Goal: Information Seeking & Learning: Learn about a topic

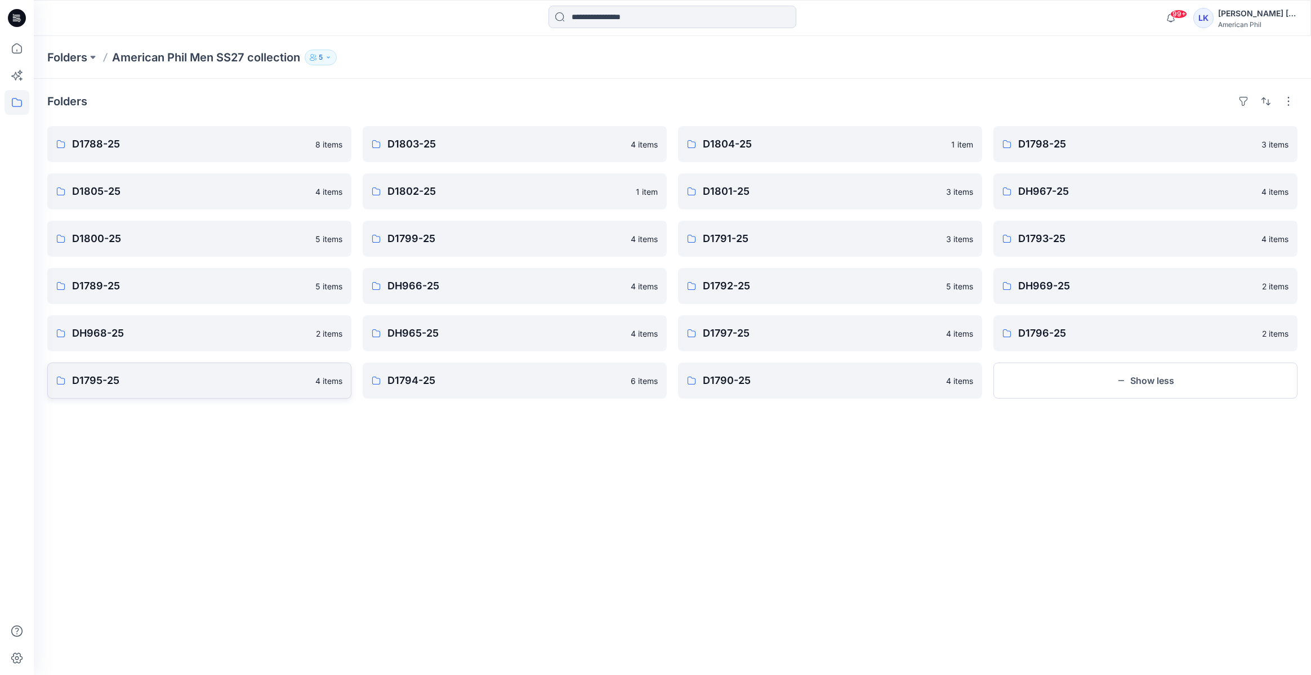
click at [177, 371] on link "D1795-25 4 items" at bounding box center [199, 381] width 304 height 36
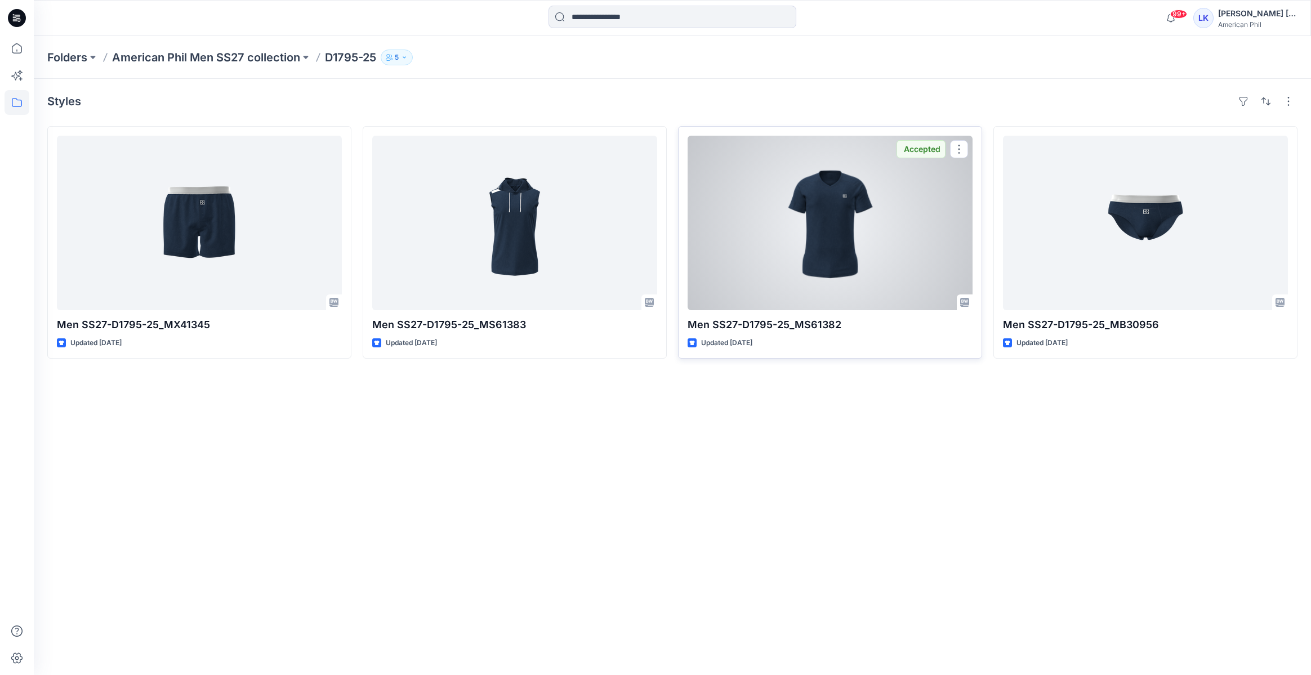
click at [864, 247] on div at bounding box center [830, 223] width 285 height 175
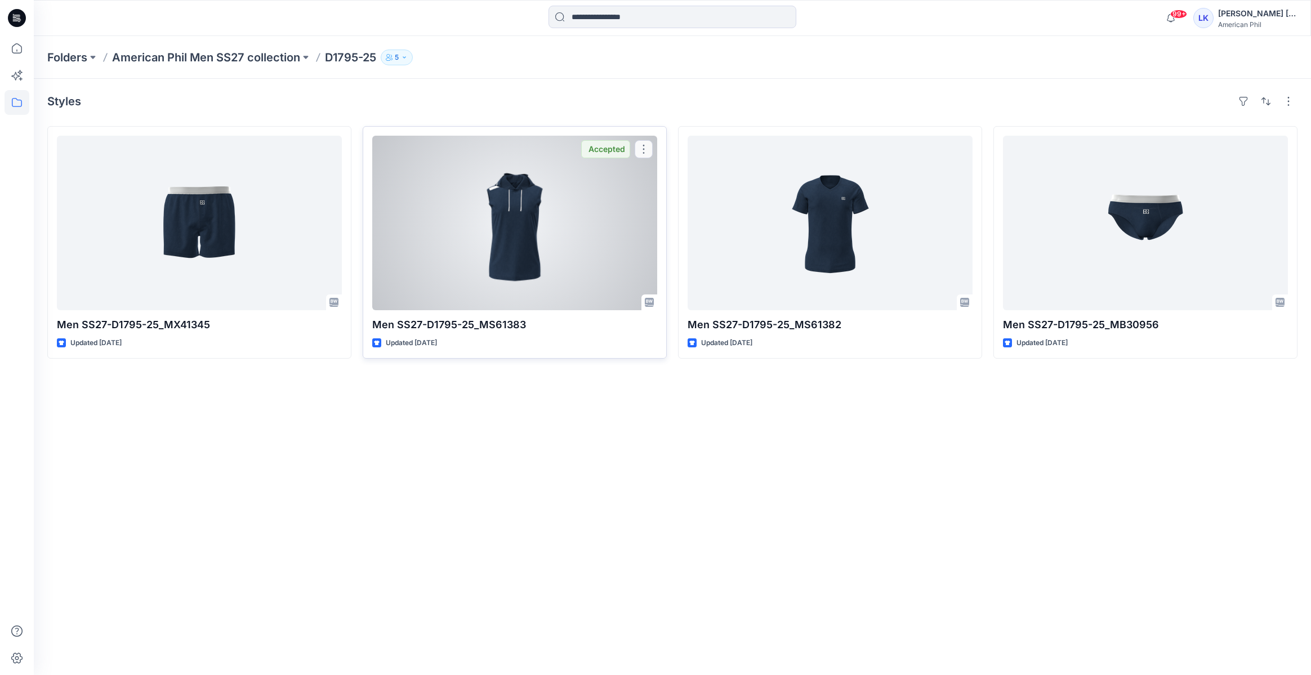
click at [504, 254] on div at bounding box center [514, 223] width 285 height 175
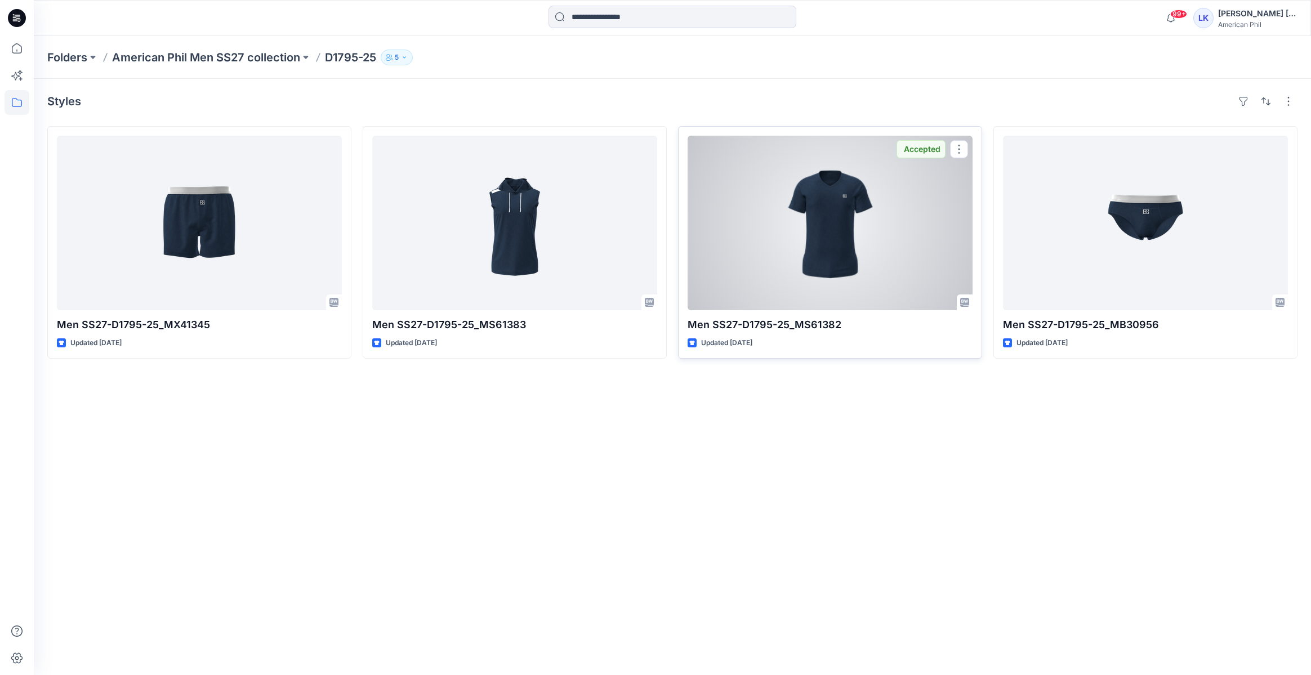
click at [850, 217] on div at bounding box center [830, 223] width 285 height 175
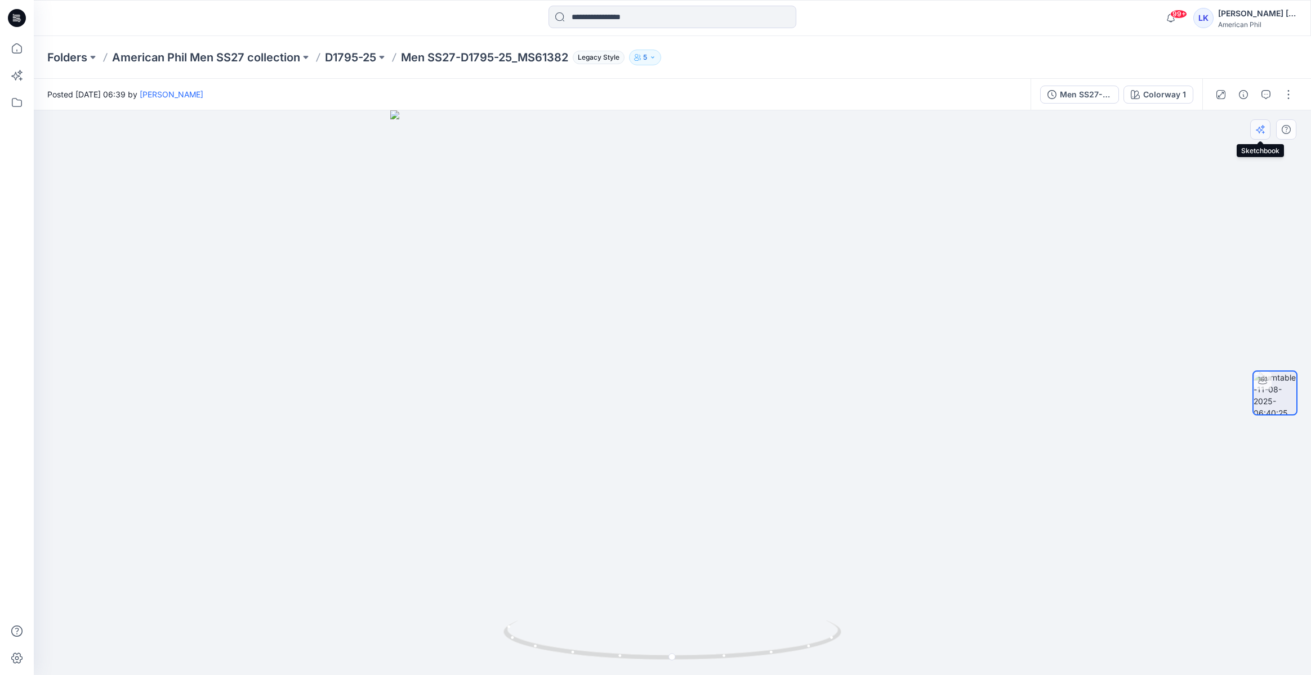
click at [1263, 131] on icon "button" at bounding box center [1260, 129] width 9 height 9
drag, startPoint x: 806, startPoint y: 314, endPoint x: 646, endPoint y: 371, distance: 170.5
click at [646, 371] on div at bounding box center [673, 392] width 1278 height 565
click at [1256, 135] on button "button" at bounding box center [1261, 129] width 20 height 20
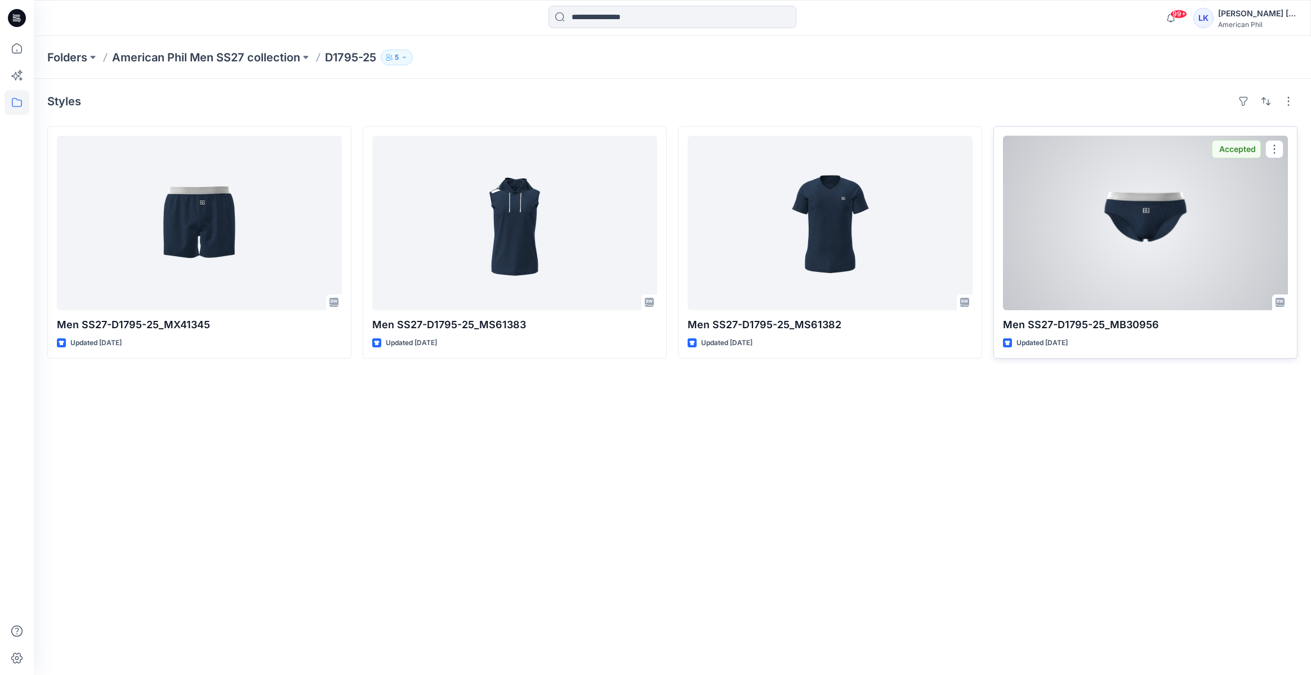
click at [1113, 245] on div at bounding box center [1145, 223] width 285 height 175
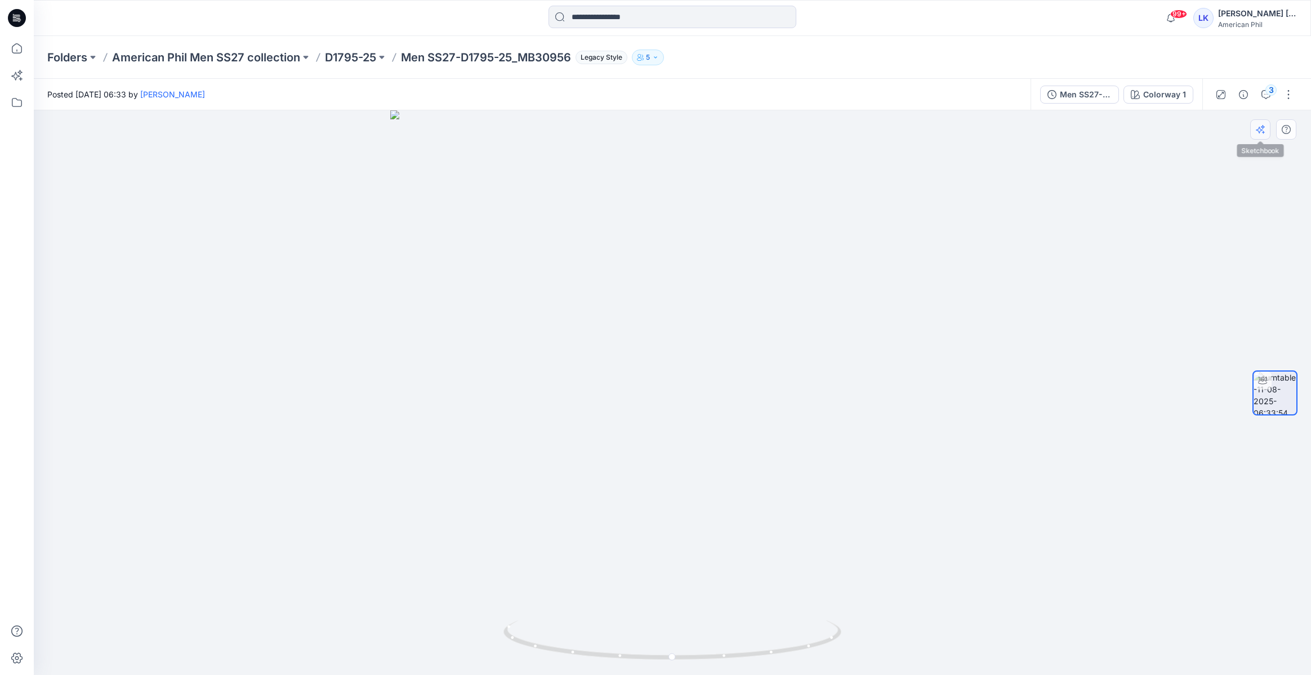
click at [1260, 132] on icon "button" at bounding box center [1259, 130] width 7 height 7
drag, startPoint x: 772, startPoint y: 270, endPoint x: 636, endPoint y: 300, distance: 139.7
click at [636, 300] on div at bounding box center [673, 392] width 1278 height 565
click at [1269, 127] on button "button" at bounding box center [1261, 129] width 20 height 20
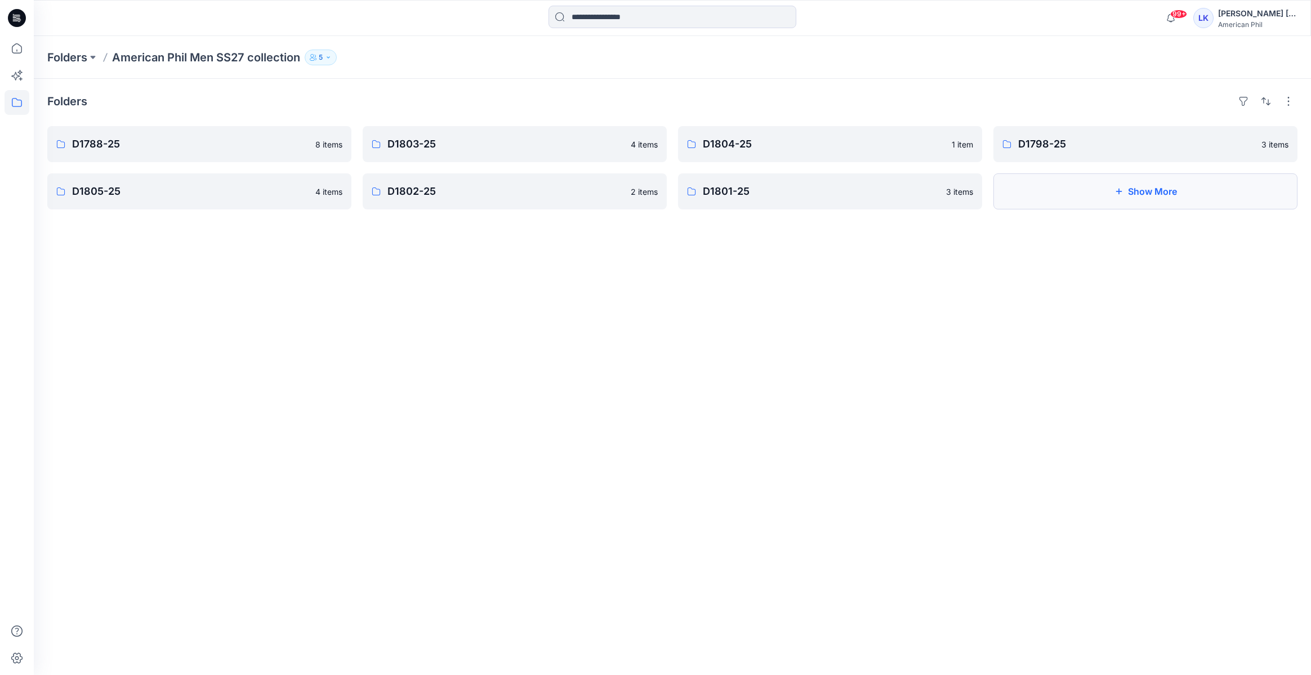
click at [1140, 183] on button "Show More" at bounding box center [1146, 192] width 304 height 36
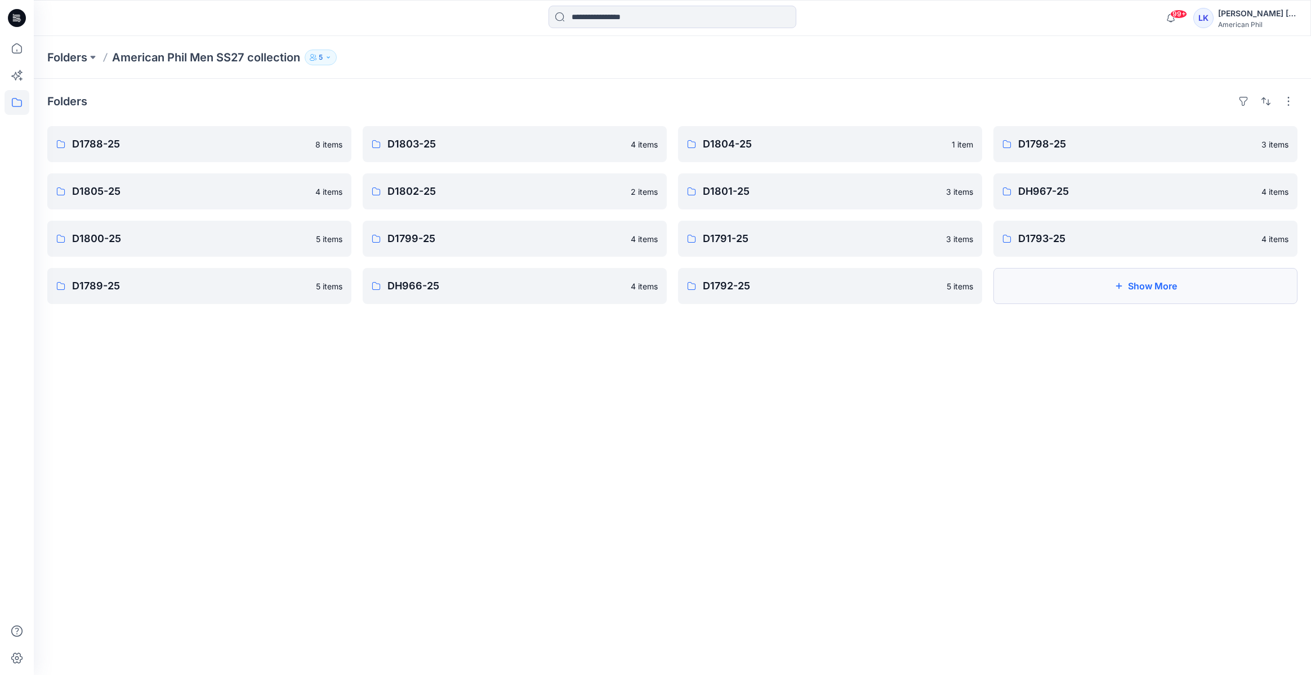
click at [1084, 290] on button "Show More" at bounding box center [1146, 286] width 304 height 36
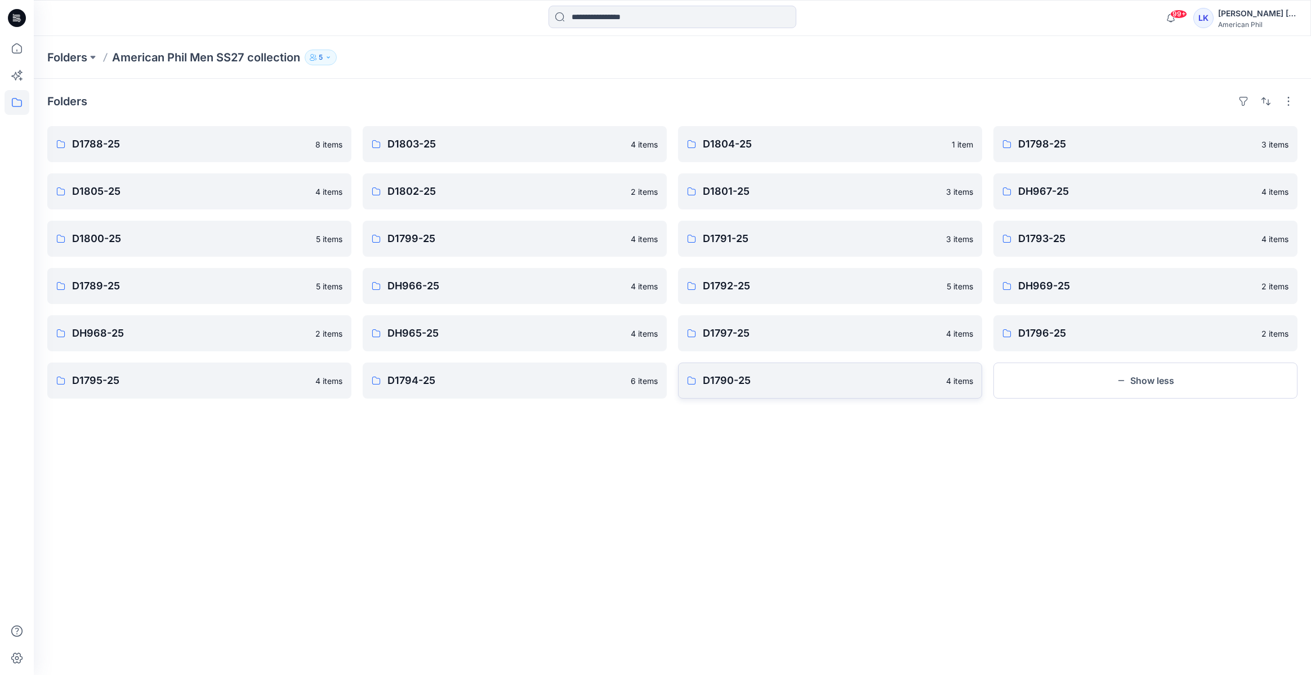
click at [819, 382] on p "D1790-25" at bounding box center [821, 381] width 237 height 16
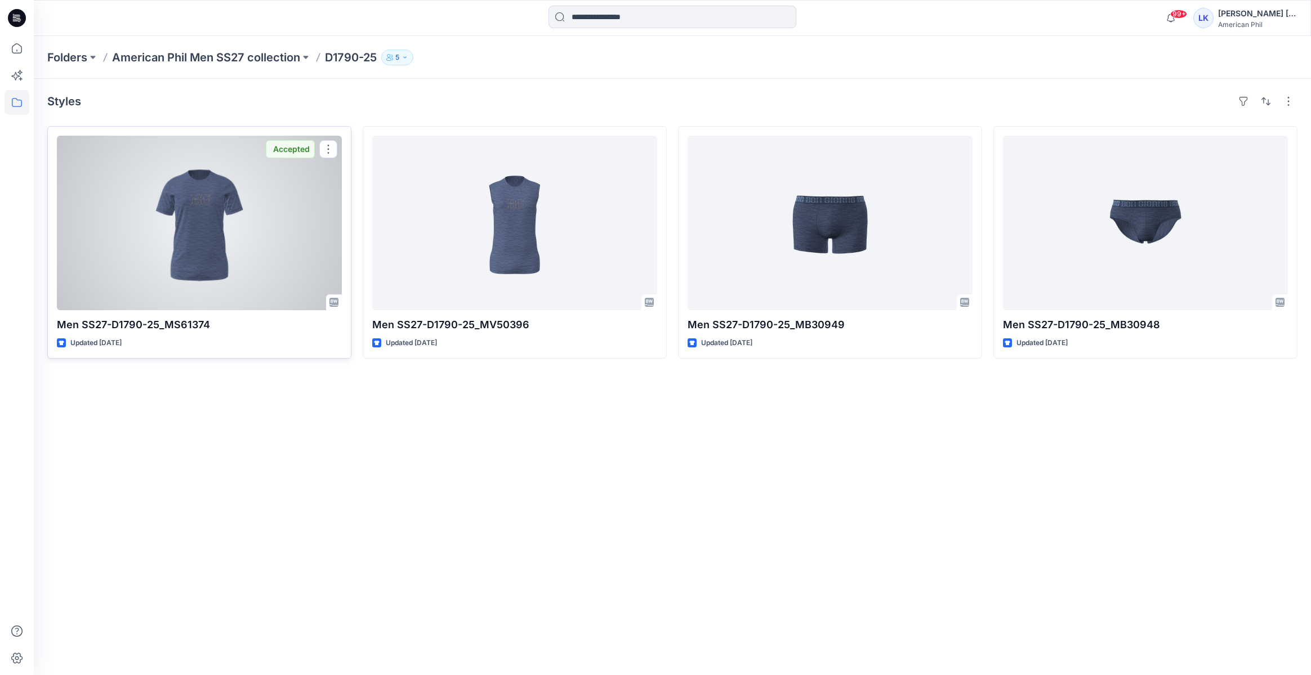
click at [241, 225] on div at bounding box center [199, 223] width 285 height 175
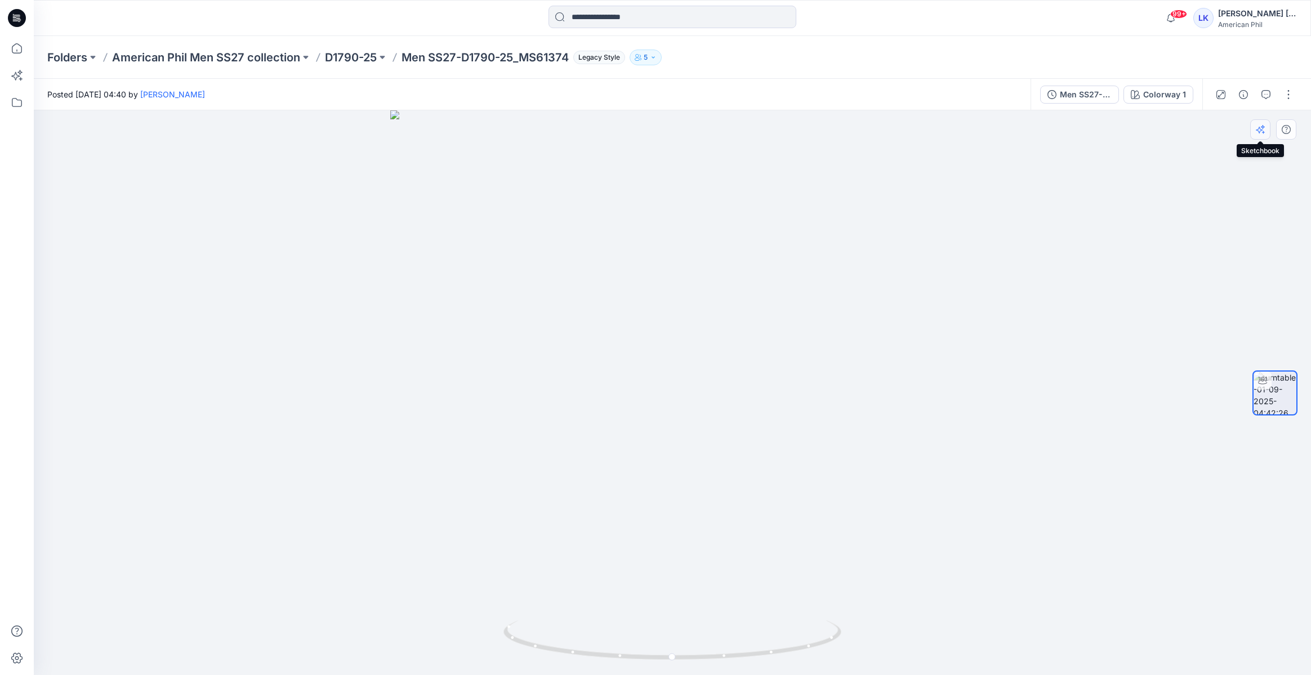
click at [1265, 129] on icon "button" at bounding box center [1260, 129] width 9 height 9
drag, startPoint x: 793, startPoint y: 269, endPoint x: 639, endPoint y: 296, distance: 155.6
click at [639, 296] on div at bounding box center [673, 392] width 1278 height 565
click at [1262, 135] on button "button" at bounding box center [1261, 129] width 20 height 20
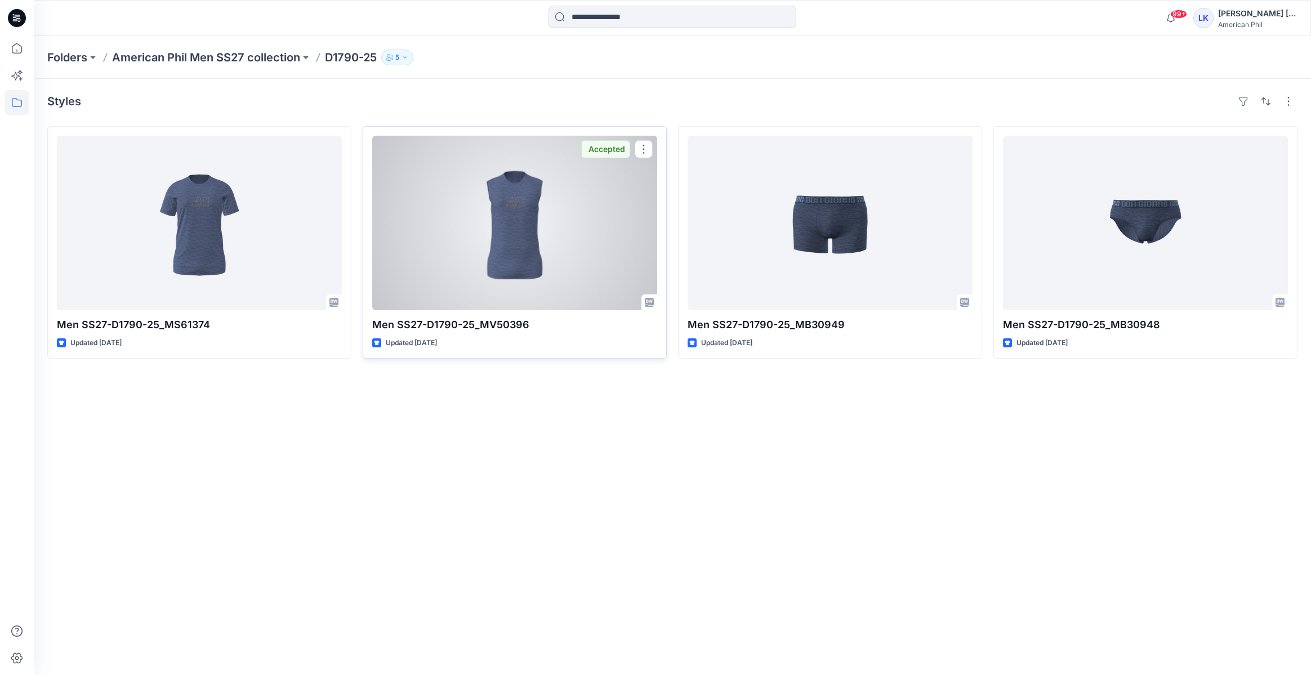
click at [499, 216] on div at bounding box center [514, 223] width 285 height 175
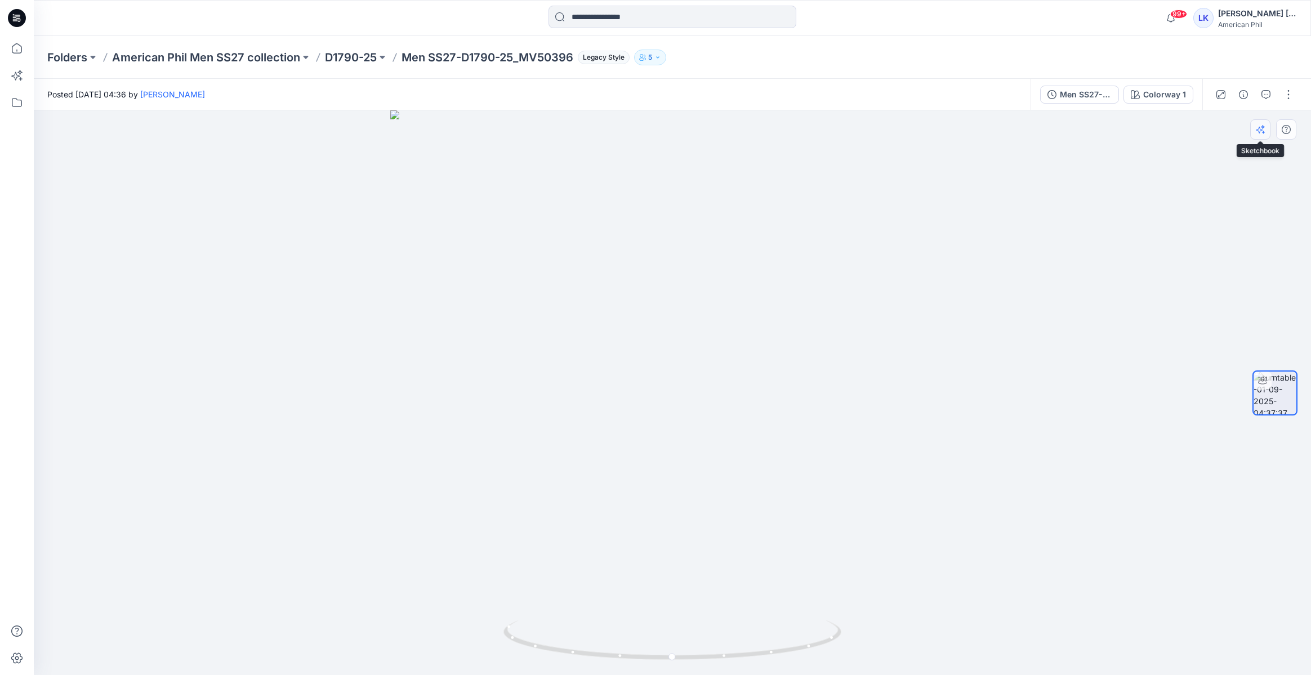
click at [1266, 130] on button "button" at bounding box center [1261, 129] width 20 height 20
drag, startPoint x: 765, startPoint y: 309, endPoint x: 612, endPoint y: 328, distance: 154.4
click at [612, 328] on div at bounding box center [673, 392] width 1278 height 565
click at [1264, 129] on icon "button" at bounding box center [1260, 129] width 9 height 9
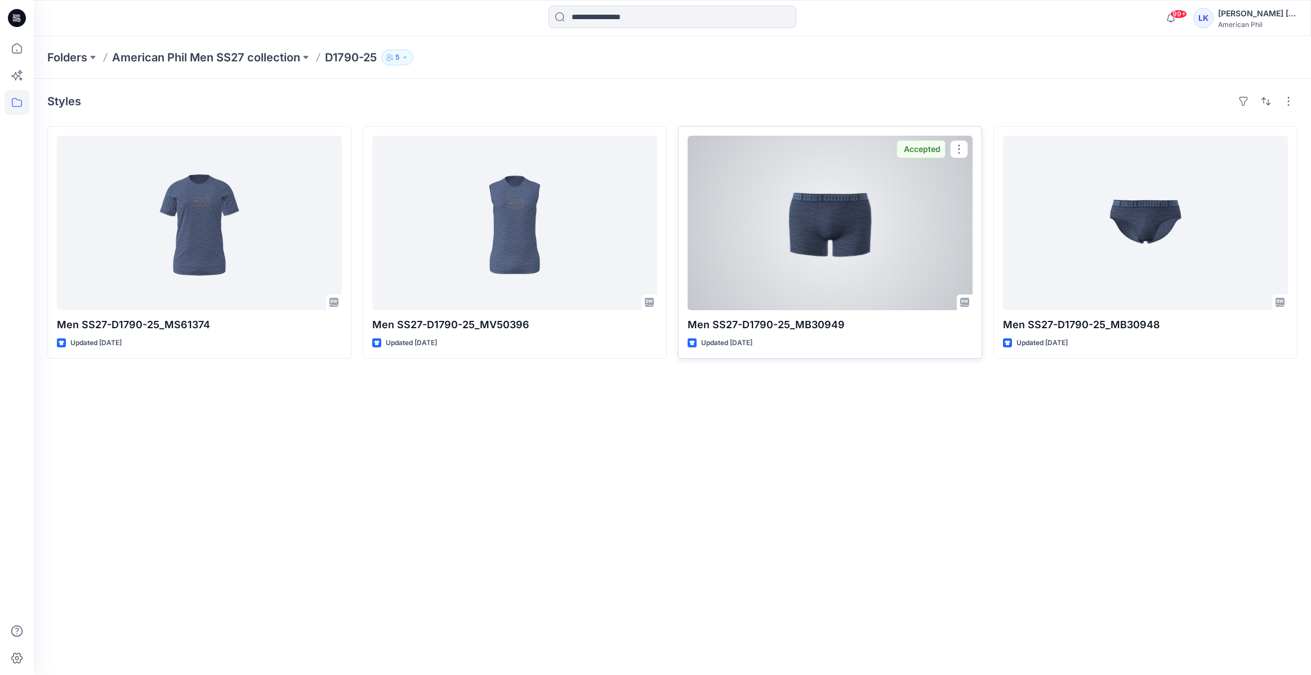
click at [797, 275] on div at bounding box center [830, 223] width 285 height 175
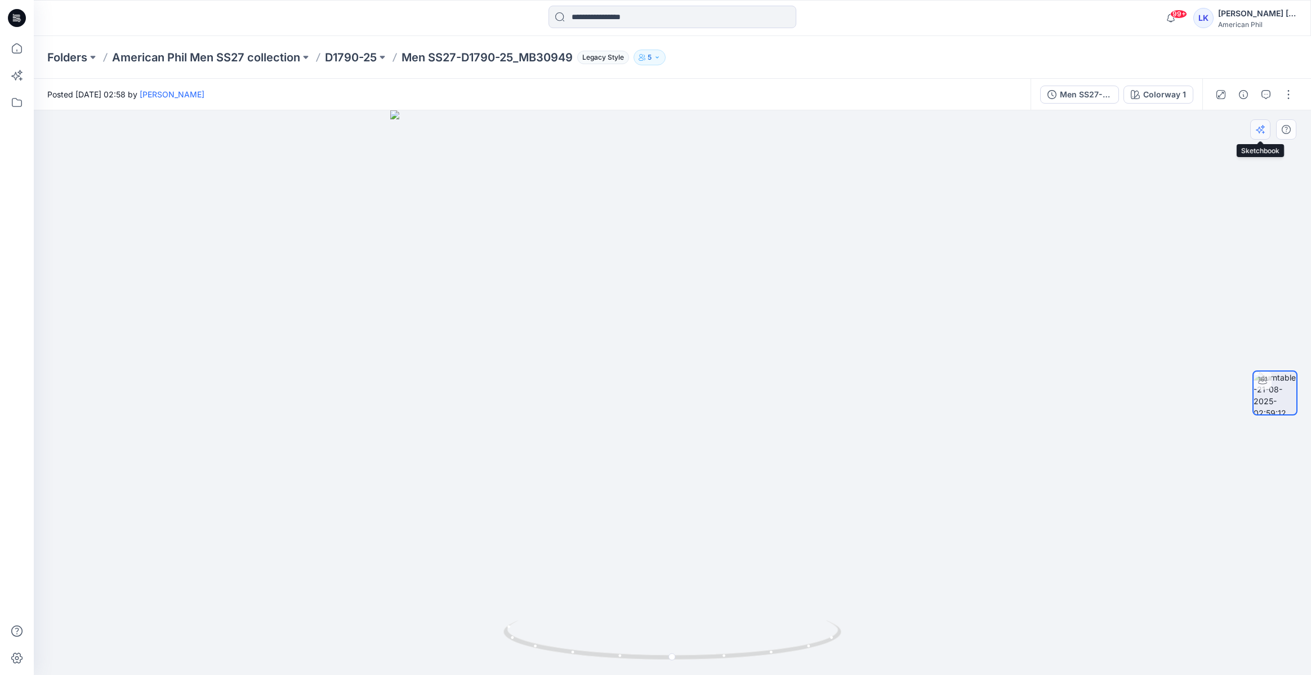
click at [1262, 132] on icon "button" at bounding box center [1260, 129] width 9 height 9
drag, startPoint x: 746, startPoint y: 375, endPoint x: 627, endPoint y: 419, distance: 126.9
click at [607, 429] on div at bounding box center [673, 392] width 1278 height 565
click at [1261, 134] on button "button" at bounding box center [1261, 129] width 20 height 20
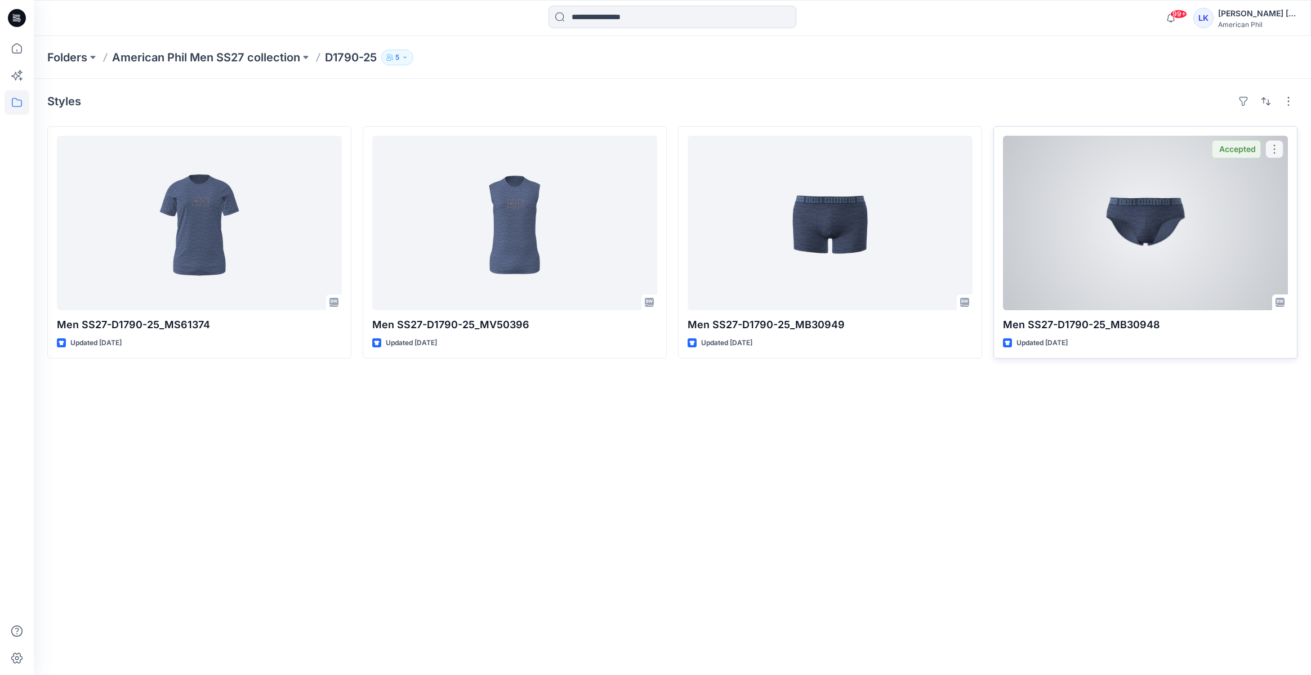
click at [1142, 211] on div at bounding box center [1145, 223] width 285 height 175
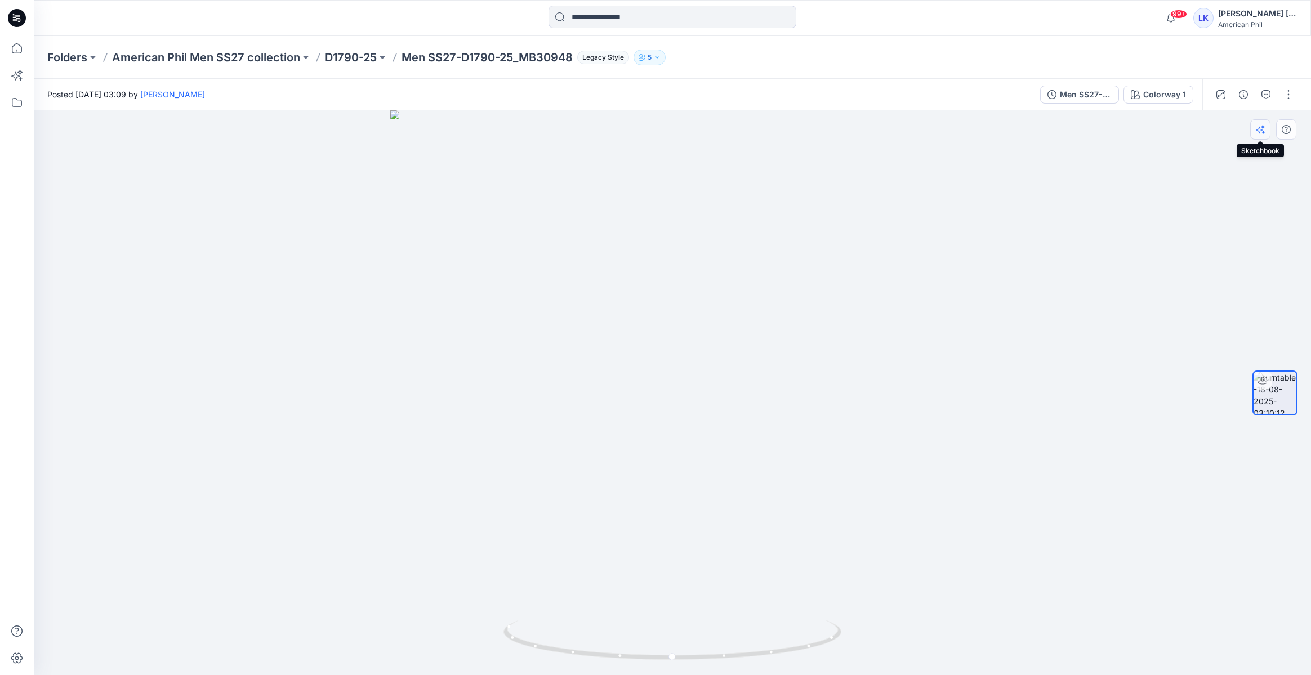
click at [1264, 137] on button "button" at bounding box center [1261, 129] width 20 height 20
drag, startPoint x: 787, startPoint y: 304, endPoint x: 635, endPoint y: 333, distance: 154.9
click at [635, 333] on div at bounding box center [673, 392] width 1278 height 565
click at [1267, 131] on button "button" at bounding box center [1261, 129] width 20 height 20
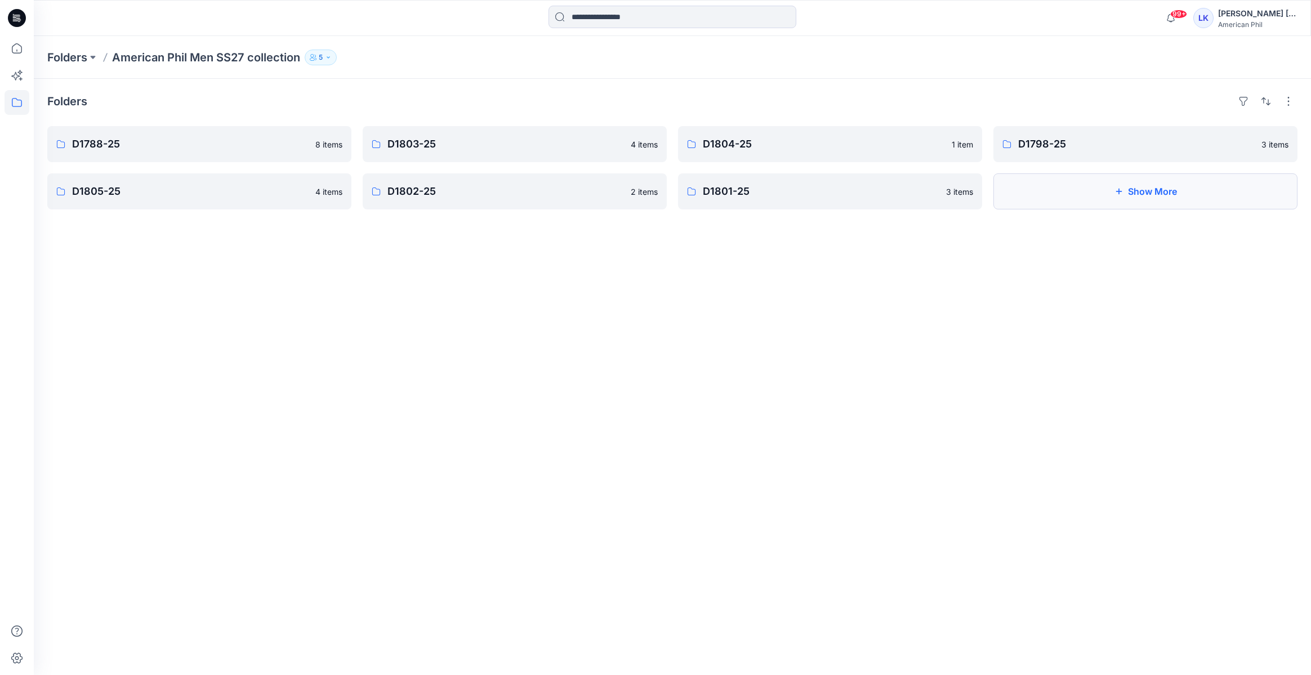
click at [1131, 177] on button "Show More" at bounding box center [1146, 192] width 304 height 36
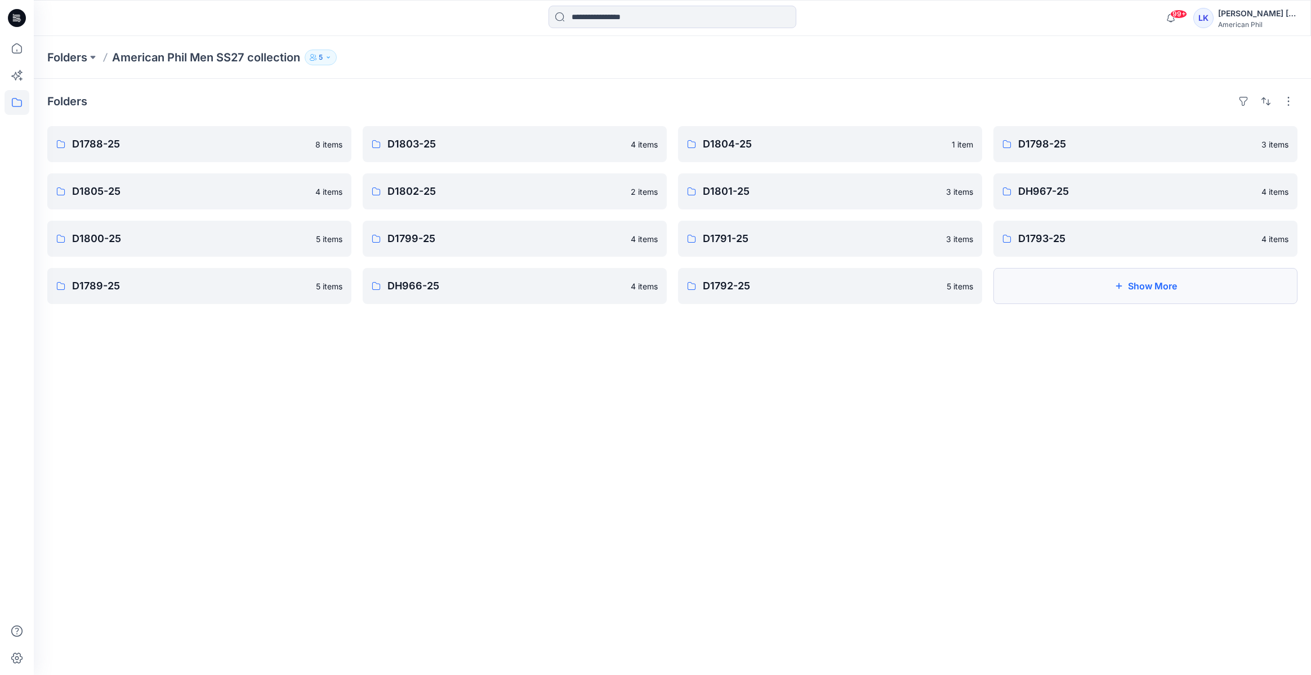
click at [1112, 284] on button "Show More" at bounding box center [1146, 286] width 304 height 36
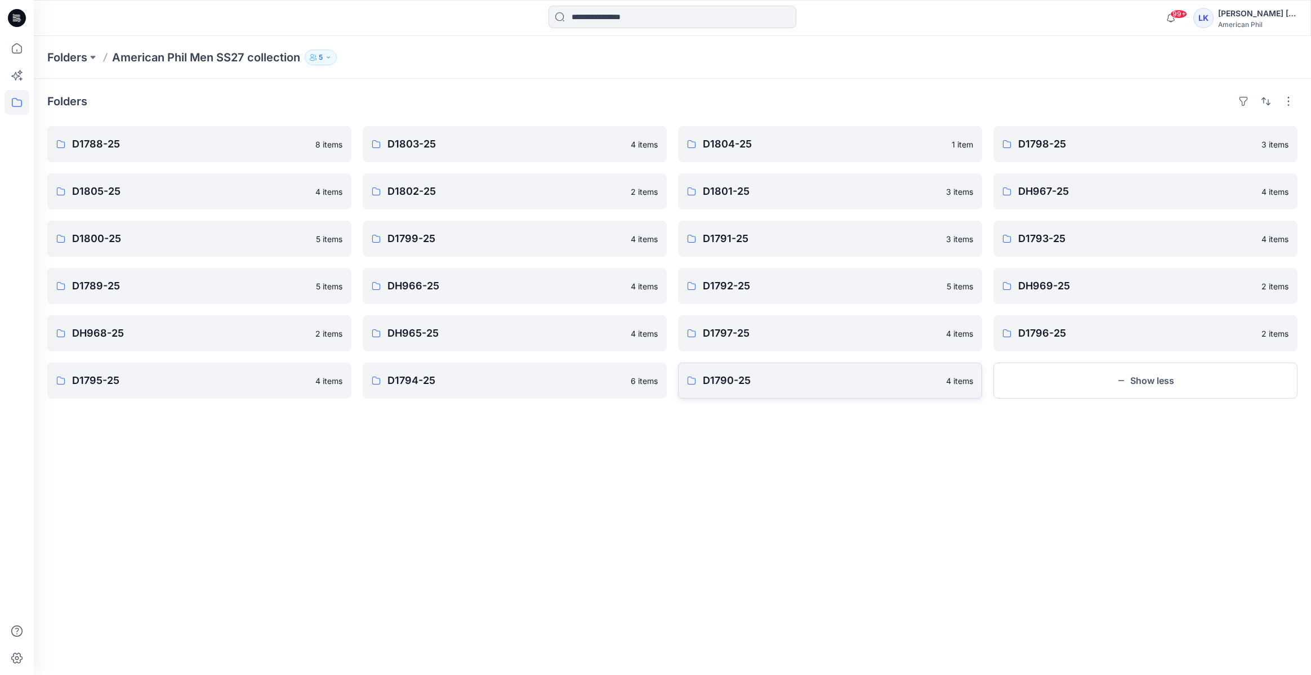
click at [872, 385] on p "D1790-25" at bounding box center [821, 381] width 237 height 16
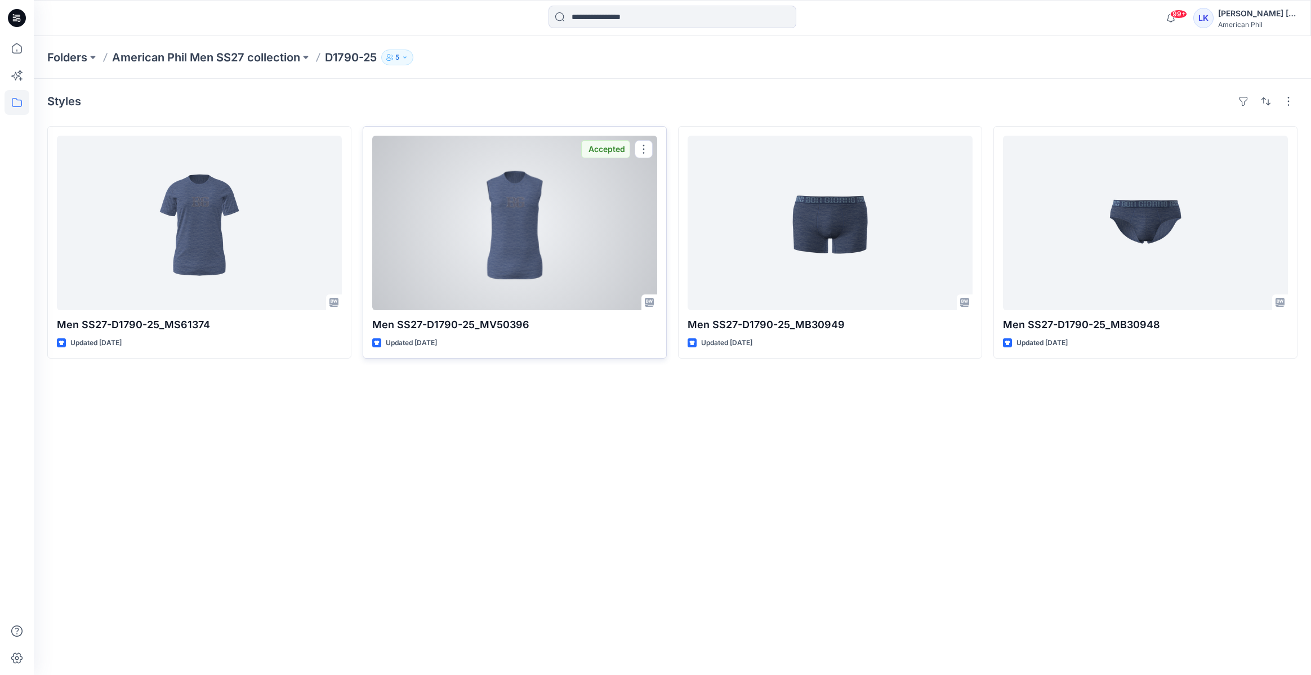
click at [509, 217] on div at bounding box center [514, 223] width 285 height 175
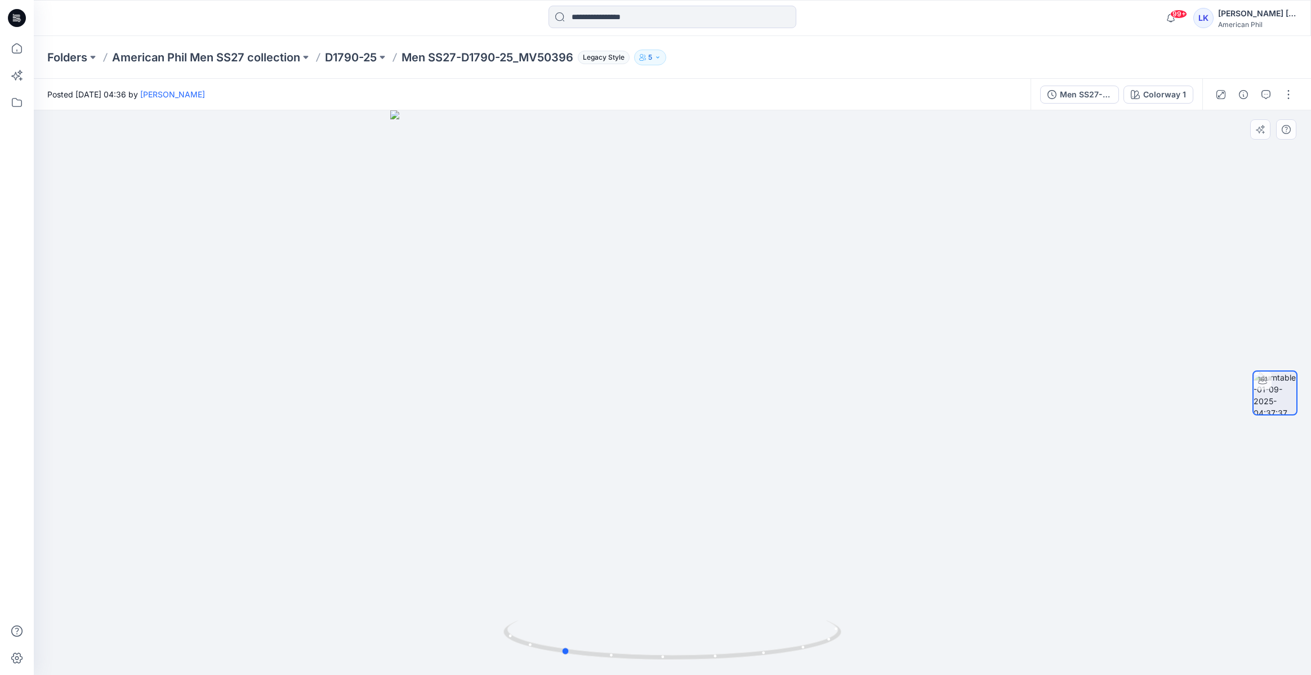
drag, startPoint x: 650, startPoint y: 265, endPoint x: 540, endPoint y: 288, distance: 112.7
click at [540, 288] on div at bounding box center [673, 392] width 1278 height 565
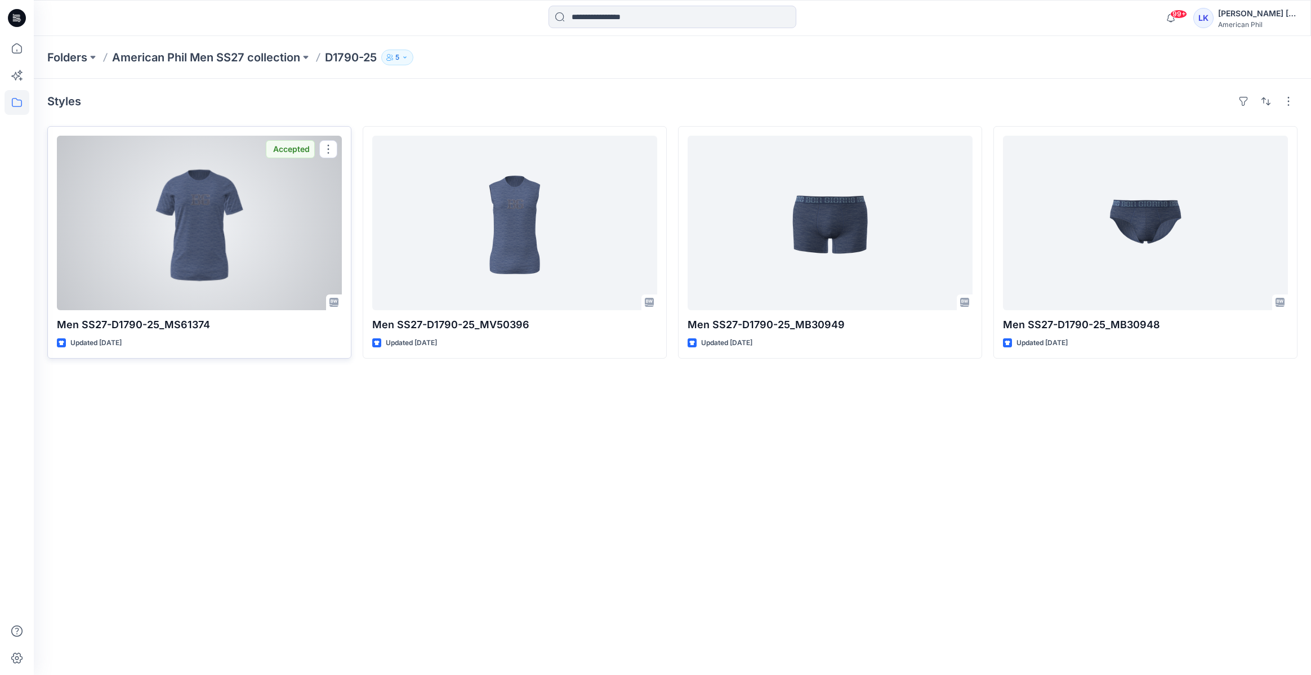
click at [179, 243] on div at bounding box center [199, 223] width 285 height 175
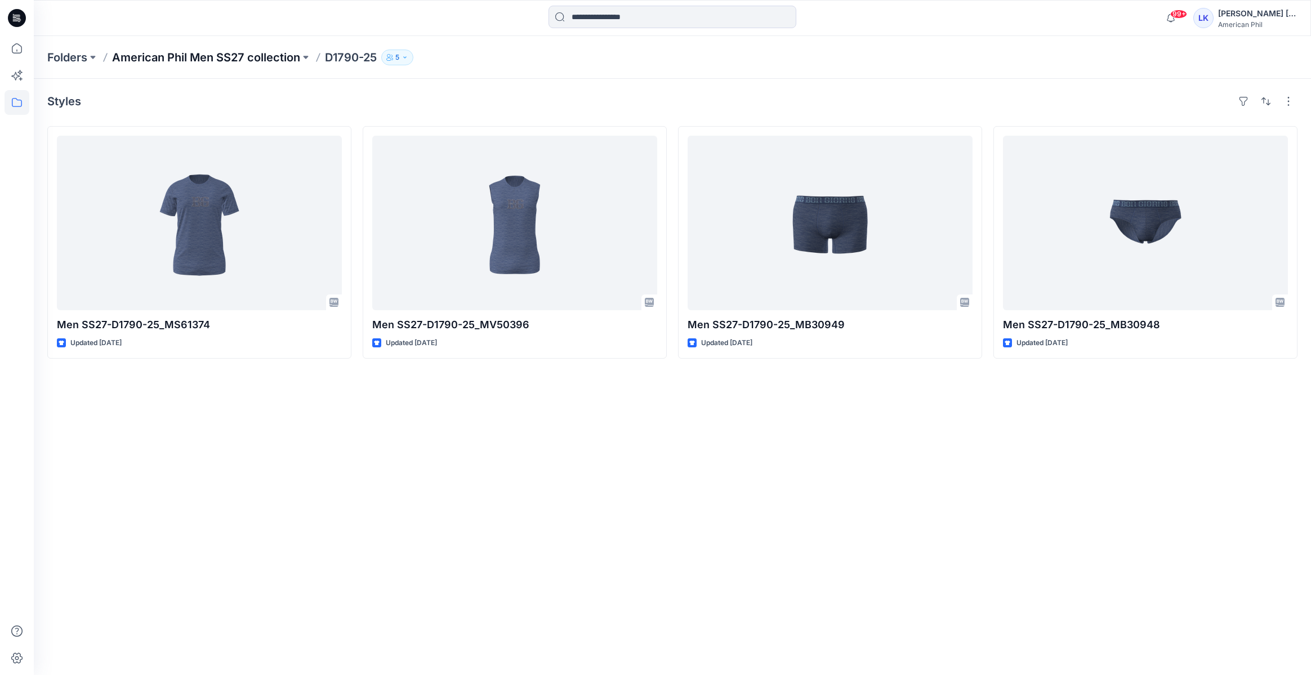
click at [275, 60] on p "American Phil Men SS27 collection" at bounding box center [206, 58] width 188 height 16
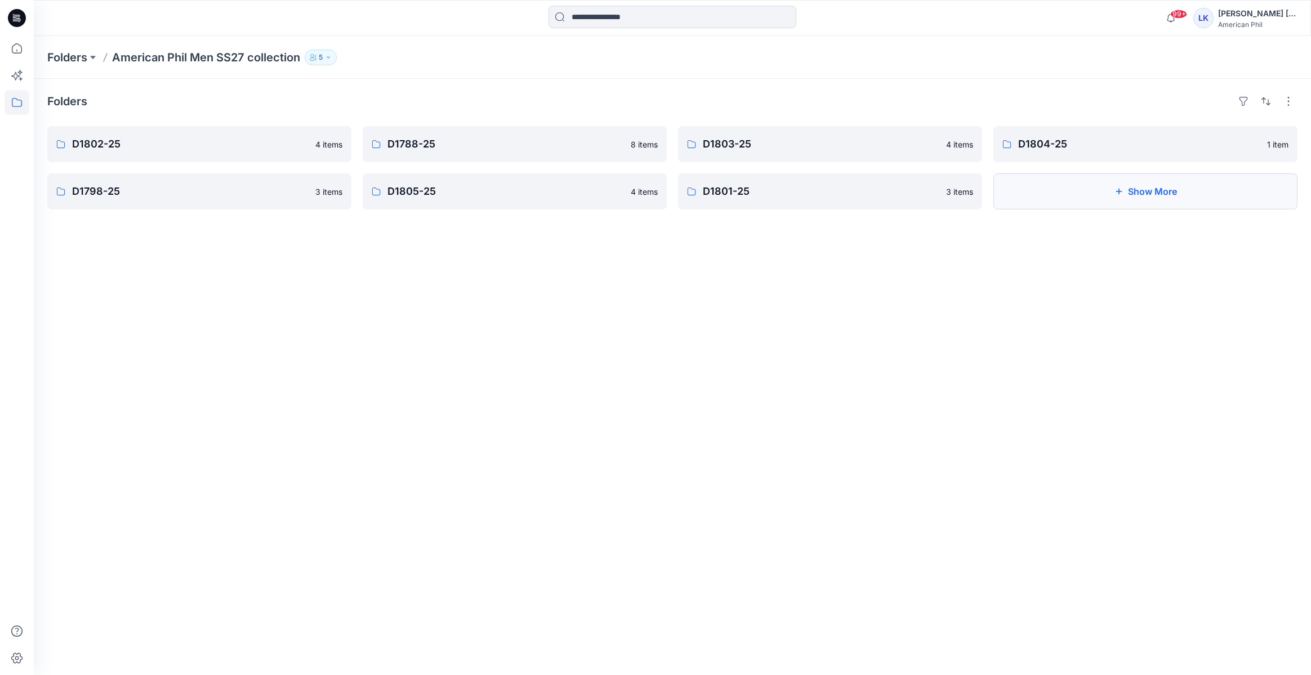
click at [1043, 192] on button "Show More" at bounding box center [1146, 192] width 304 height 36
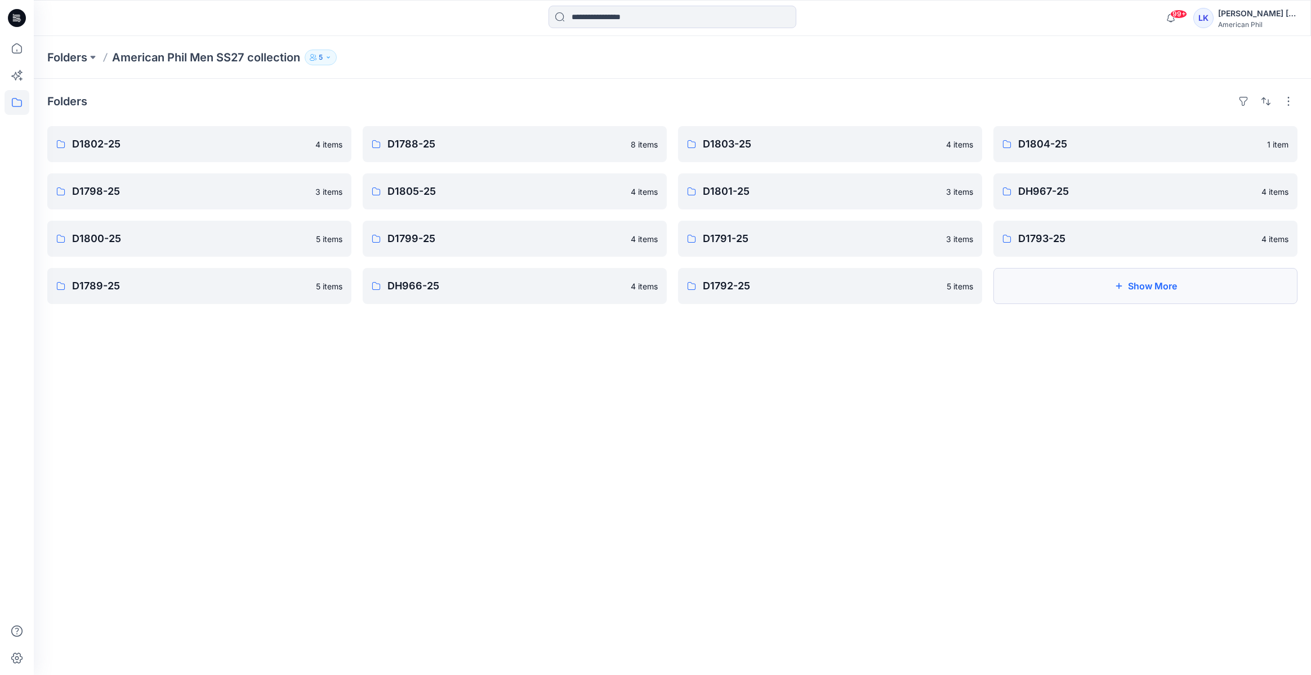
click at [1029, 286] on button "Show More" at bounding box center [1146, 286] width 304 height 36
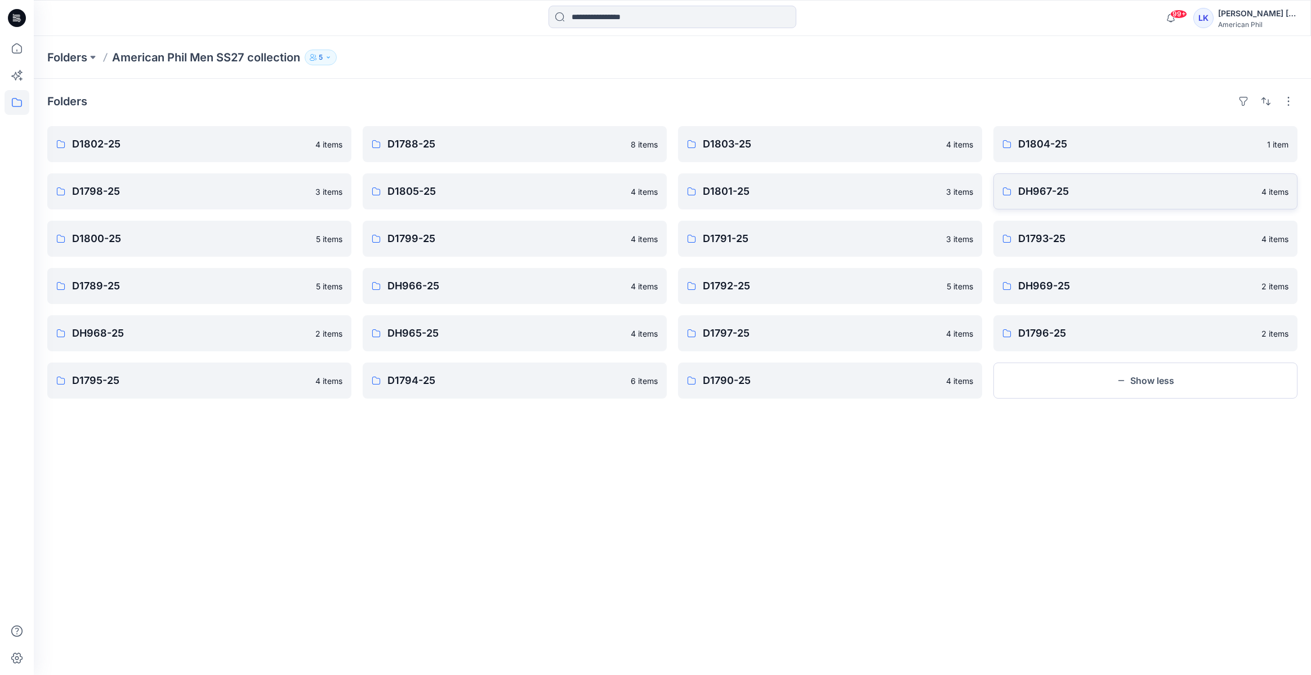
click at [1098, 204] on link "DH967-25 4 items" at bounding box center [1146, 192] width 304 height 36
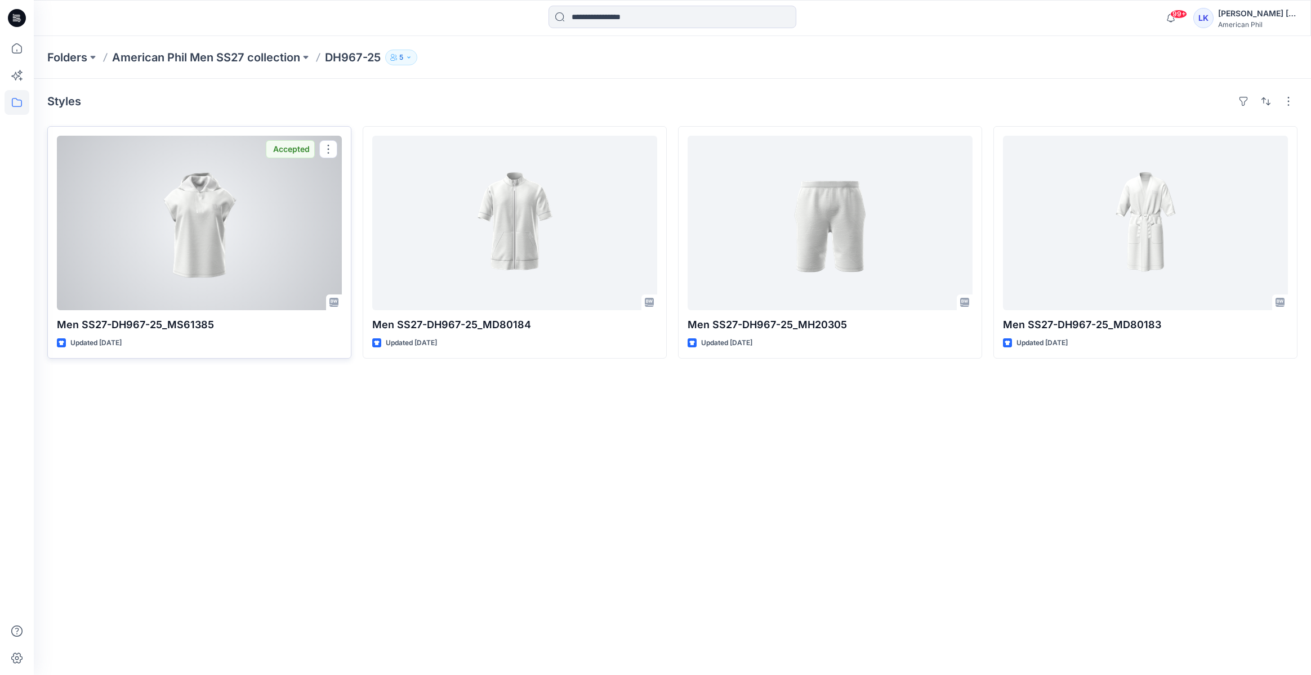
click at [232, 249] on div at bounding box center [199, 223] width 285 height 175
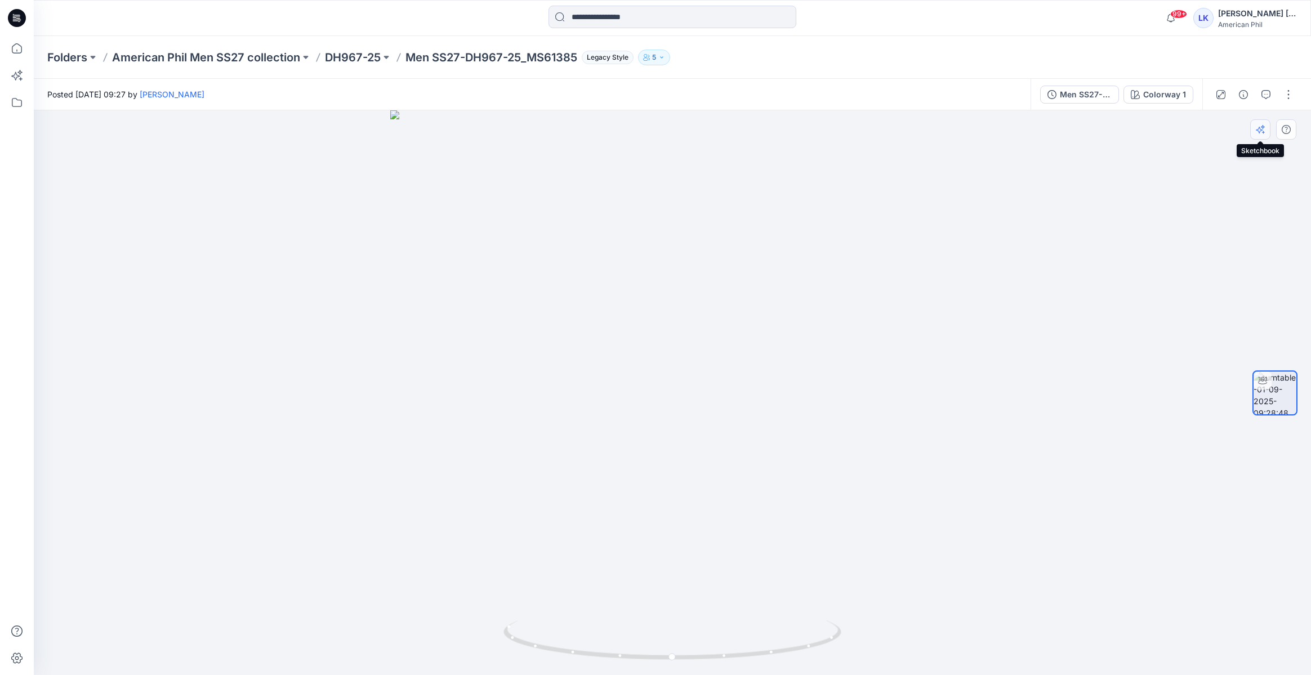
click at [1257, 130] on icon "button" at bounding box center [1260, 129] width 9 height 9
drag, startPoint x: 740, startPoint y: 335, endPoint x: 593, endPoint y: 353, distance: 148.6
click at [593, 353] on div at bounding box center [673, 392] width 1278 height 565
click at [1265, 130] on button "button" at bounding box center [1261, 129] width 20 height 20
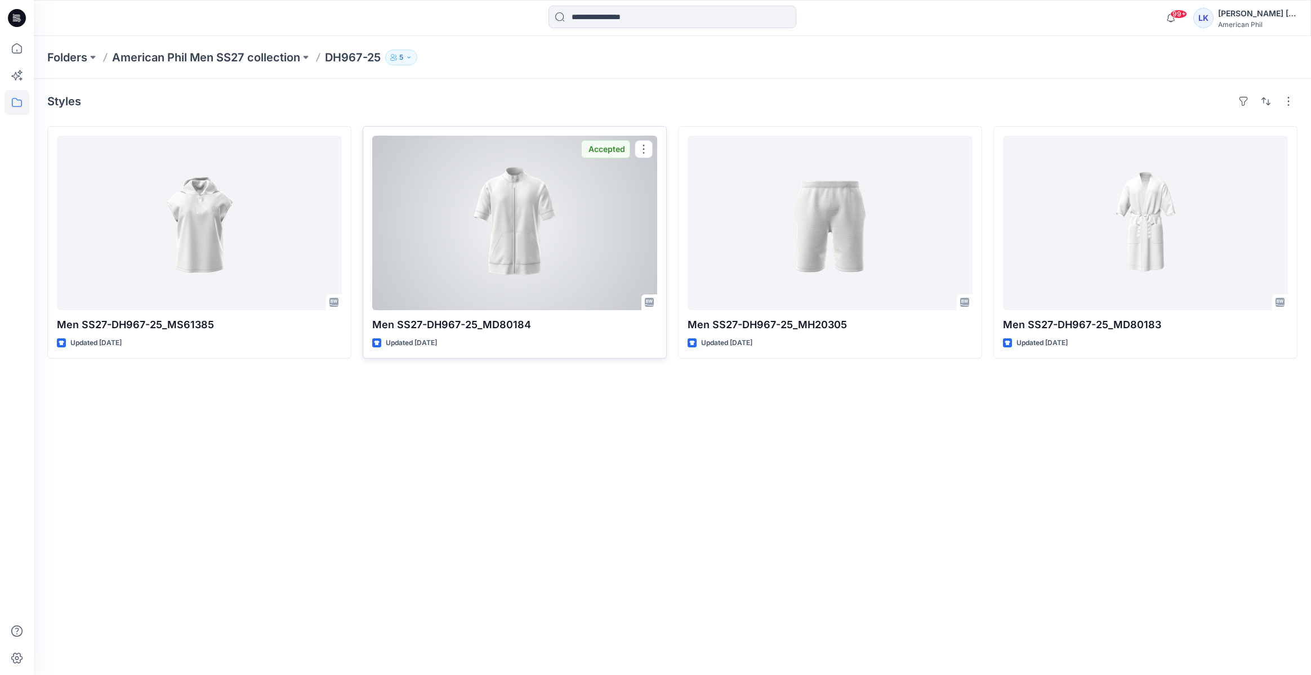
click at [527, 260] on div at bounding box center [514, 223] width 285 height 175
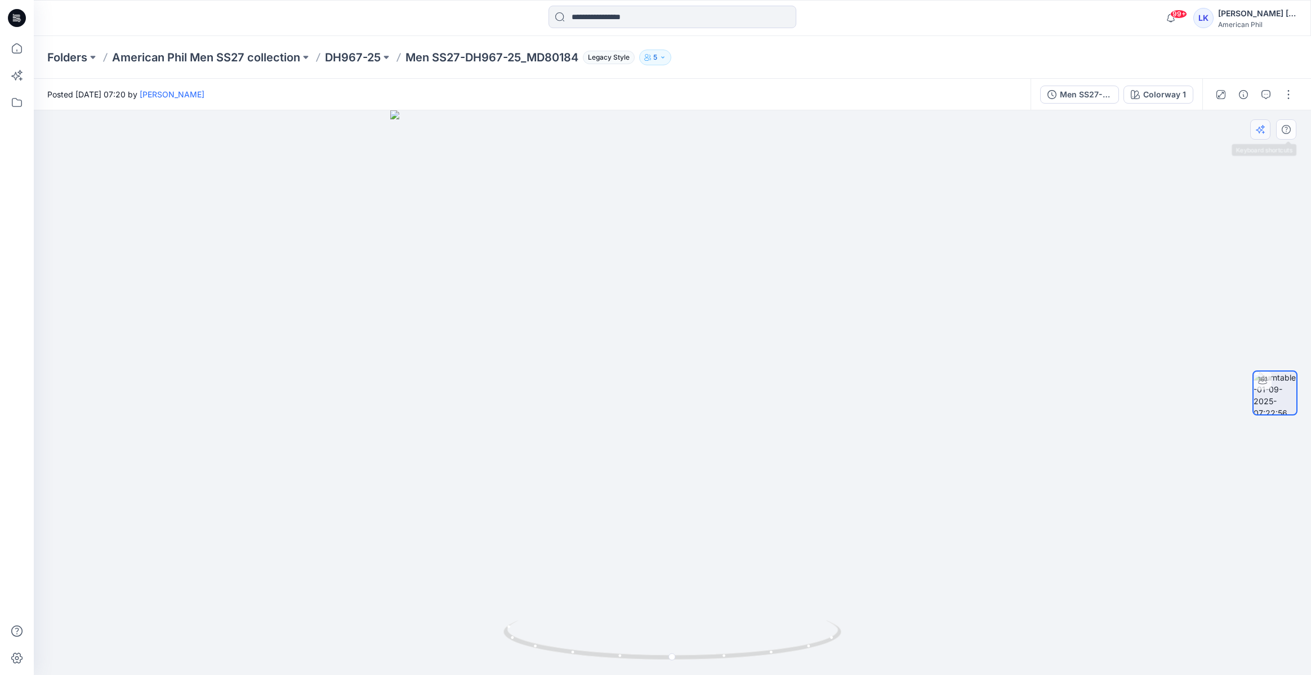
click at [1267, 132] on button "button" at bounding box center [1261, 129] width 20 height 20
drag, startPoint x: 682, startPoint y: 310, endPoint x: 618, endPoint y: 377, distance: 92.4
click at [618, 377] on div at bounding box center [673, 392] width 1278 height 565
drag, startPoint x: 723, startPoint y: 279, endPoint x: 741, endPoint y: 279, distance: 18.6
click at [741, 279] on div at bounding box center [673, 392] width 1278 height 565
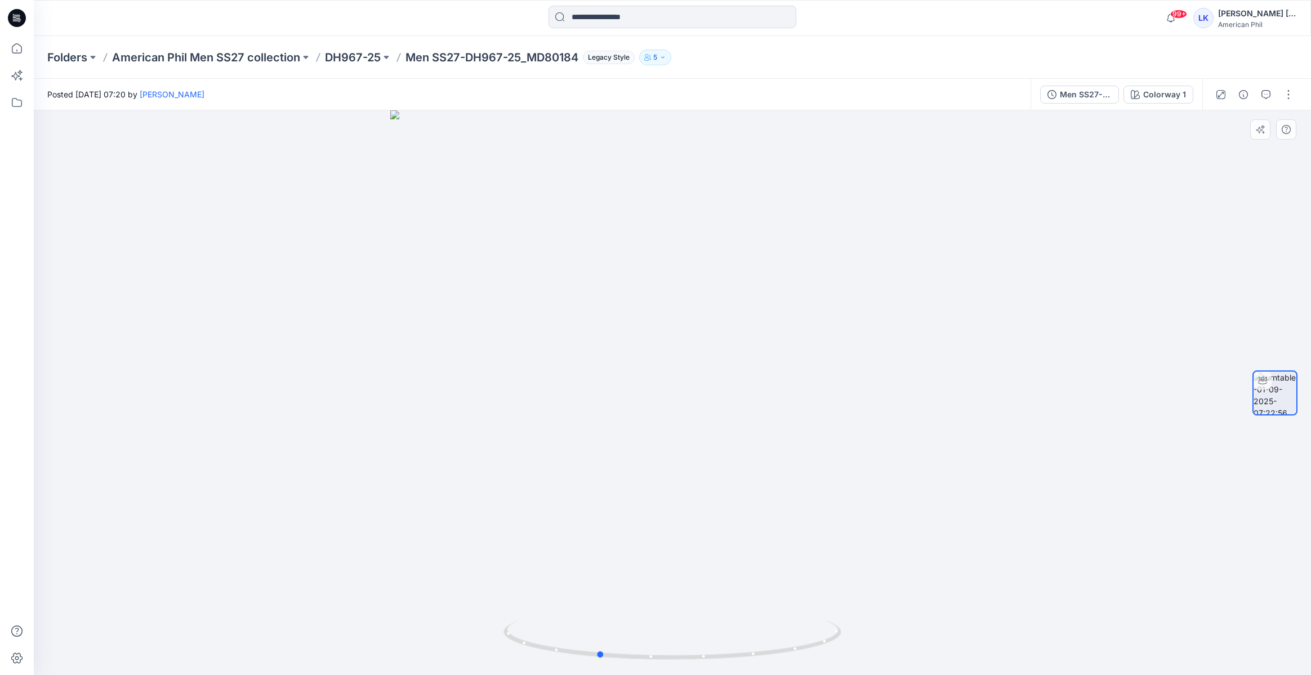
drag, startPoint x: 752, startPoint y: 253, endPoint x: 710, endPoint y: 278, distance: 48.8
click at [710, 278] on div at bounding box center [673, 392] width 1278 height 565
click at [1266, 130] on button "button" at bounding box center [1261, 129] width 20 height 20
drag, startPoint x: 739, startPoint y: 263, endPoint x: 585, endPoint y: 287, distance: 155.0
click at [585, 287] on div at bounding box center [673, 392] width 1278 height 565
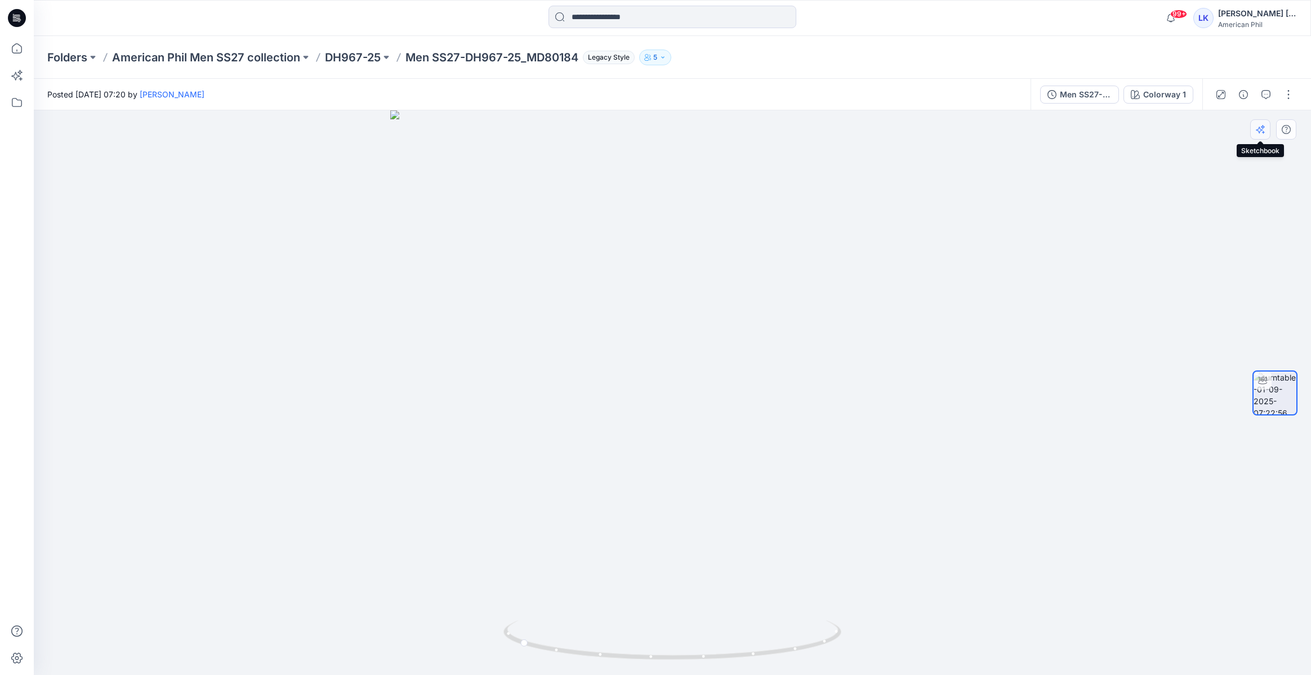
click at [1258, 127] on icon "button" at bounding box center [1260, 129] width 9 height 9
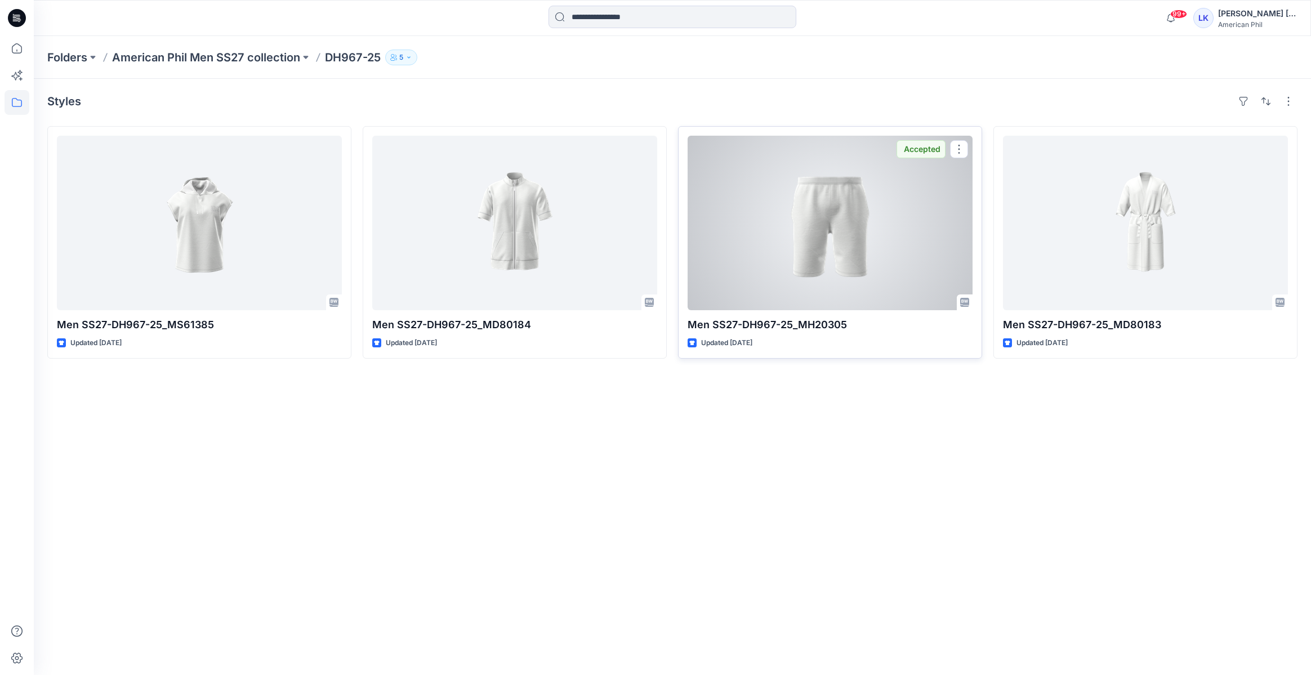
click at [856, 261] on div at bounding box center [830, 223] width 285 height 175
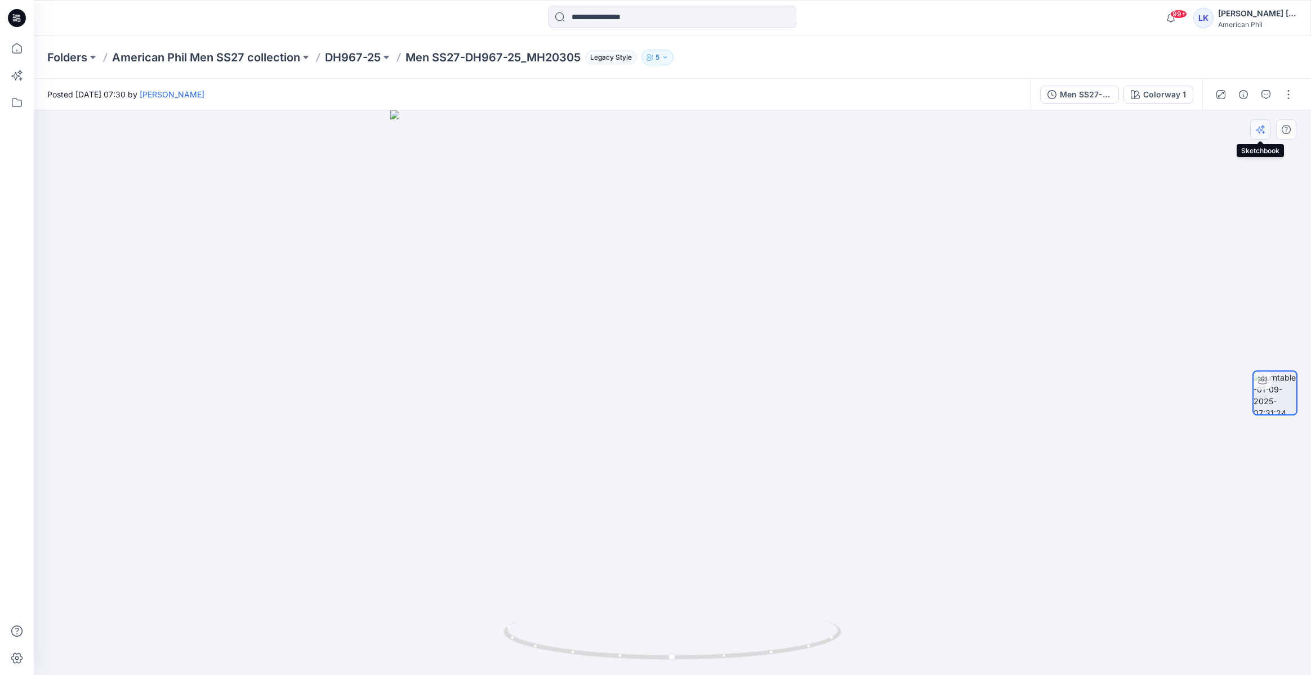
click at [1258, 130] on icon "button" at bounding box center [1260, 129] width 9 height 9
drag, startPoint x: 751, startPoint y: 297, endPoint x: 704, endPoint y: 321, distance: 53.7
click at [704, 321] on div at bounding box center [673, 392] width 1278 height 565
drag, startPoint x: 763, startPoint y: 275, endPoint x: 677, endPoint y: 323, distance: 97.8
click at [677, 323] on div at bounding box center [673, 392] width 1278 height 565
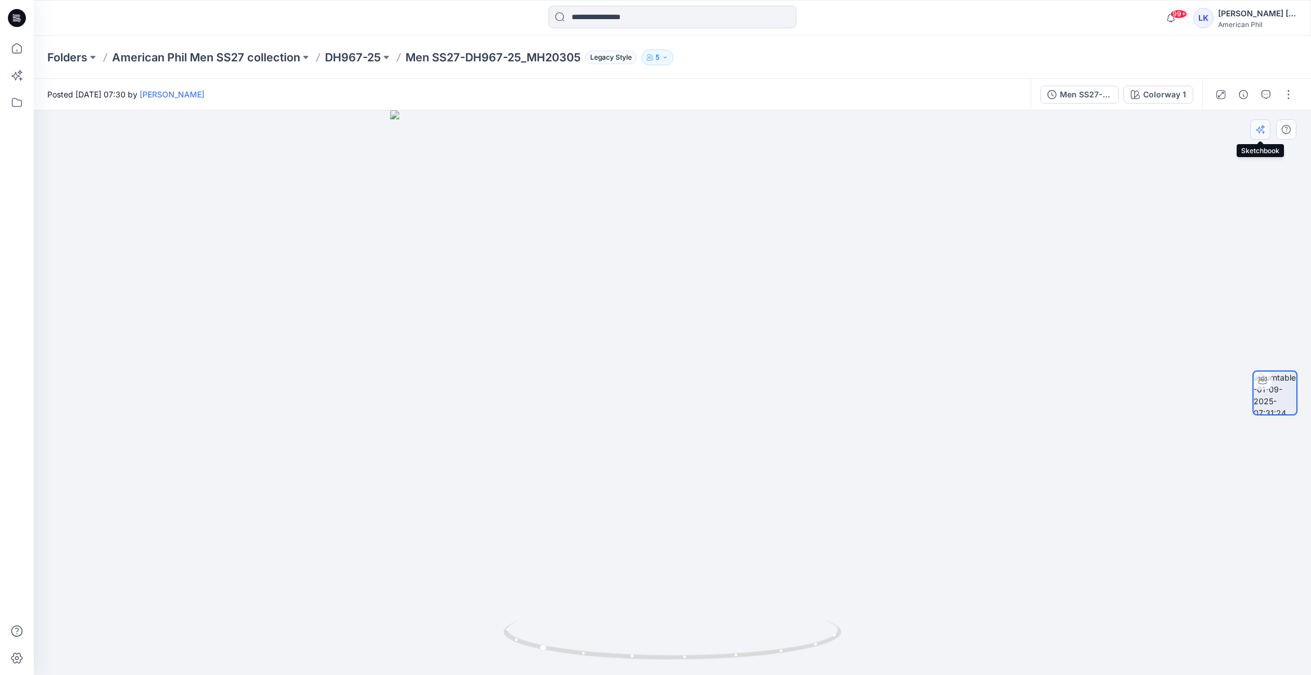
click at [1262, 136] on button "button" at bounding box center [1261, 129] width 20 height 20
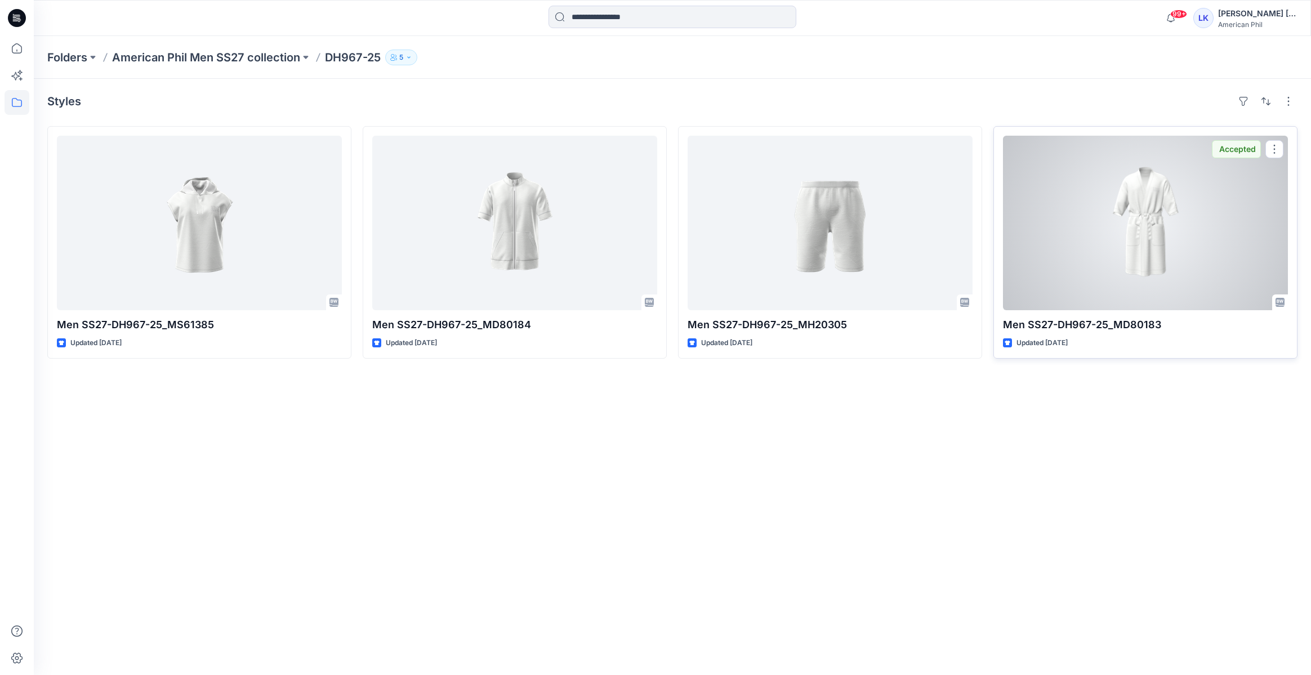
click at [1092, 266] on div at bounding box center [1145, 223] width 285 height 175
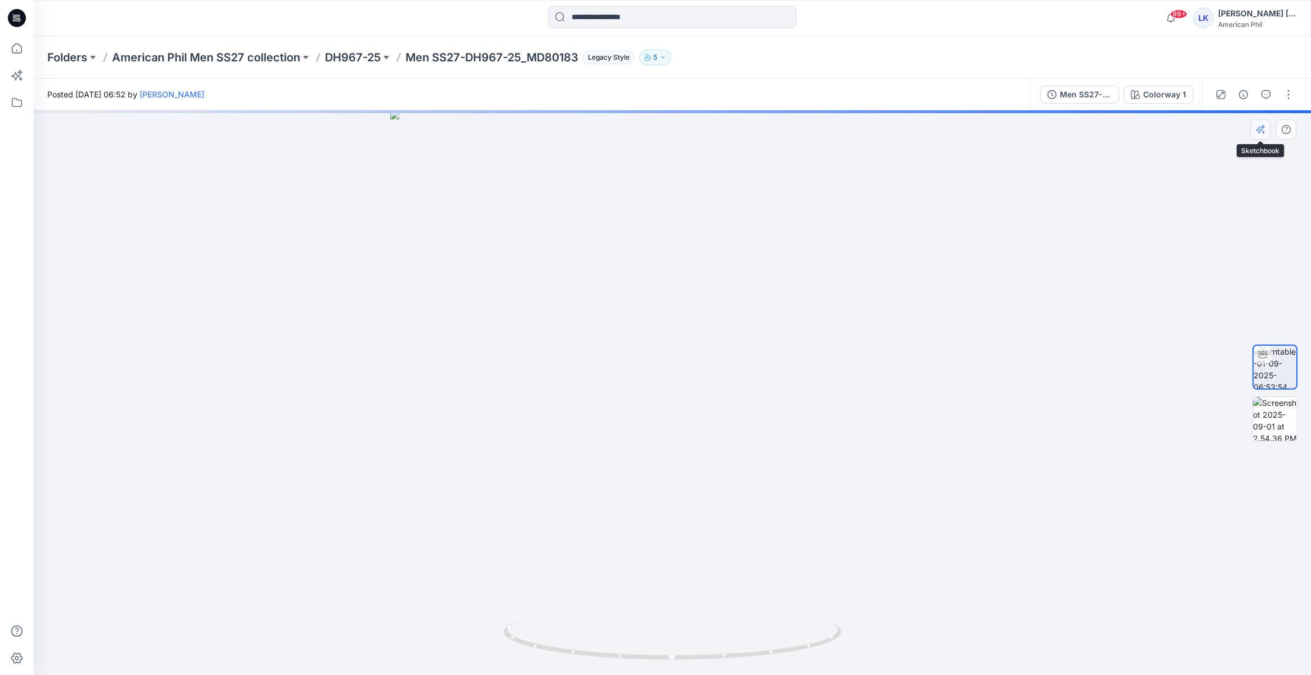
click at [1266, 135] on button "button" at bounding box center [1261, 129] width 20 height 20
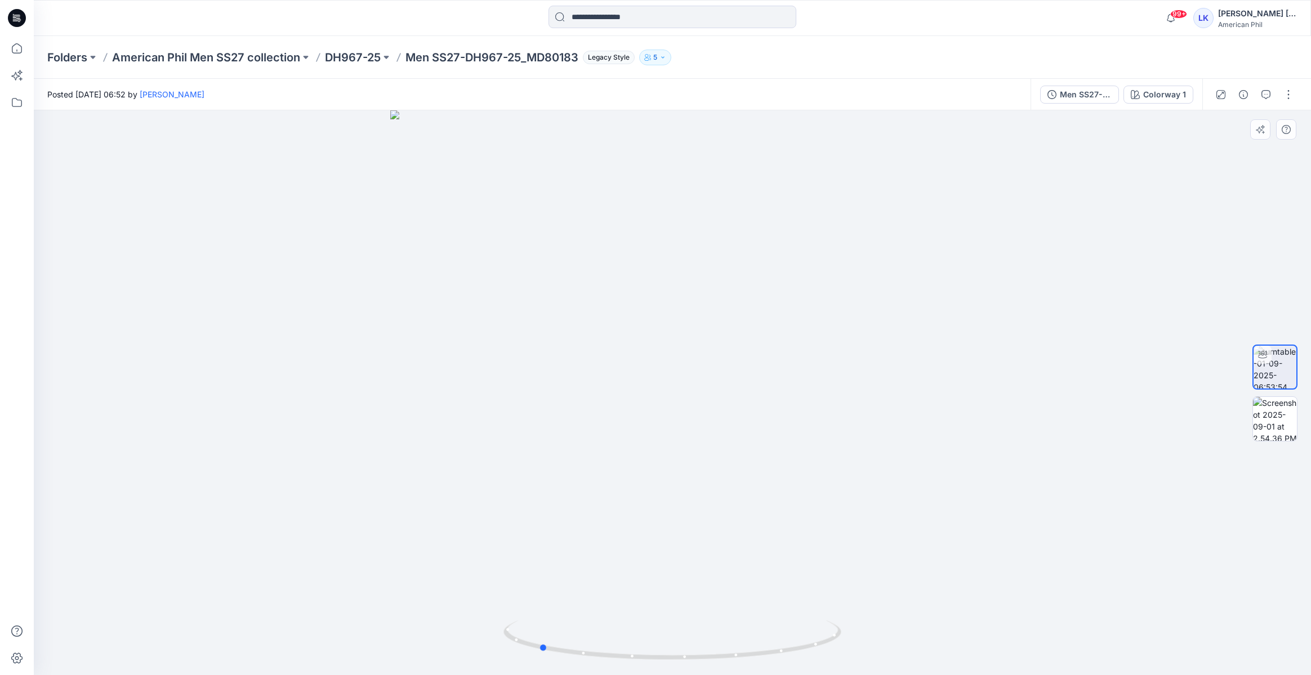
drag, startPoint x: 780, startPoint y: 345, endPoint x: 646, endPoint y: 387, distance: 140.0
click at [646, 387] on div at bounding box center [673, 392] width 1278 height 565
click at [1260, 133] on icon "button" at bounding box center [1259, 130] width 7 height 7
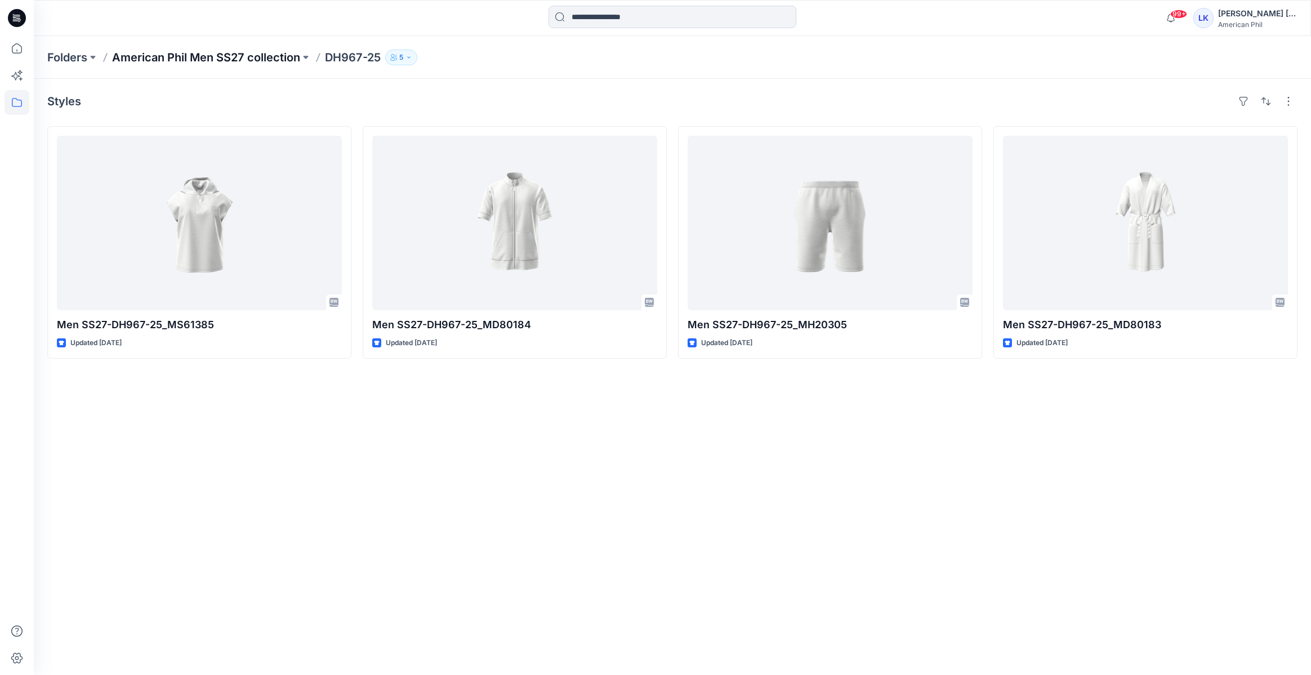
click at [285, 61] on p "American Phil Men SS27 collection" at bounding box center [206, 58] width 188 height 16
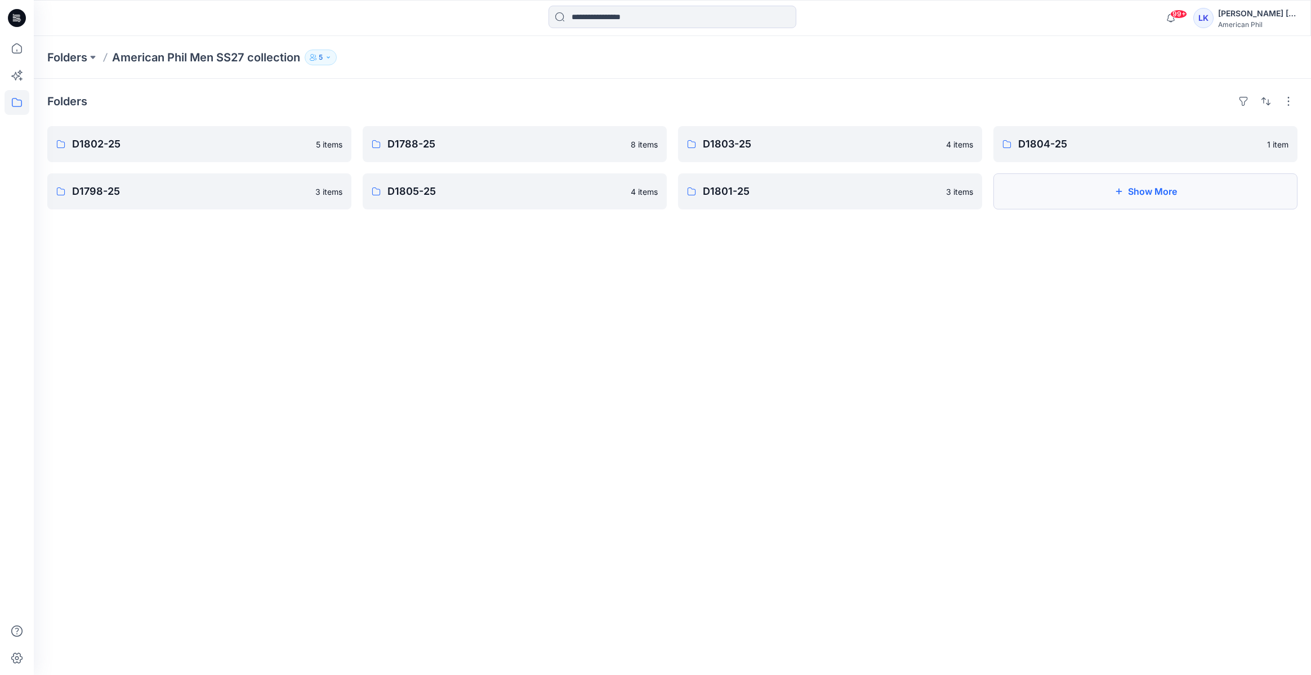
click at [1024, 188] on button "Show More" at bounding box center [1146, 192] width 304 height 36
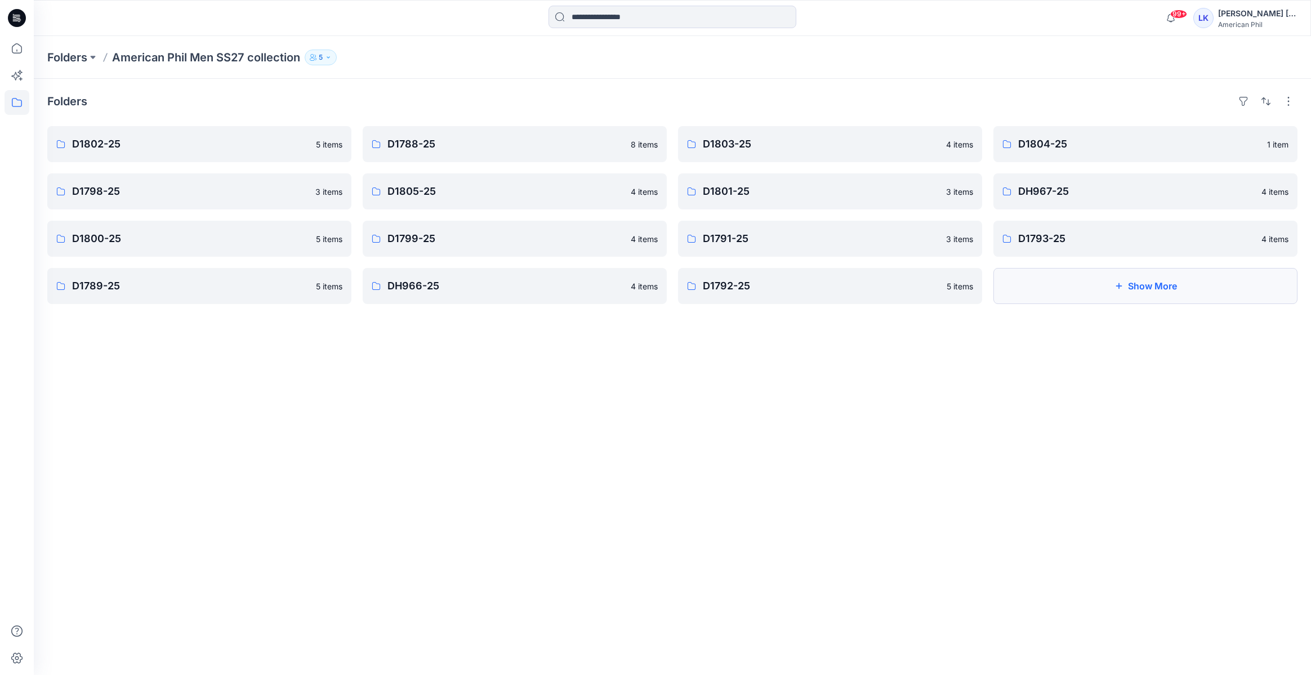
click at [1069, 288] on button "Show More" at bounding box center [1146, 286] width 304 height 36
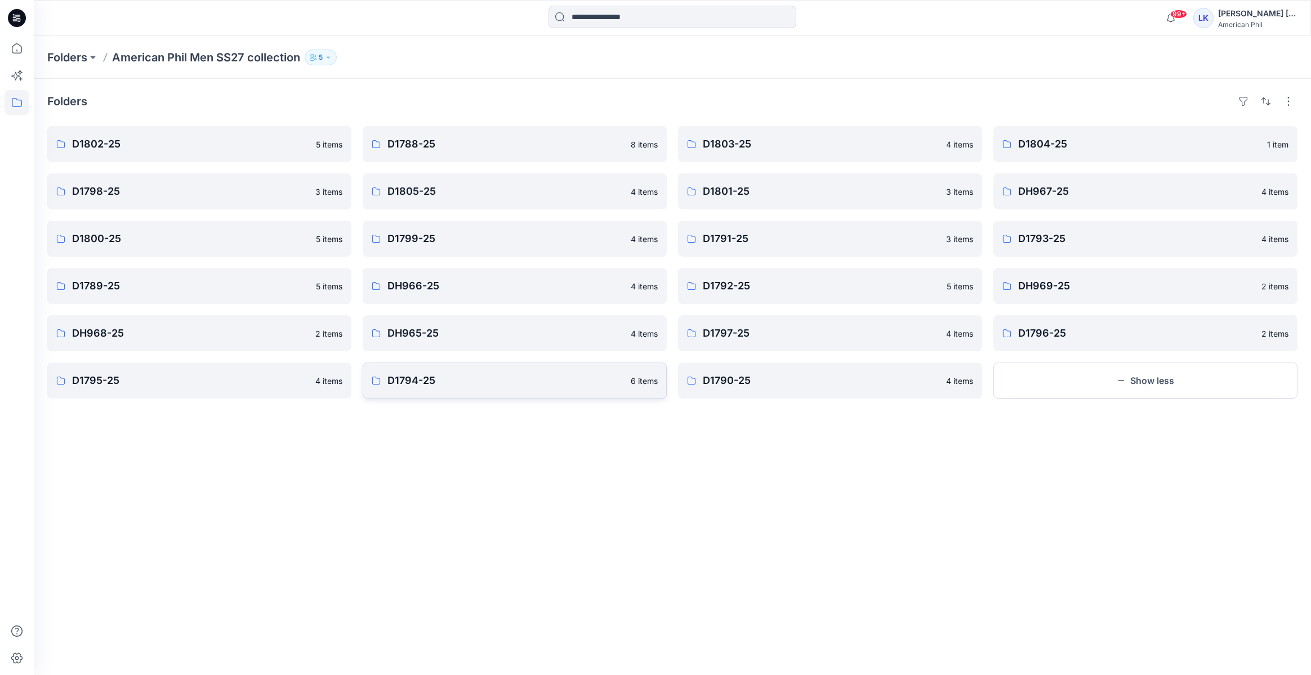
click at [518, 389] on link "D1794-25 6 items" at bounding box center [515, 381] width 304 height 36
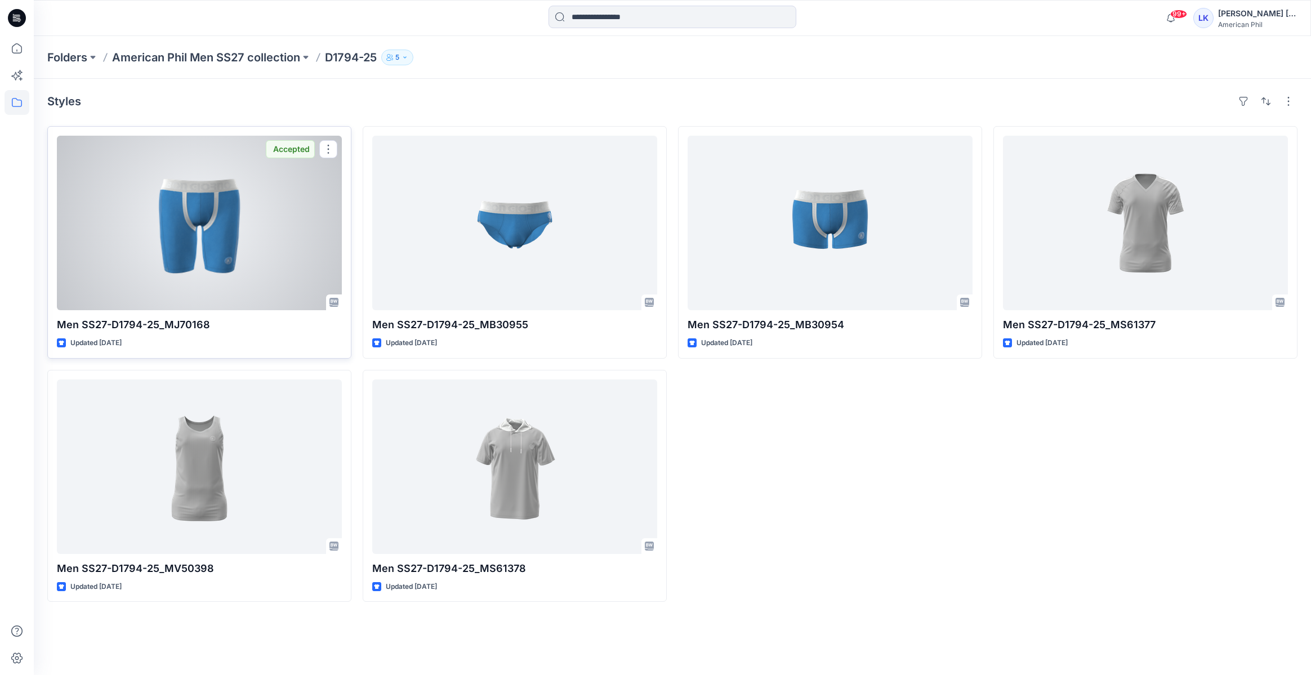
click at [287, 273] on div at bounding box center [199, 223] width 285 height 175
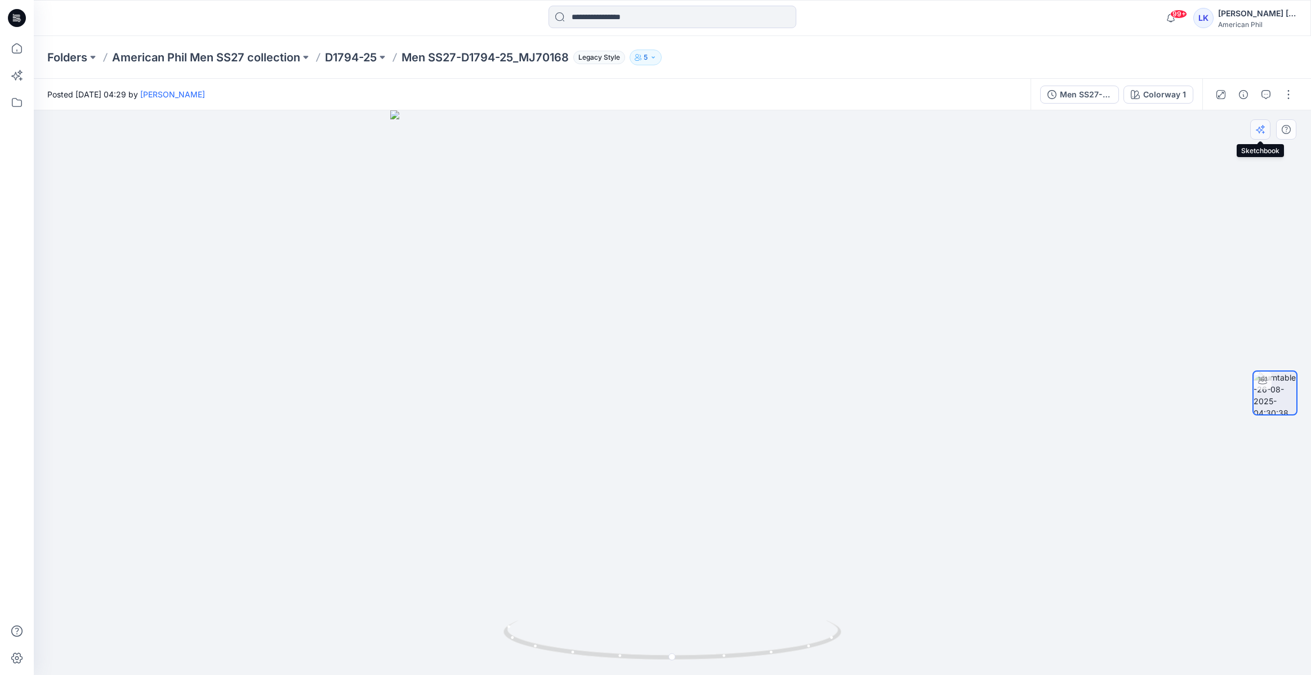
click at [1256, 128] on icon "button" at bounding box center [1260, 129] width 9 height 9
drag, startPoint x: 766, startPoint y: 323, endPoint x: 733, endPoint y: 334, distance: 35.1
click at [733, 334] on div at bounding box center [673, 392] width 1278 height 565
drag, startPoint x: 802, startPoint y: 322, endPoint x: 787, endPoint y: 353, distance: 34.3
click at [787, 353] on div at bounding box center [673, 392] width 1278 height 565
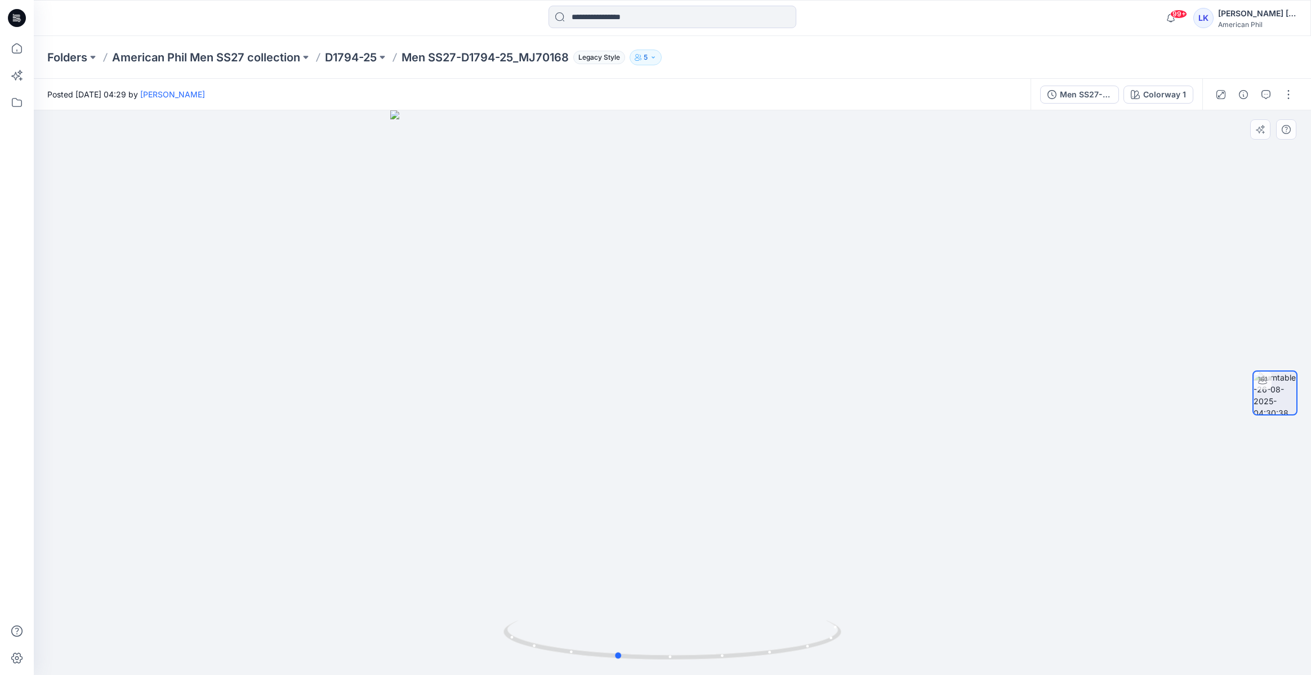
drag, startPoint x: 787, startPoint y: 353, endPoint x: 810, endPoint y: 349, distance: 22.8
click at [810, 349] on div at bounding box center [673, 392] width 1278 height 565
click at [1265, 129] on button "button" at bounding box center [1261, 129] width 20 height 20
drag, startPoint x: 761, startPoint y: 362, endPoint x: 608, endPoint y: 387, distance: 154.8
click at [608, 387] on div at bounding box center [673, 392] width 1278 height 565
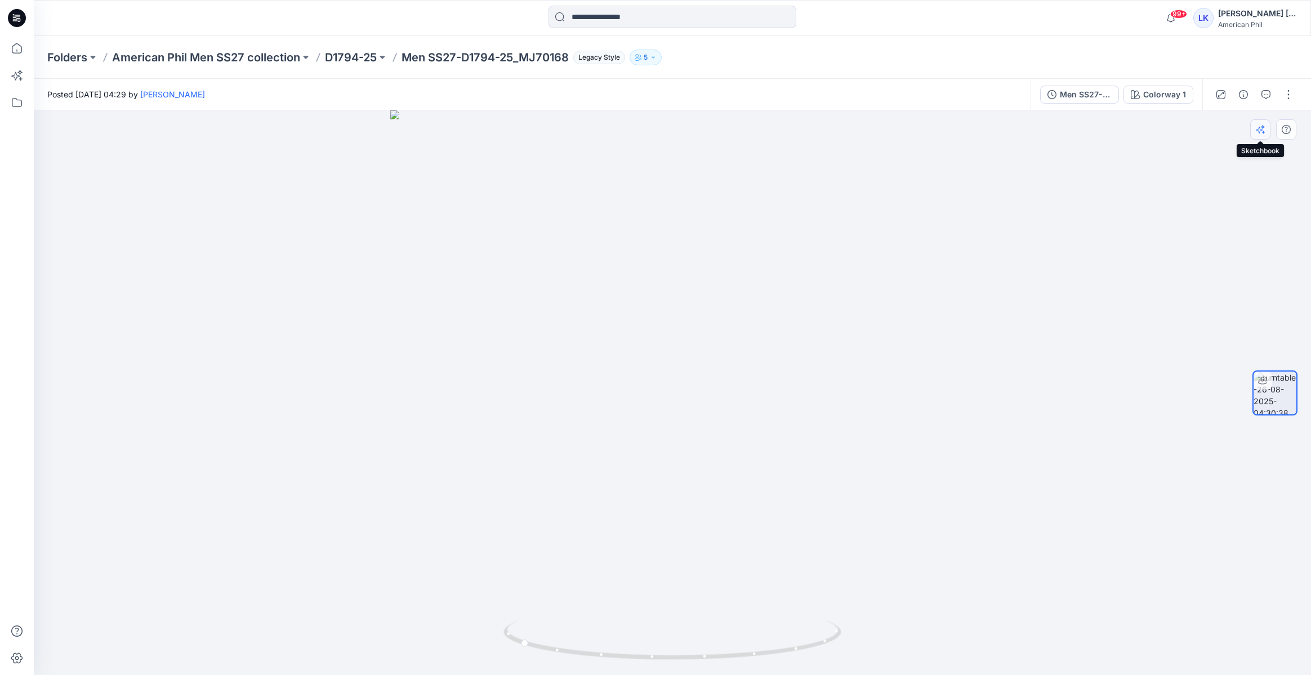
click at [1257, 128] on icon "button" at bounding box center [1260, 129] width 9 height 9
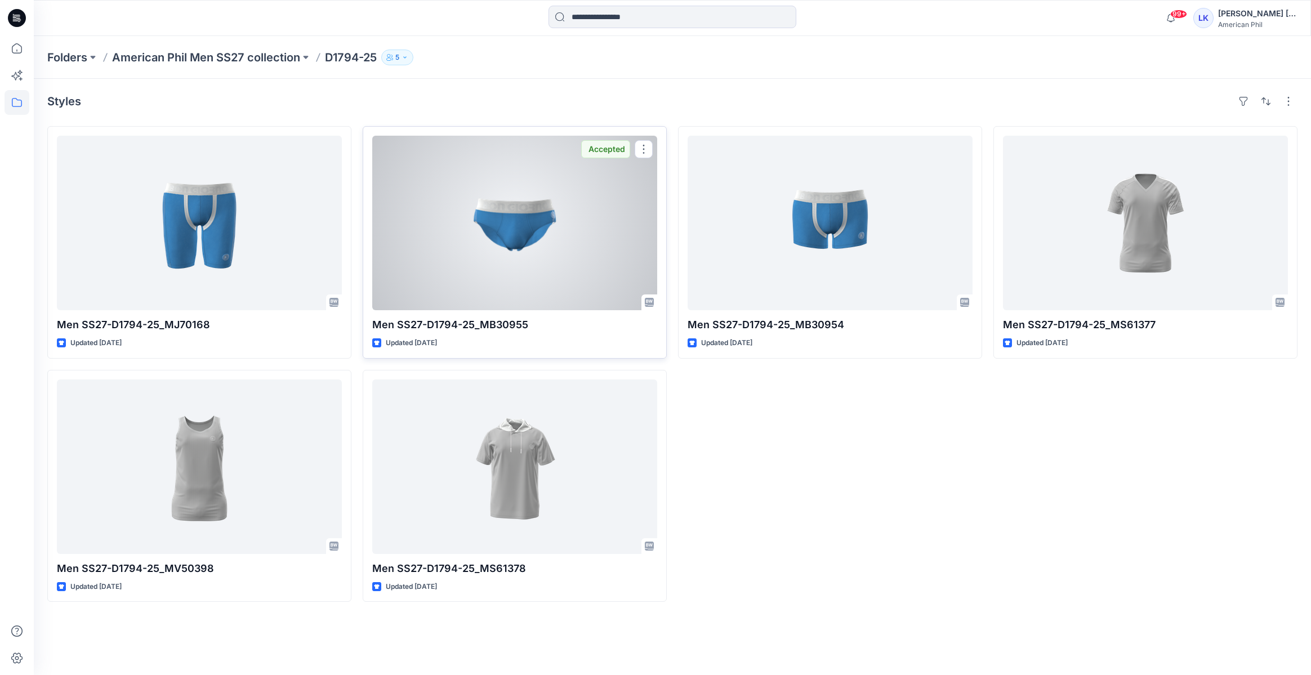
click at [513, 226] on div at bounding box center [514, 223] width 285 height 175
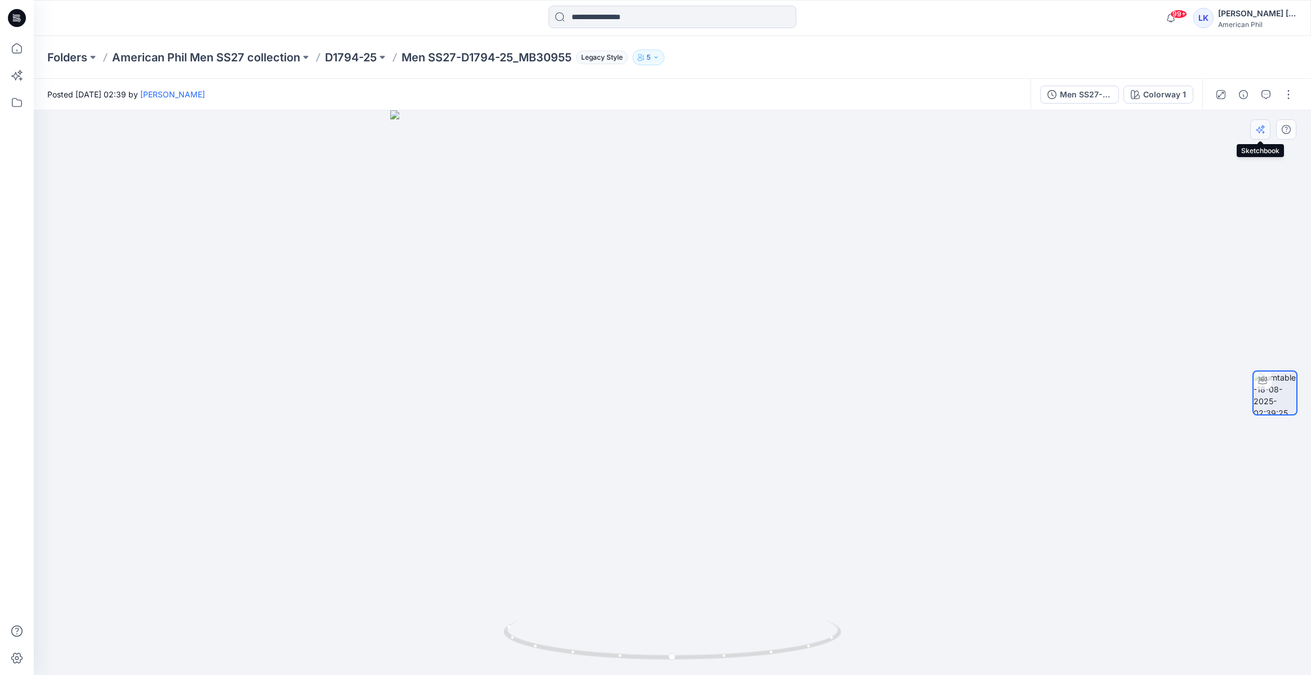
click at [1263, 131] on icon "button" at bounding box center [1260, 129] width 9 height 9
drag, startPoint x: 840, startPoint y: 357, endPoint x: 807, endPoint y: 390, distance: 47.0
click at [807, 390] on div at bounding box center [673, 392] width 1278 height 565
click at [1261, 128] on icon "button" at bounding box center [1260, 129] width 9 height 9
drag, startPoint x: 803, startPoint y: 373, endPoint x: 650, endPoint y: 403, distance: 156.0
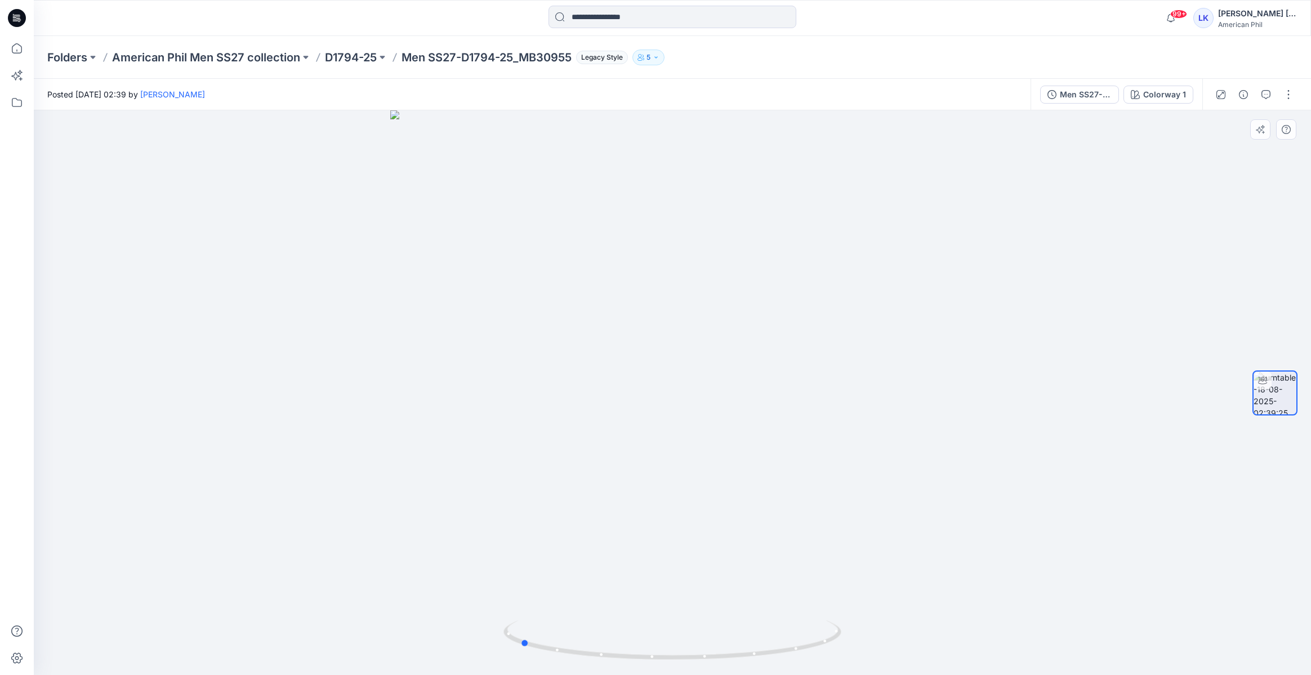
click at [650, 403] on div at bounding box center [673, 392] width 1278 height 565
click at [1267, 130] on button "button" at bounding box center [1261, 129] width 20 height 20
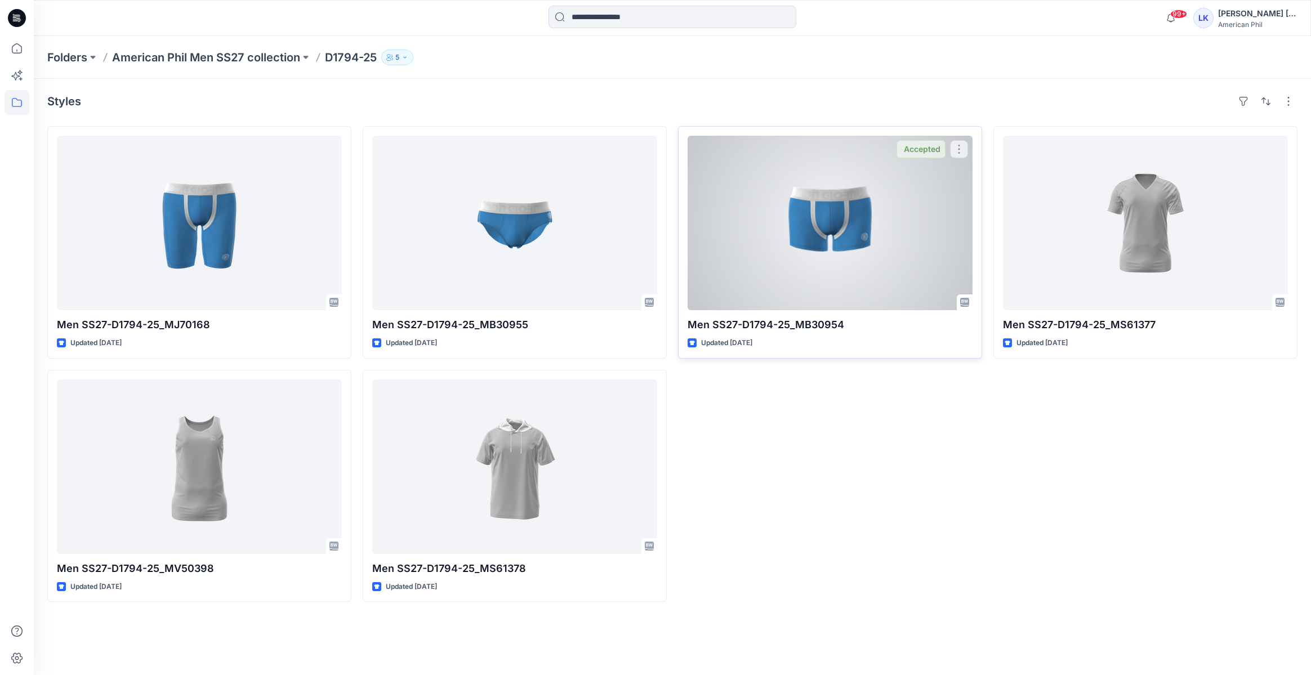
click at [789, 214] on div at bounding box center [830, 223] width 285 height 175
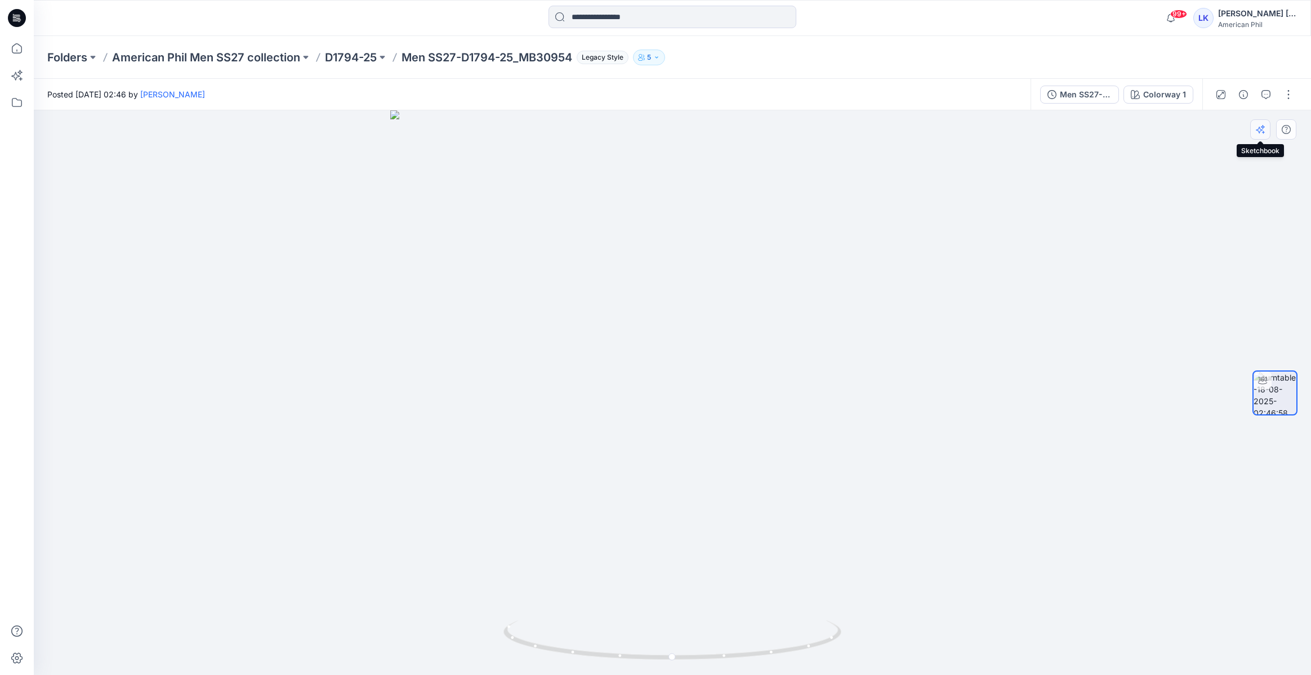
click at [1263, 134] on icon "button" at bounding box center [1260, 129] width 9 height 9
drag, startPoint x: 726, startPoint y: 288, endPoint x: 667, endPoint y: 348, distance: 84.0
click at [667, 348] on div at bounding box center [673, 392] width 1278 height 565
drag, startPoint x: 667, startPoint y: 348, endPoint x: 673, endPoint y: 361, distance: 14.9
click at [673, 361] on div at bounding box center [673, 392] width 1278 height 565
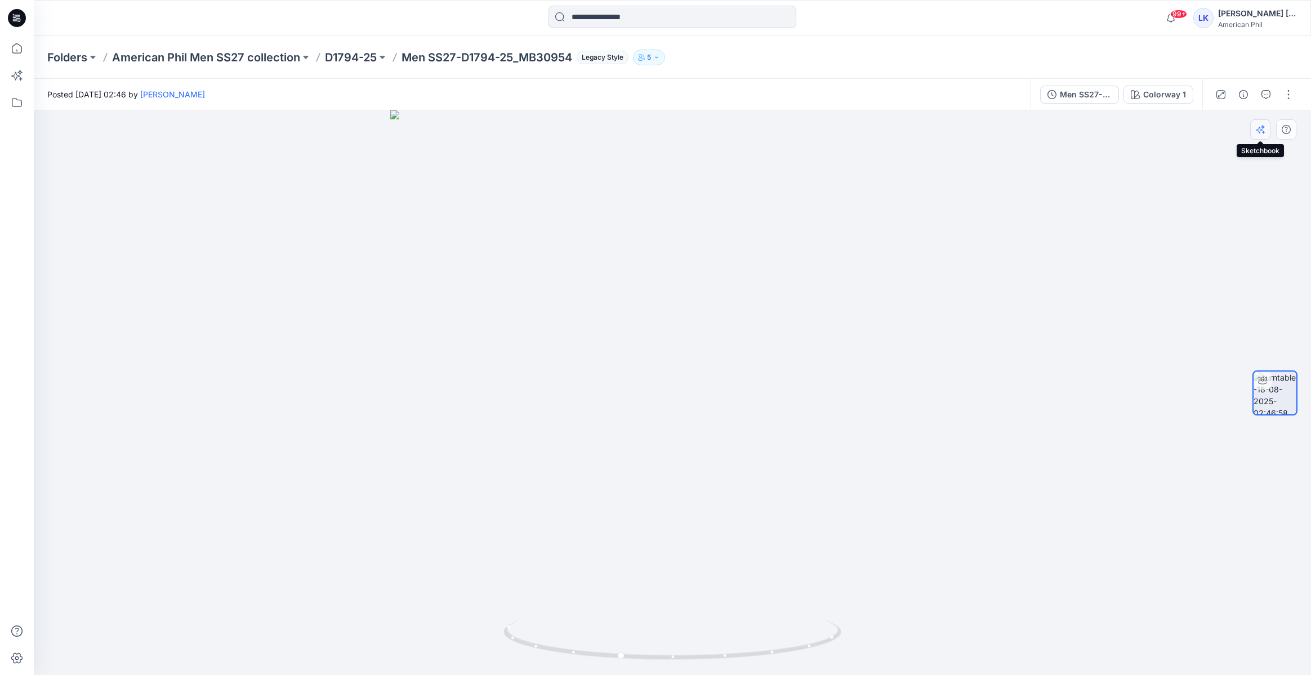
click at [1268, 130] on button "button" at bounding box center [1261, 129] width 20 height 20
drag, startPoint x: 690, startPoint y: 296, endPoint x: 545, endPoint y: 330, distance: 148.1
click at [545, 330] on div at bounding box center [673, 392] width 1278 height 565
click at [1265, 131] on button "button" at bounding box center [1261, 129] width 20 height 20
click at [356, 56] on p "D1794-25" at bounding box center [351, 58] width 52 height 16
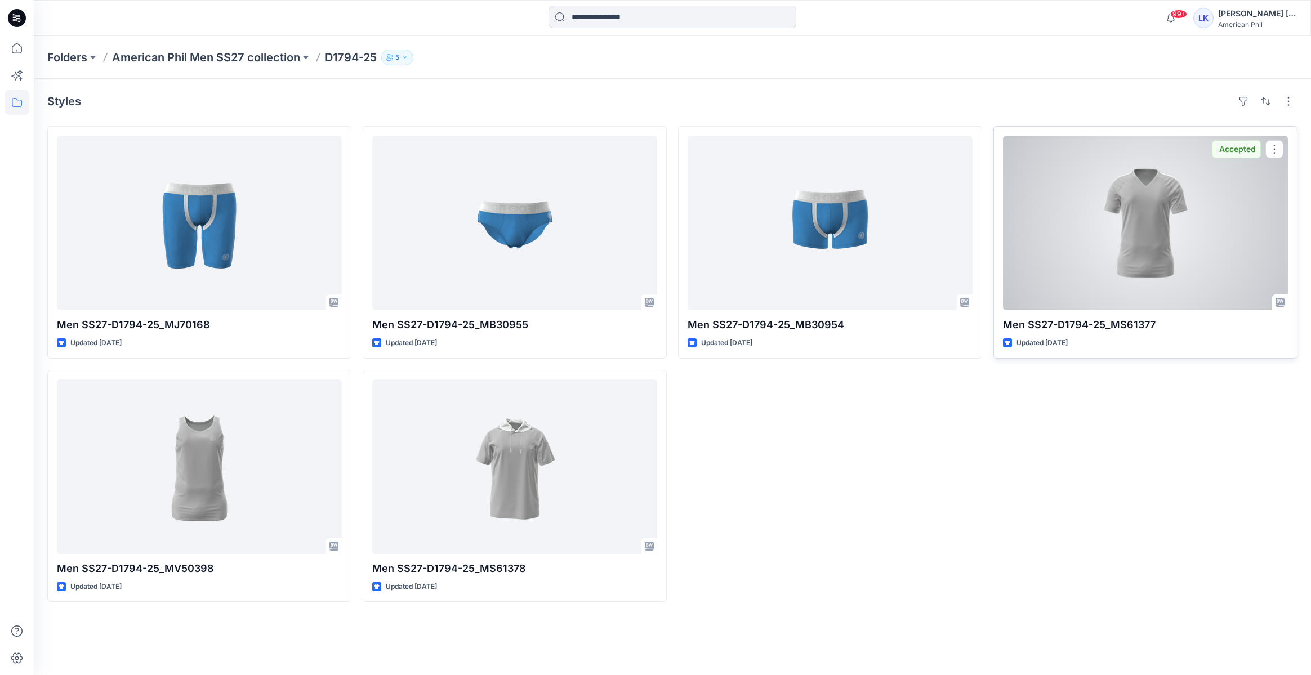
click at [1165, 300] on div at bounding box center [1145, 223] width 285 height 175
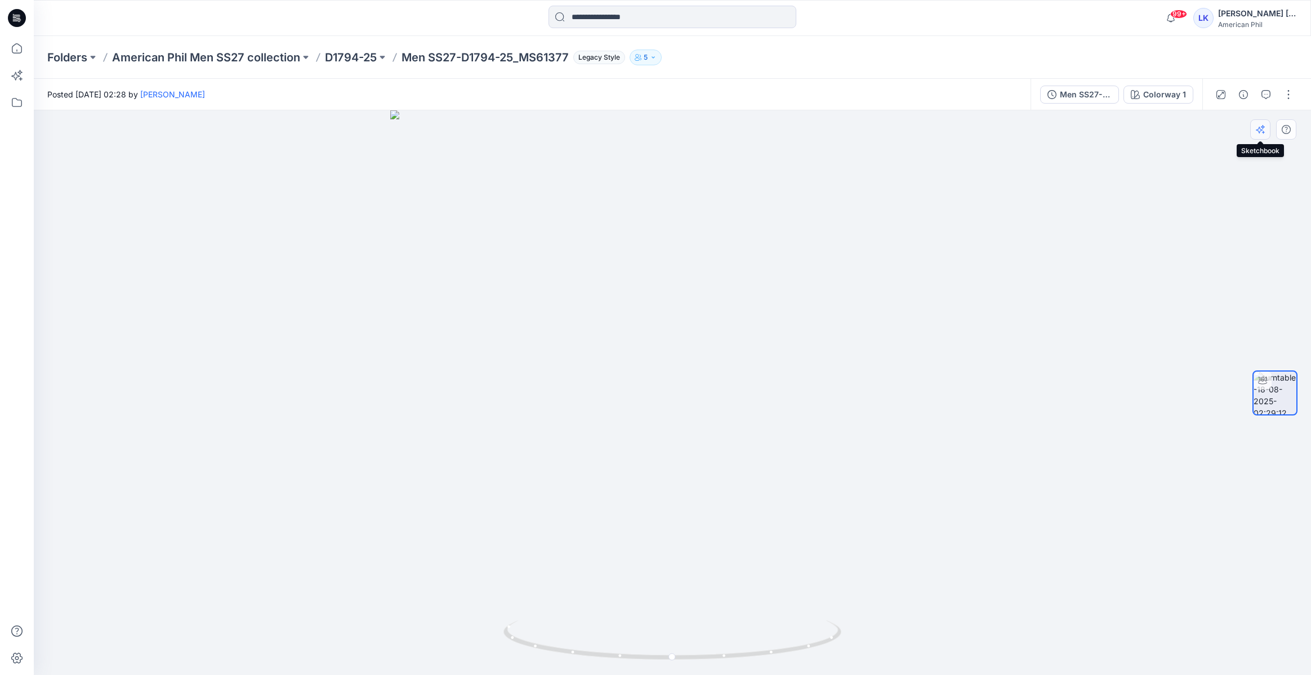
click at [1261, 132] on icon "button" at bounding box center [1260, 129] width 9 height 9
drag, startPoint x: 743, startPoint y: 259, endPoint x: 704, endPoint y: 301, distance: 57.4
click at [704, 301] on div at bounding box center [673, 392] width 1278 height 565
click at [1262, 128] on icon "button" at bounding box center [1260, 129] width 9 height 9
drag, startPoint x: 828, startPoint y: 335, endPoint x: 670, endPoint y: 369, distance: 161.9
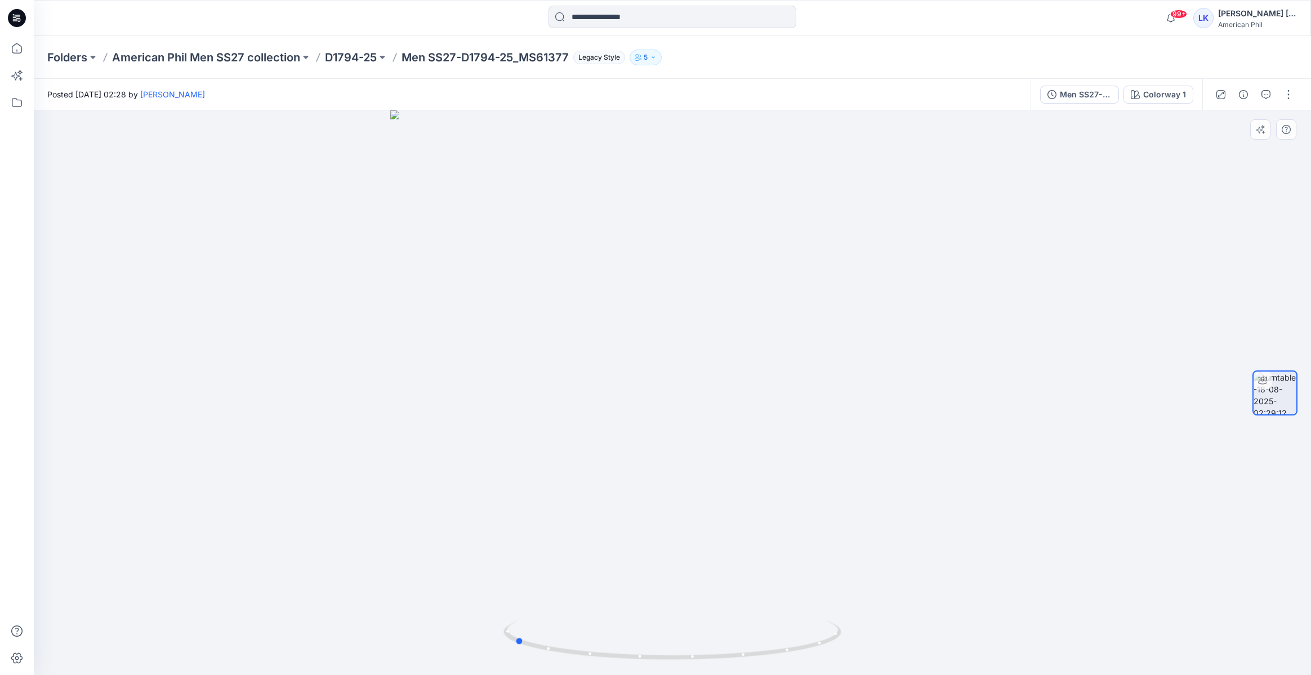
click at [670, 369] on div at bounding box center [673, 392] width 1278 height 565
click at [1260, 130] on icon "button" at bounding box center [1259, 130] width 7 height 7
click at [357, 57] on p "D1794-25" at bounding box center [351, 58] width 52 height 16
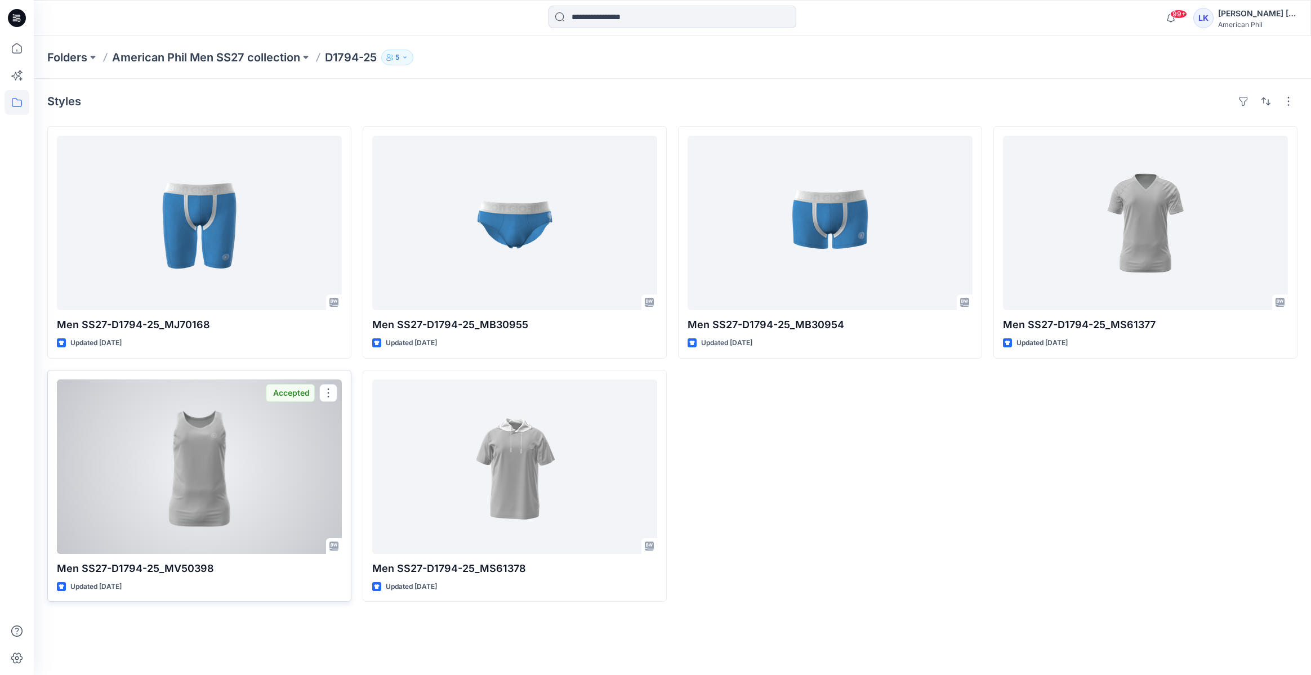
click at [256, 438] on div at bounding box center [199, 467] width 285 height 175
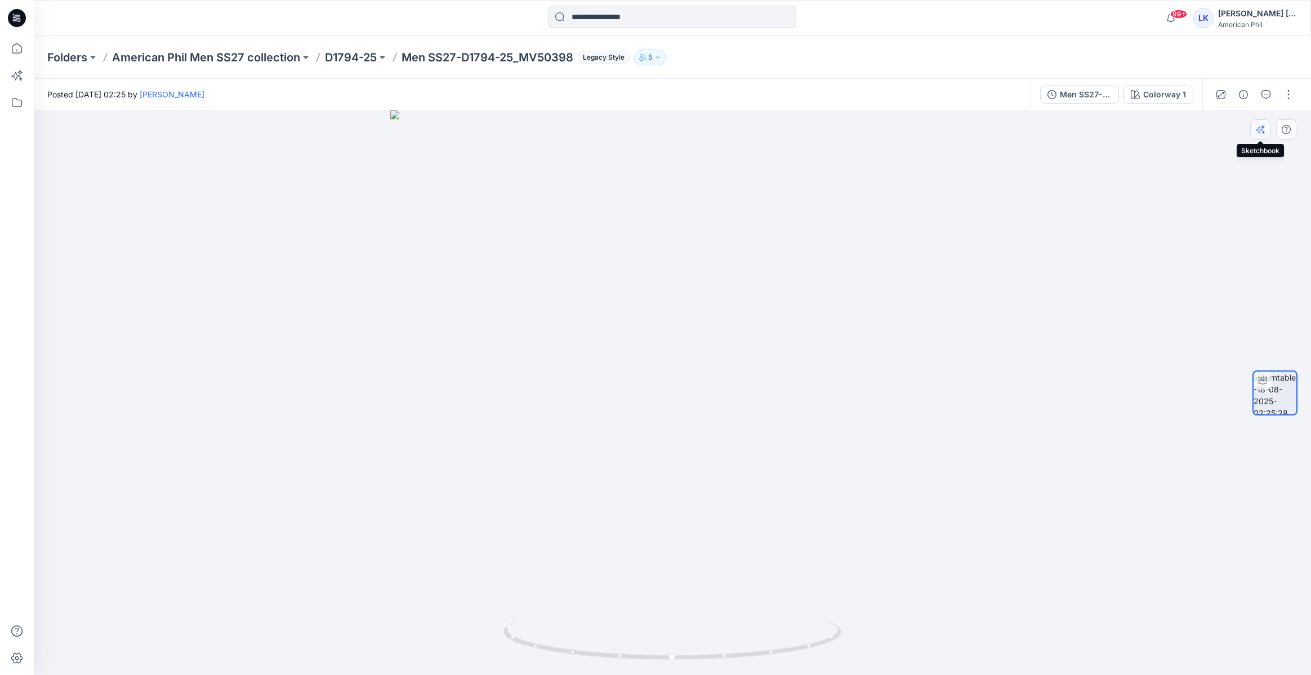
click at [1260, 130] on icon "button" at bounding box center [1260, 129] width 9 height 9
drag, startPoint x: 791, startPoint y: 271, endPoint x: 737, endPoint y: 321, distance: 73.3
click at [737, 321] on div at bounding box center [673, 392] width 1278 height 565
click at [1262, 135] on button "button" at bounding box center [1261, 129] width 20 height 20
drag, startPoint x: 754, startPoint y: 295, endPoint x: 595, endPoint y: 318, distance: 160.6
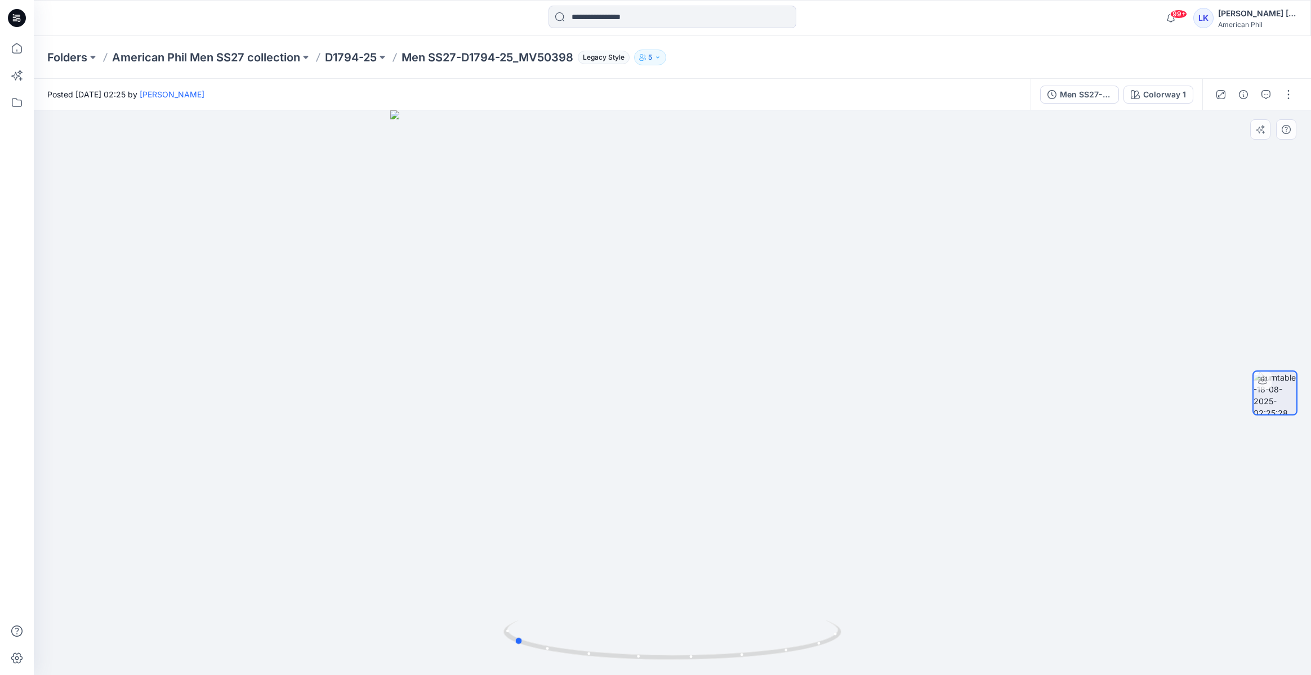
click at [595, 318] on div at bounding box center [673, 392] width 1278 height 565
click at [1259, 129] on icon "button" at bounding box center [1260, 129] width 9 height 9
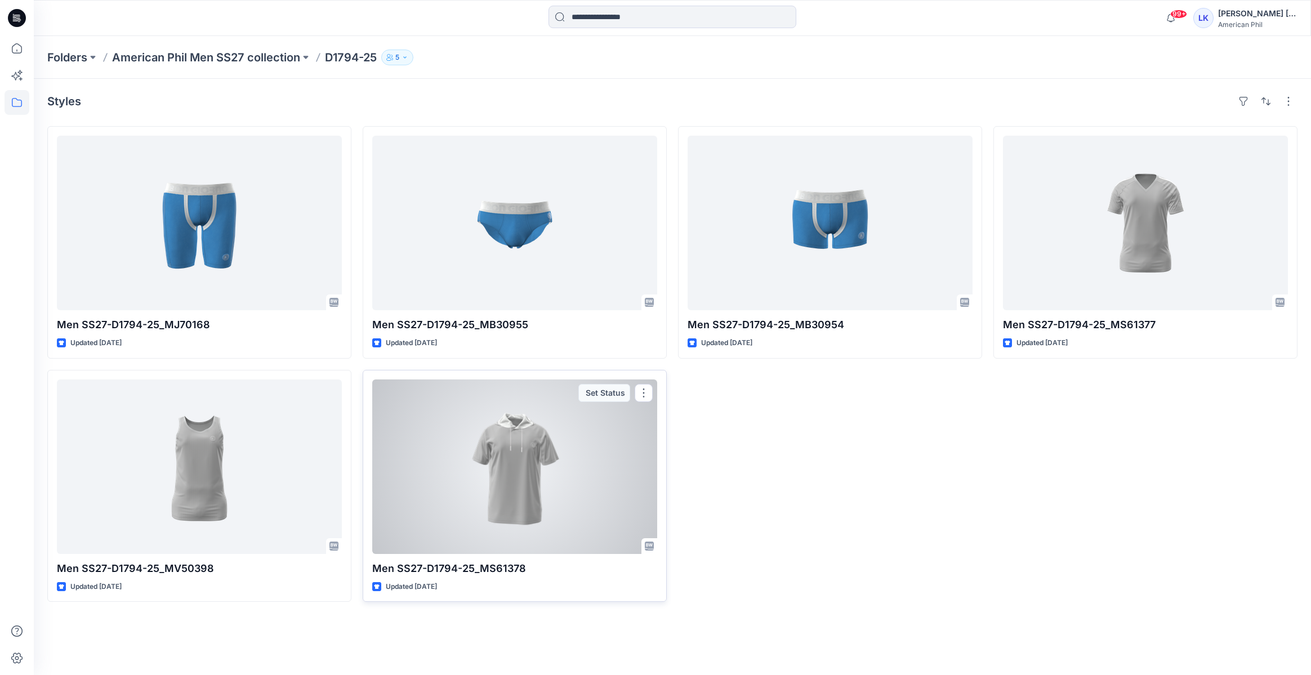
click at [527, 440] on div at bounding box center [514, 467] width 285 height 175
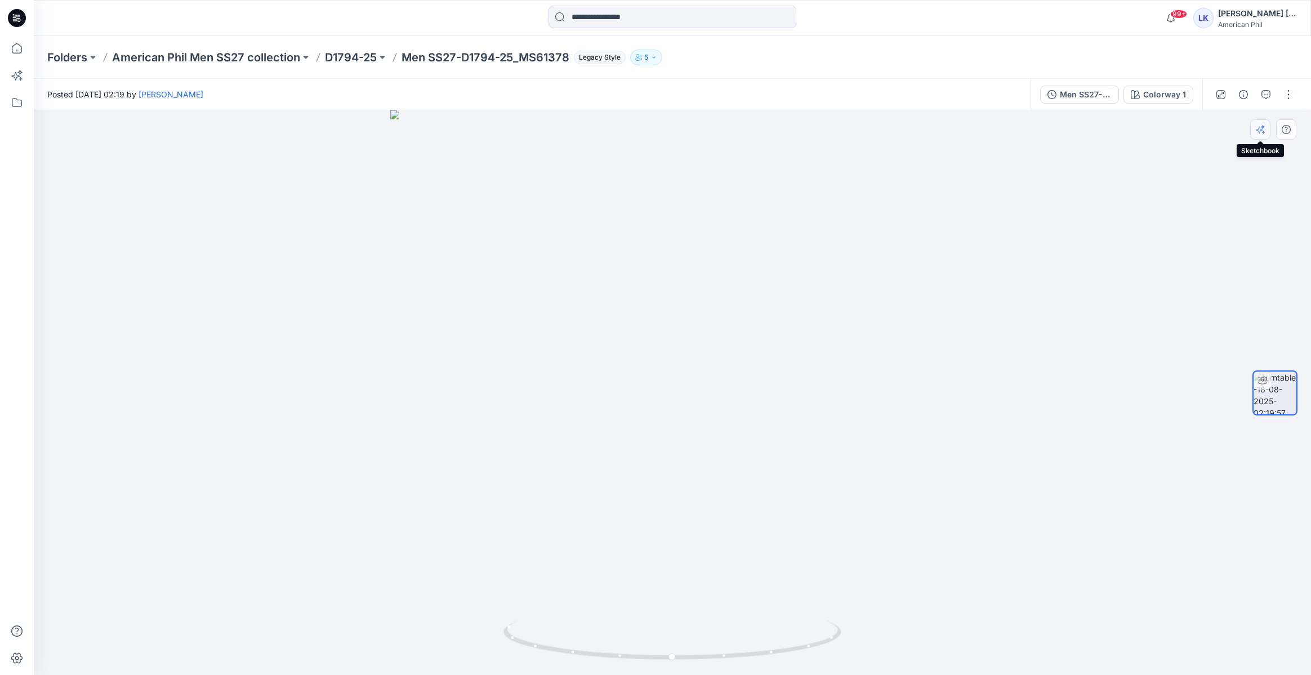
click at [1265, 131] on icon "button" at bounding box center [1260, 129] width 9 height 9
drag, startPoint x: 617, startPoint y: 295, endPoint x: 479, endPoint y: 301, distance: 138.2
click at [479, 301] on div at bounding box center [673, 392] width 1278 height 565
click at [1260, 136] on button "button" at bounding box center [1261, 129] width 20 height 20
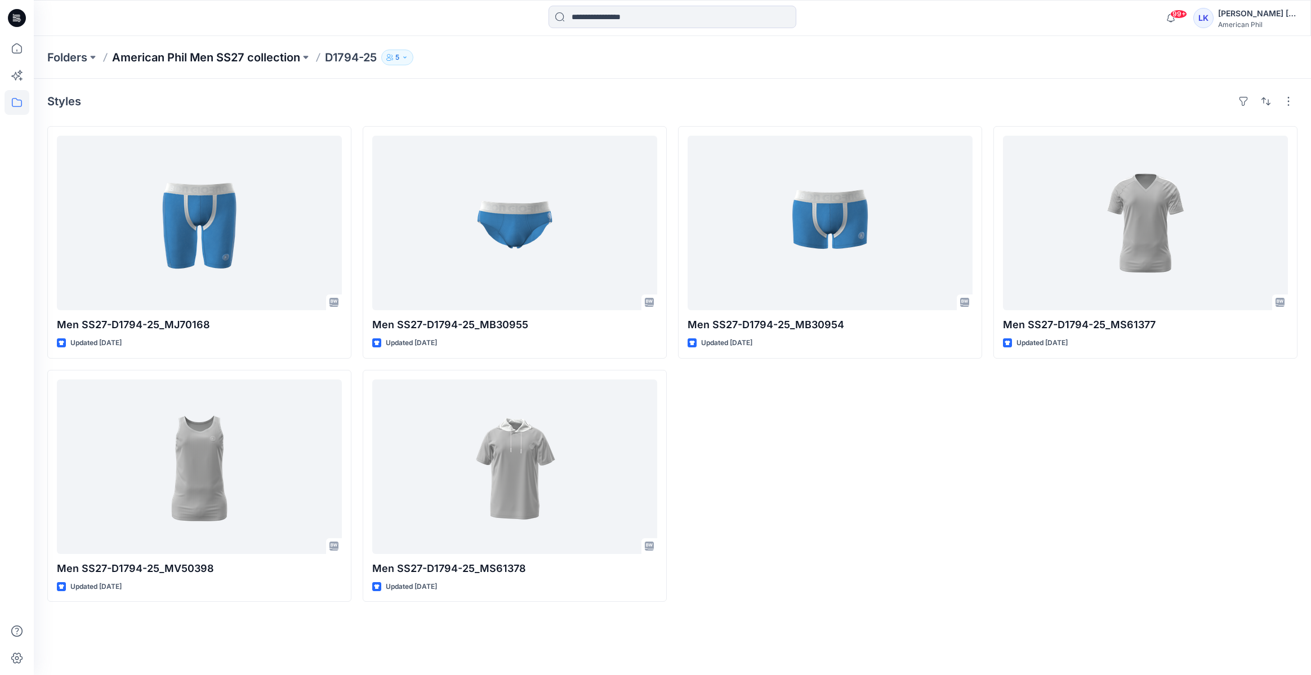
click at [206, 54] on p "American Phil Men SS27 collection" at bounding box center [206, 58] width 188 height 16
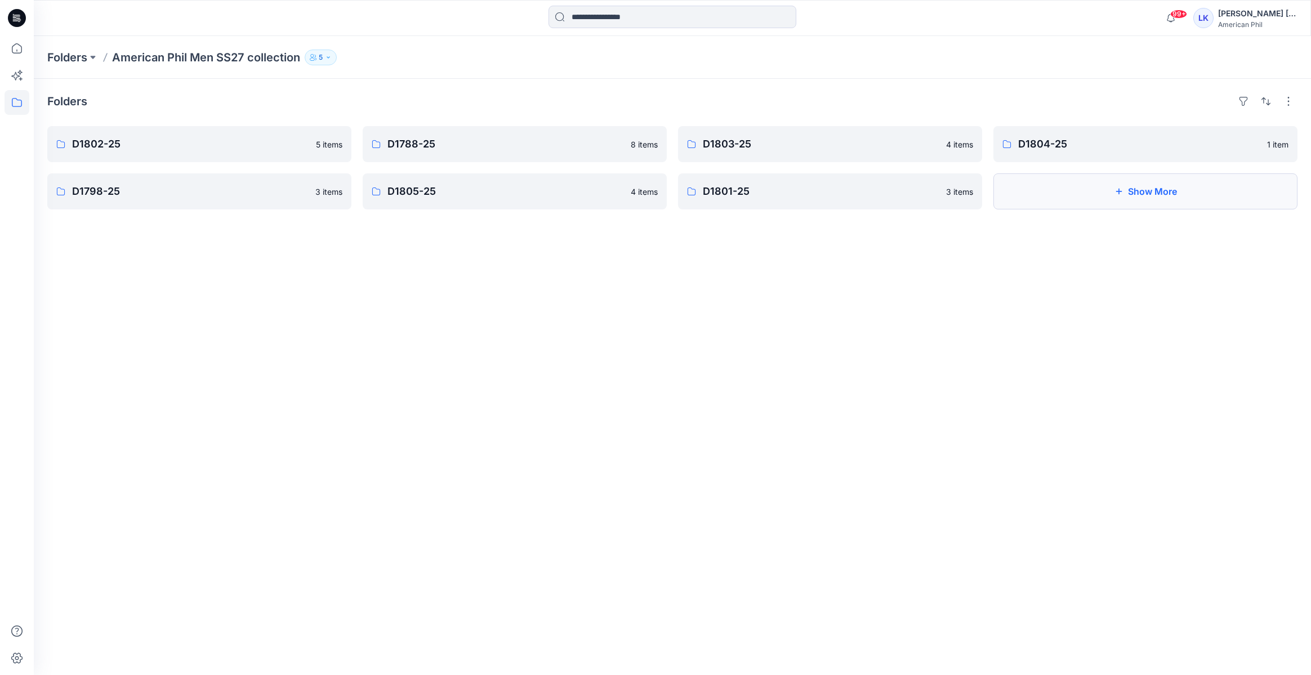
click at [1129, 184] on button "Show More" at bounding box center [1146, 192] width 304 height 36
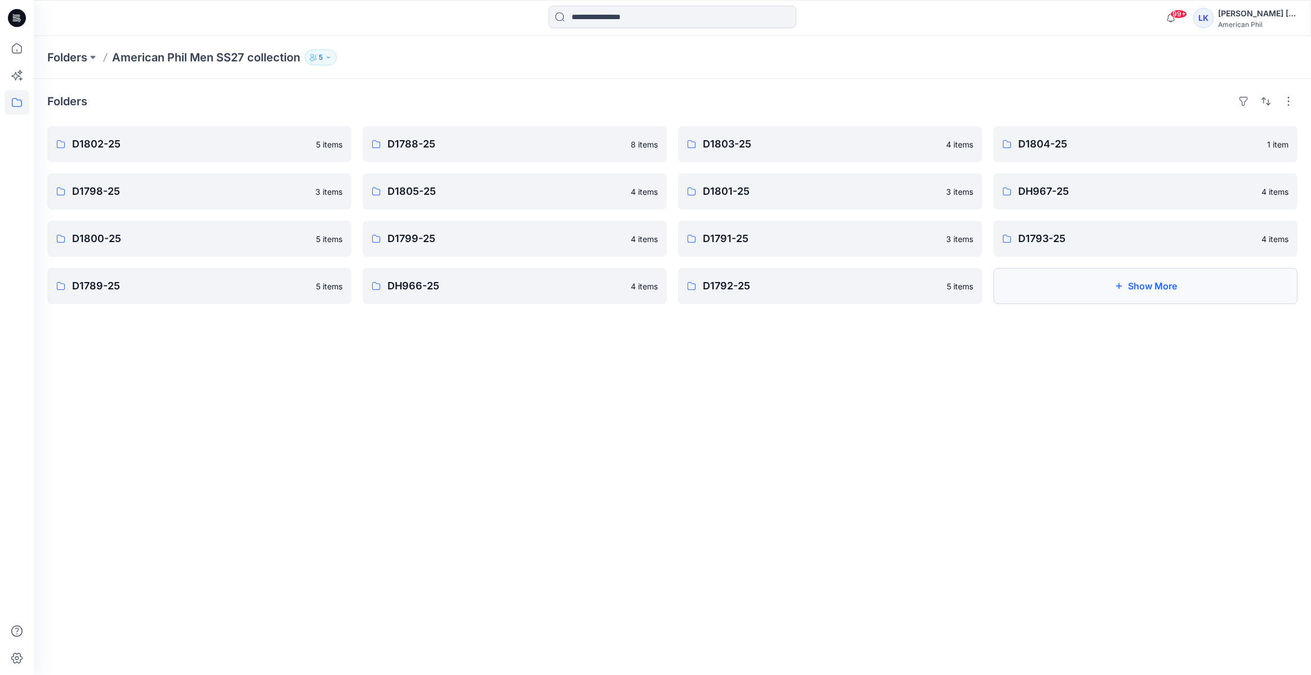
click at [1061, 289] on button "Show More" at bounding box center [1146, 286] width 304 height 36
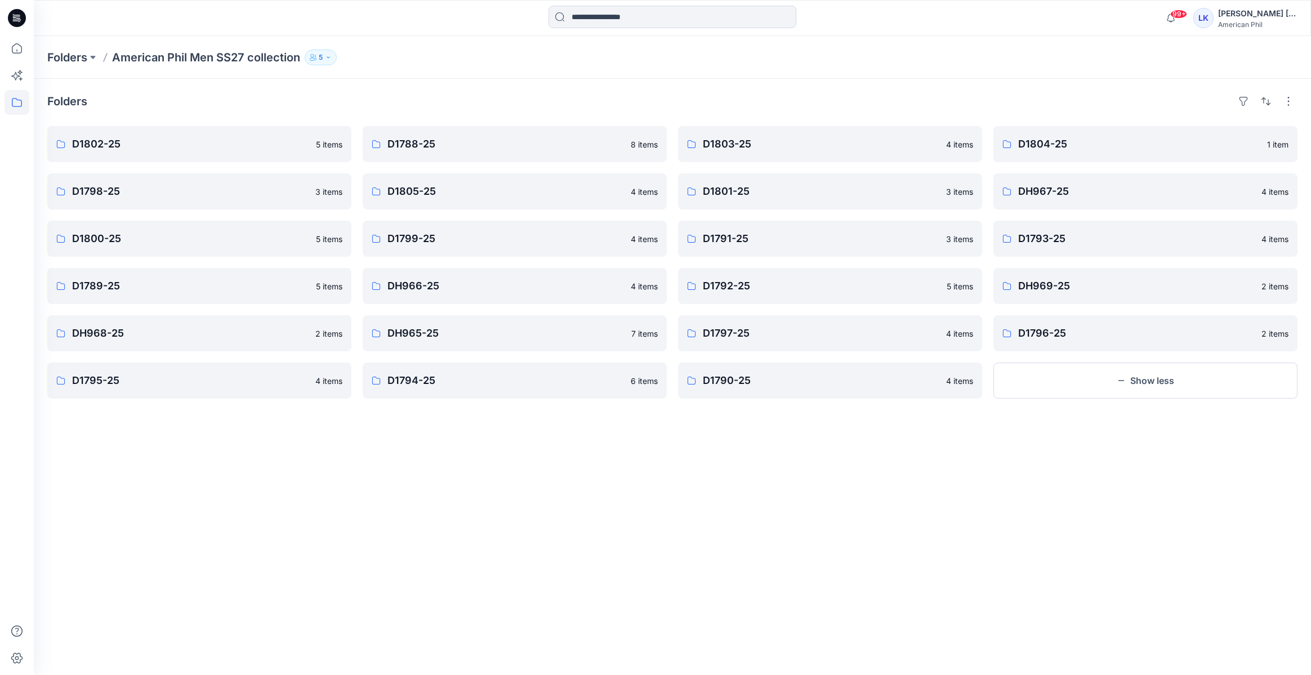
click at [279, 388] on p "D1795-25" at bounding box center [190, 381] width 237 height 16
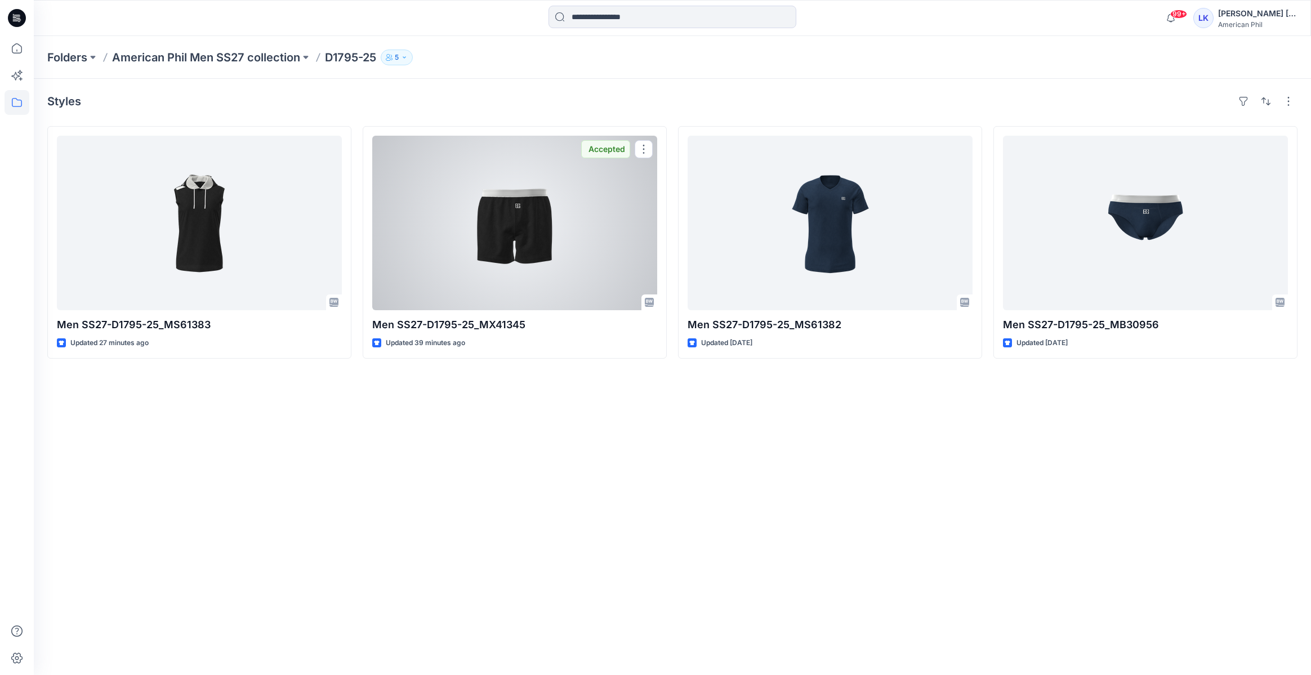
click at [435, 274] on div at bounding box center [514, 223] width 285 height 175
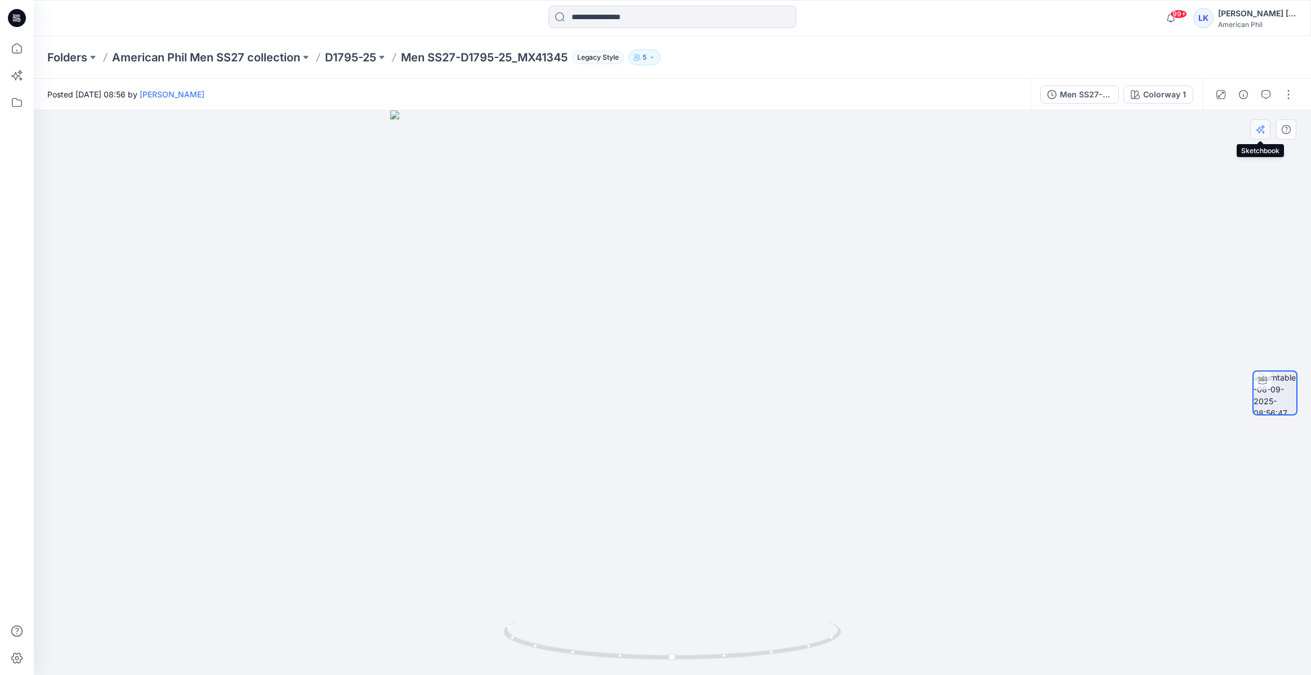
click at [1266, 131] on button "button" at bounding box center [1261, 129] width 20 height 20
drag, startPoint x: 712, startPoint y: 358, endPoint x: 546, endPoint y: 380, distance: 167.0
click at [546, 380] on div at bounding box center [673, 392] width 1278 height 565
click at [1265, 131] on icon "button" at bounding box center [1260, 129] width 9 height 9
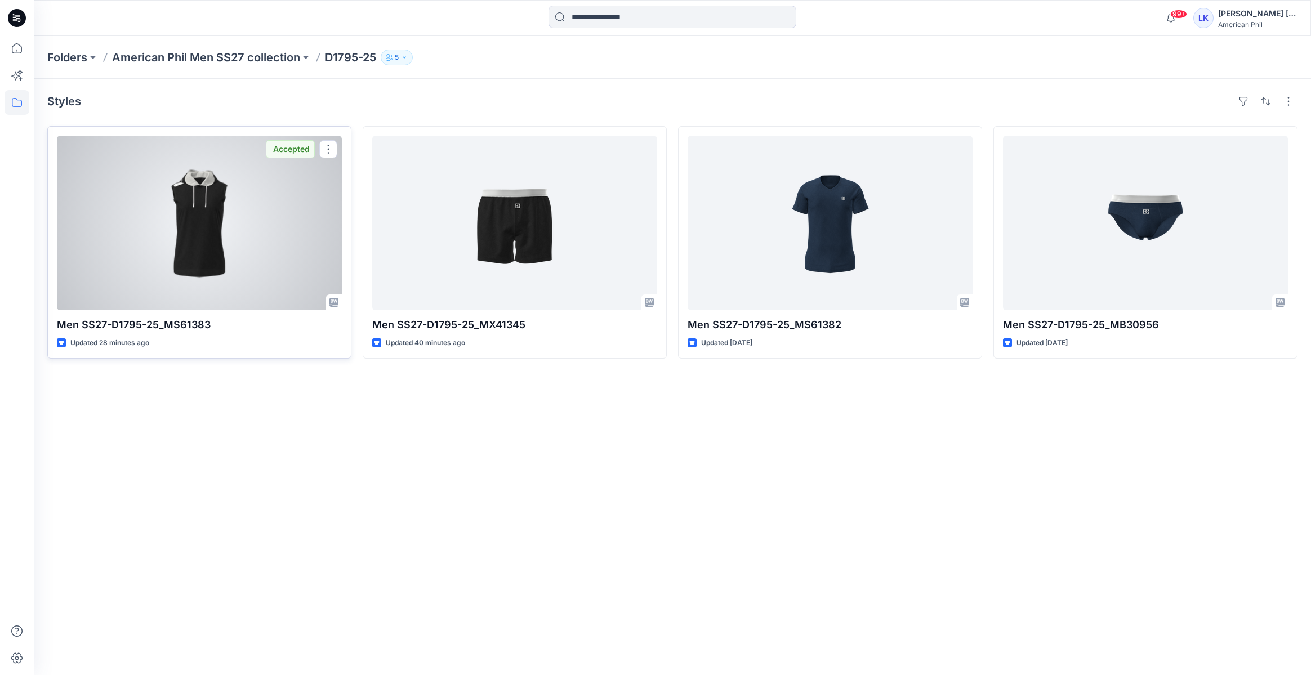
click at [235, 262] on div at bounding box center [199, 223] width 285 height 175
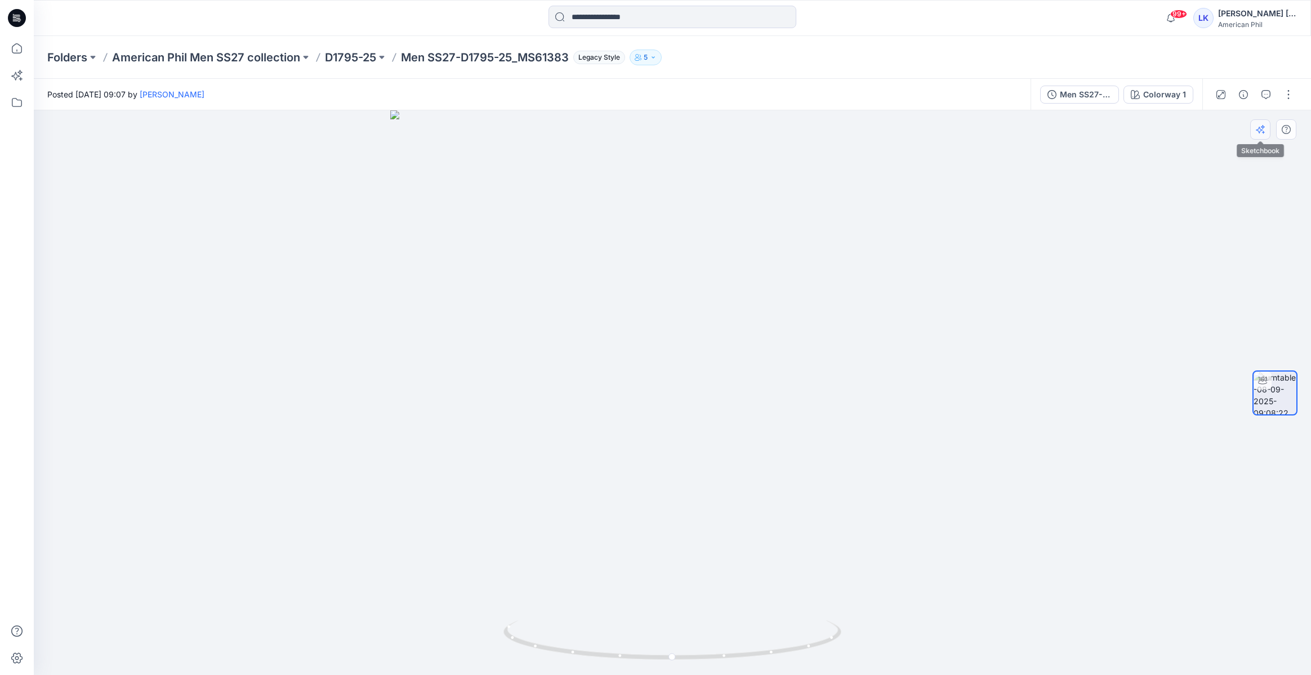
click at [1262, 130] on icon "button" at bounding box center [1259, 130] width 7 height 7
drag, startPoint x: 726, startPoint y: 230, endPoint x: 585, endPoint y: 251, distance: 142.4
click at [585, 251] on div at bounding box center [673, 392] width 1278 height 565
click at [1264, 134] on icon "button" at bounding box center [1260, 129] width 9 height 9
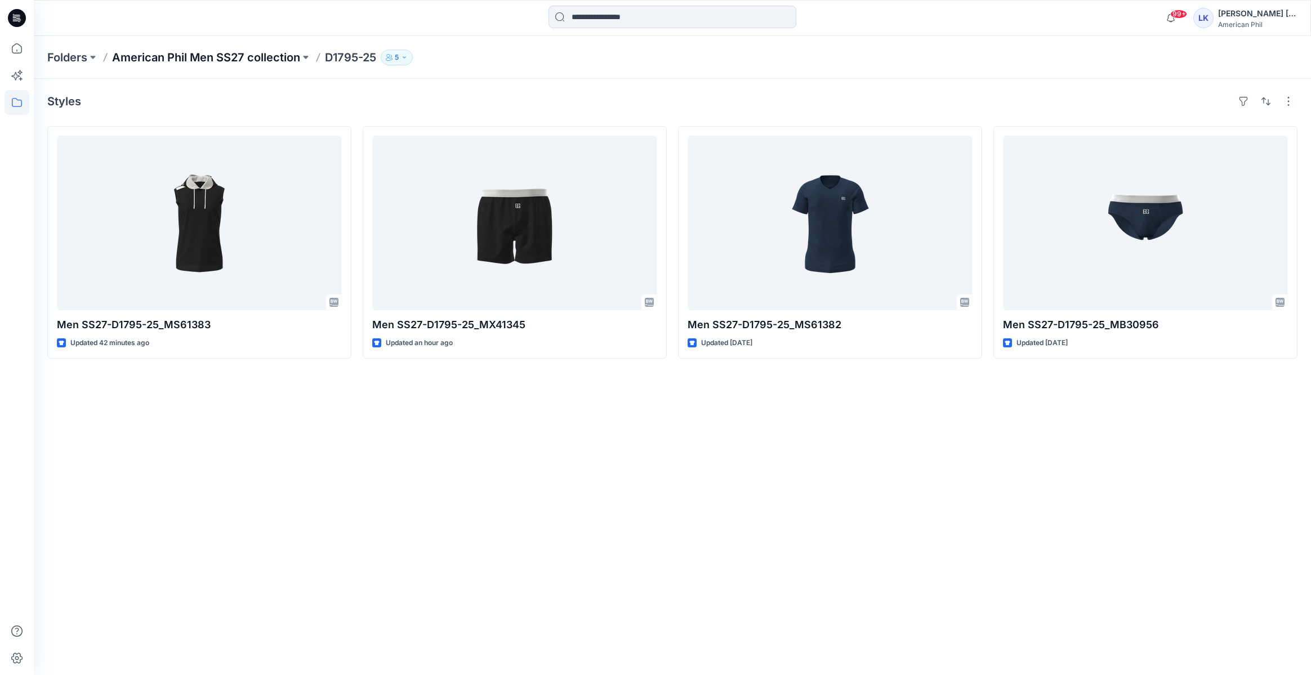
click at [244, 56] on p "American Phil Men SS27 collection" at bounding box center [206, 58] width 188 height 16
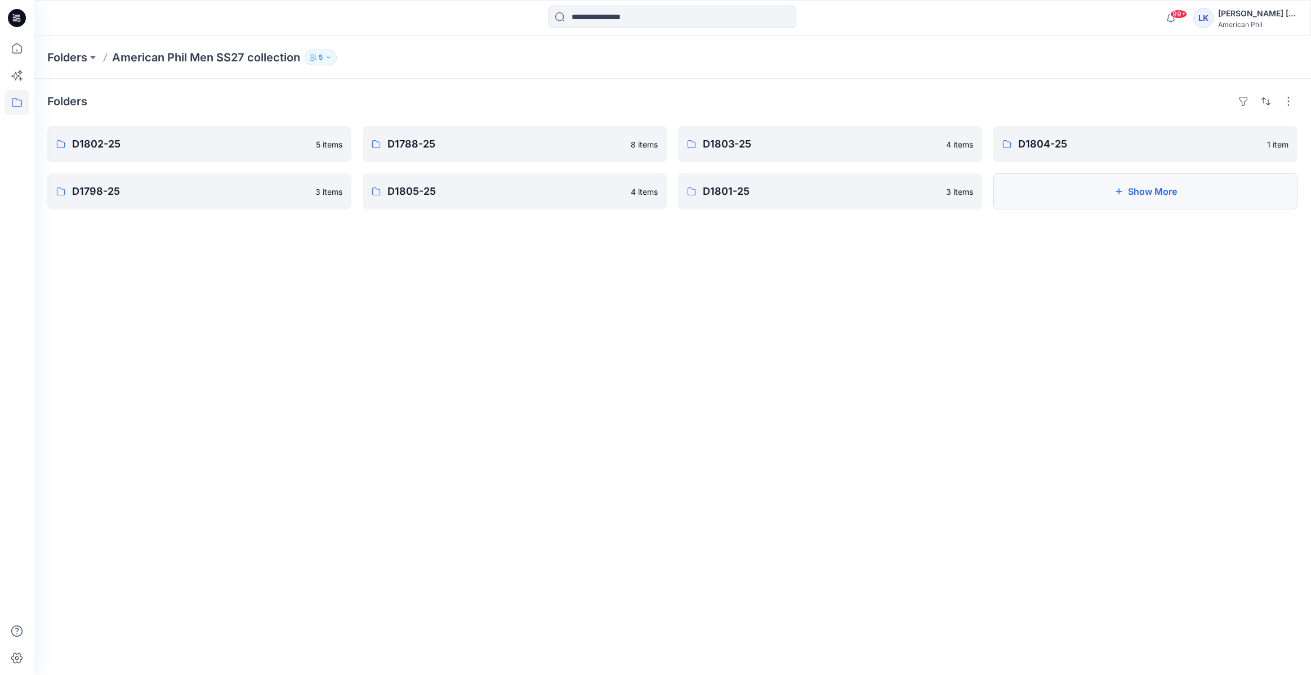
click at [1162, 184] on button "Show More" at bounding box center [1146, 192] width 304 height 36
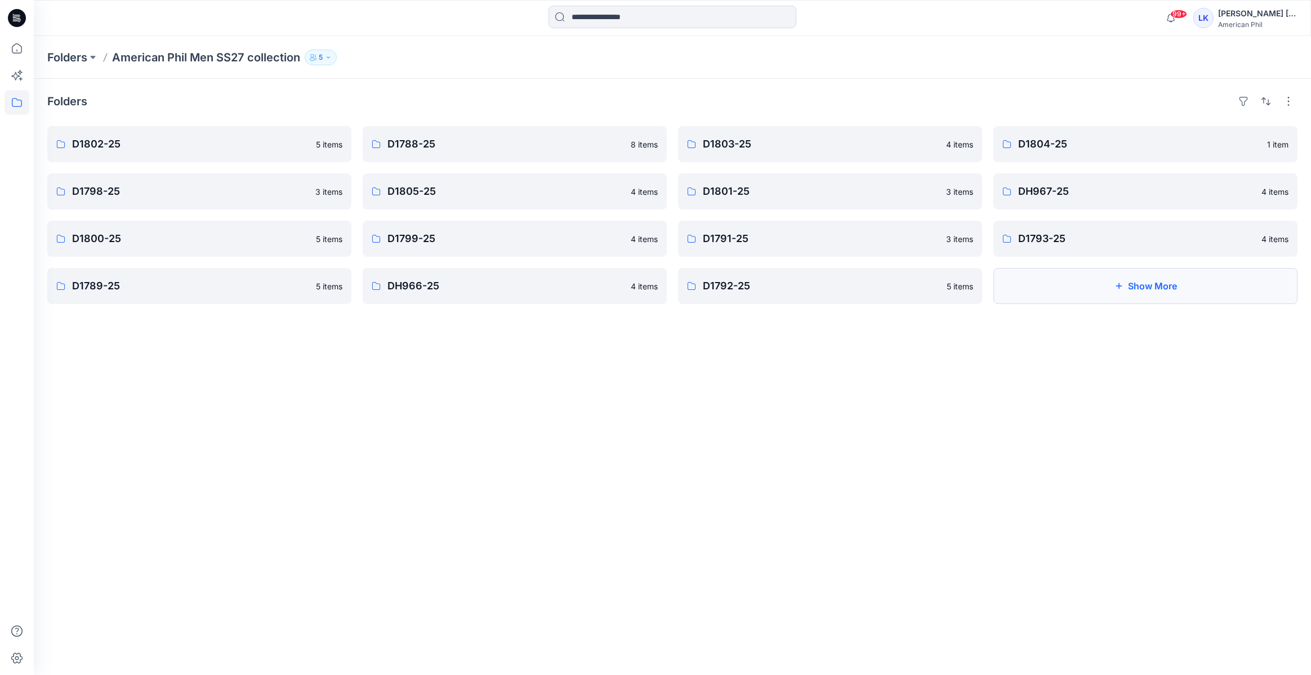
click at [1092, 282] on button "Show More" at bounding box center [1146, 286] width 304 height 36
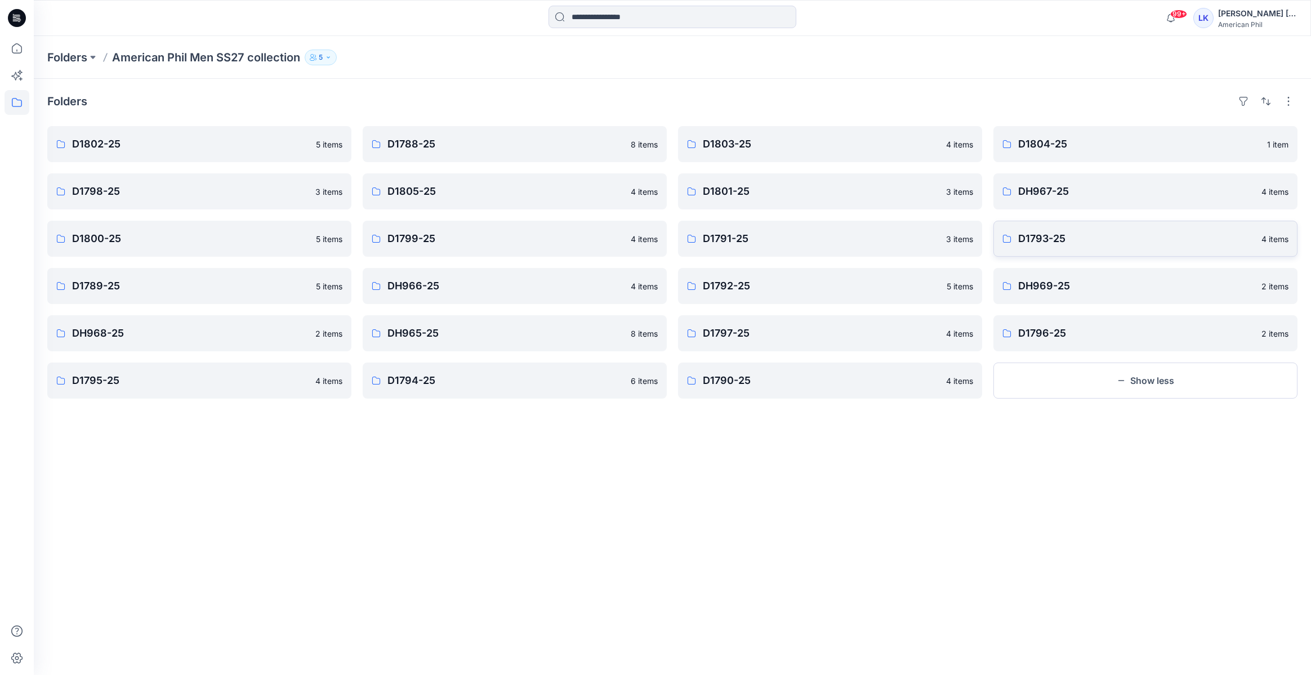
click at [1106, 244] on p "D1793-25" at bounding box center [1136, 239] width 237 height 16
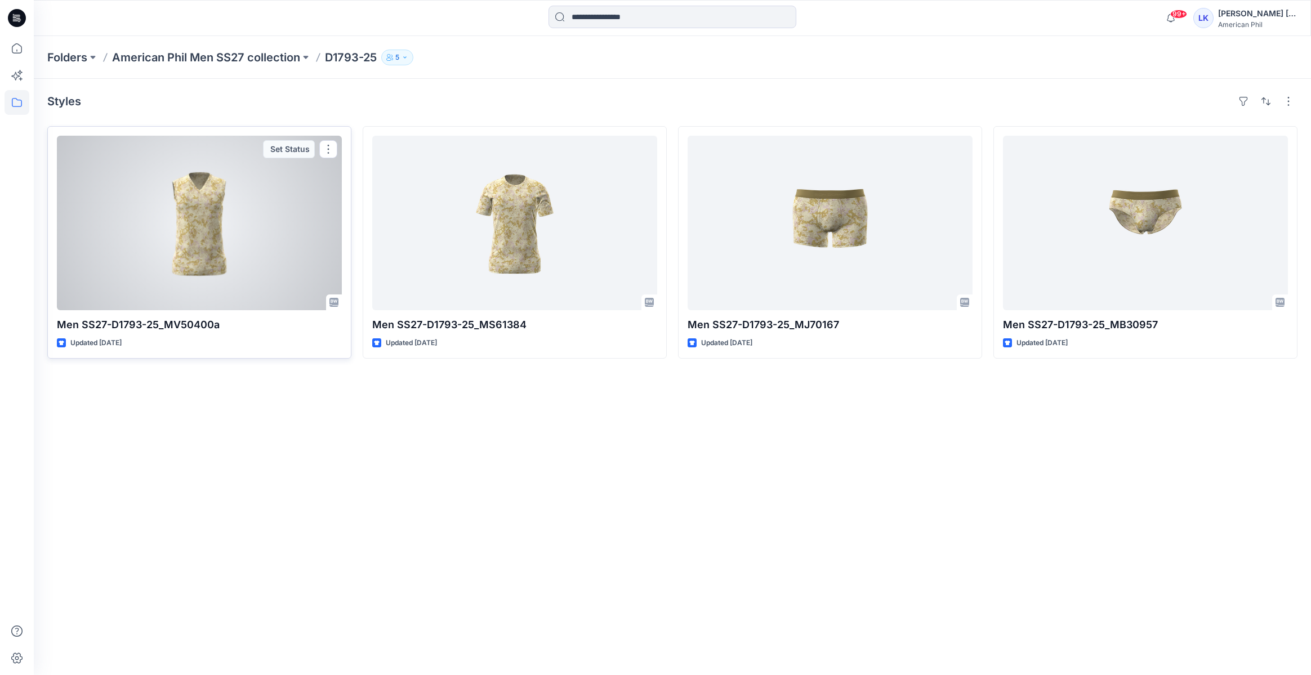
click at [275, 241] on div at bounding box center [199, 223] width 285 height 175
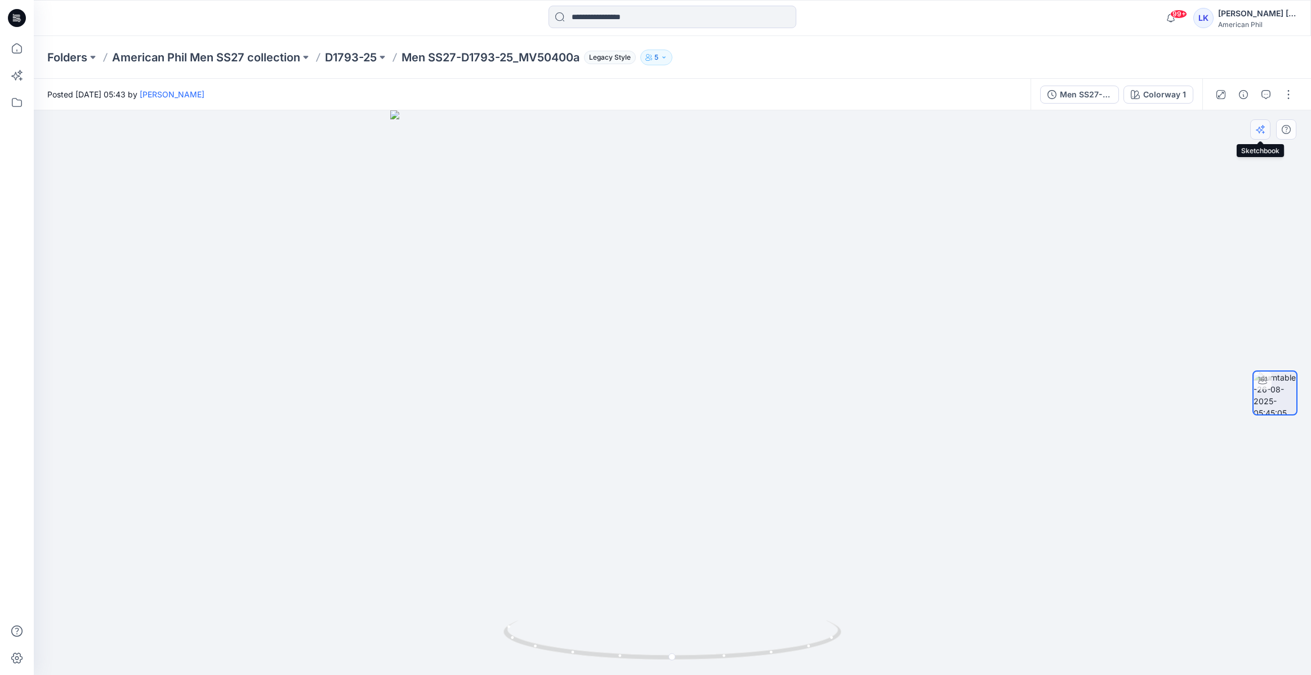
click at [1264, 136] on button "button" at bounding box center [1261, 129] width 20 height 20
drag, startPoint x: 700, startPoint y: 340, endPoint x: 558, endPoint y: 361, distance: 143.0
click at [558, 361] on div at bounding box center [673, 392] width 1278 height 565
click at [1259, 136] on button "button" at bounding box center [1261, 129] width 20 height 20
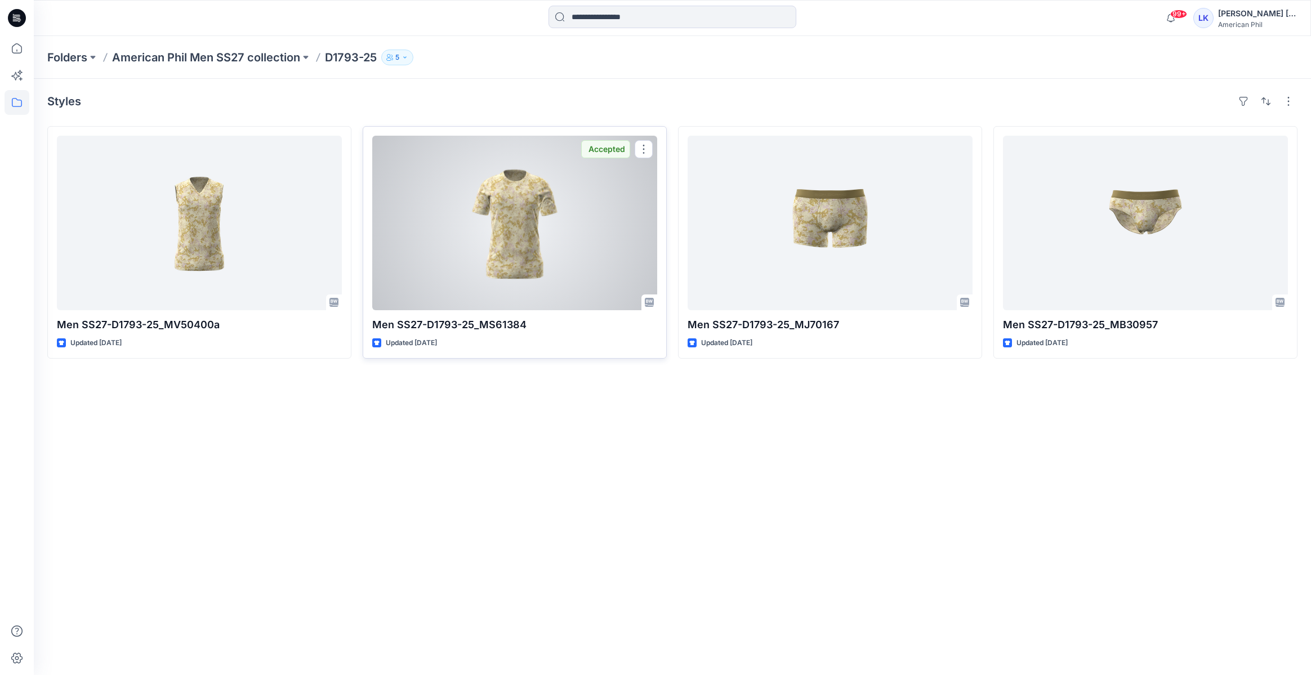
click at [564, 252] on div at bounding box center [514, 223] width 285 height 175
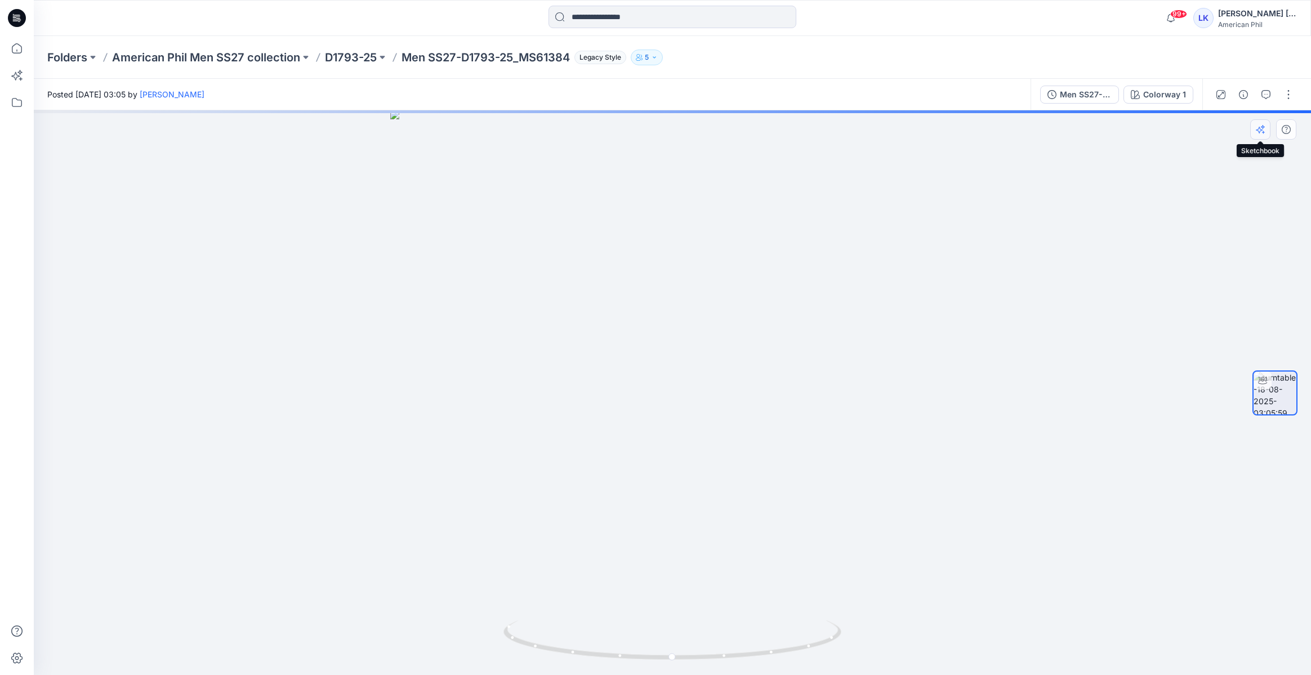
click at [1261, 128] on icon "button" at bounding box center [1260, 129] width 9 height 9
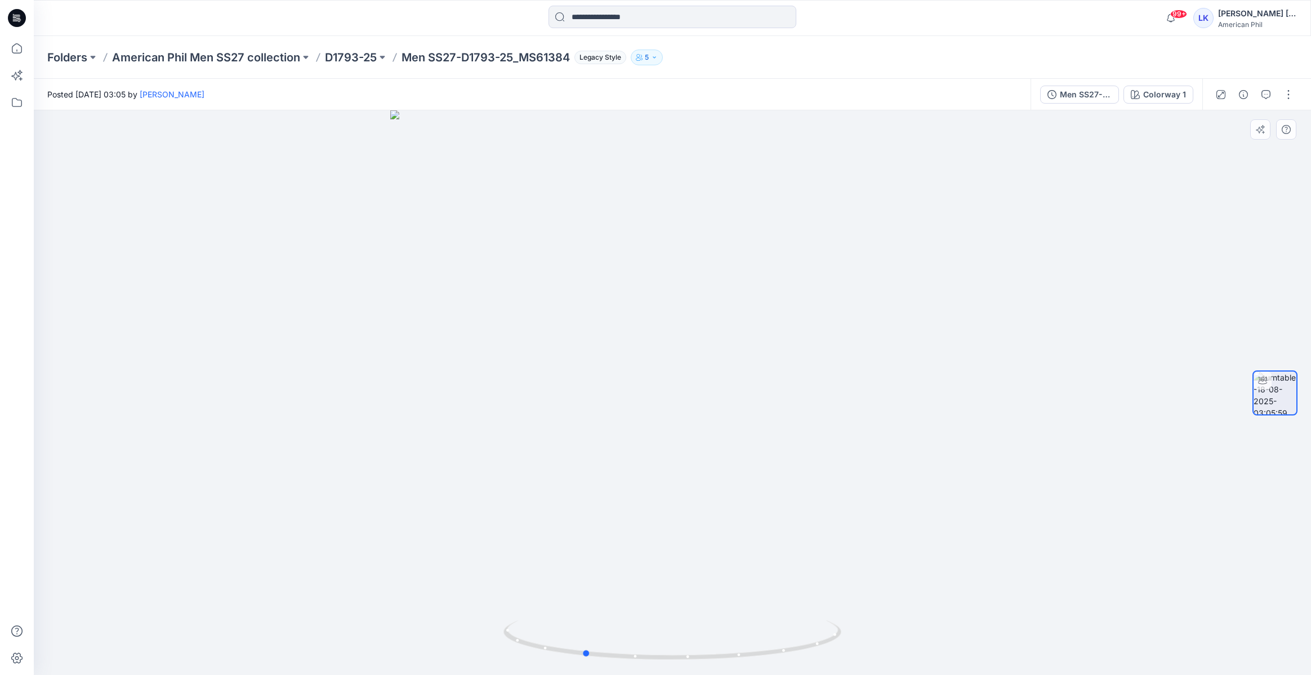
drag, startPoint x: 750, startPoint y: 266, endPoint x: 664, endPoint y: 296, distance: 91.2
click at [664, 296] on div at bounding box center [673, 392] width 1278 height 565
drag, startPoint x: 776, startPoint y: 301, endPoint x: 794, endPoint y: 305, distance: 18.6
click at [794, 305] on div at bounding box center [673, 392] width 1278 height 565
drag, startPoint x: 761, startPoint y: 298, endPoint x: 742, endPoint y: 315, distance: 25.1
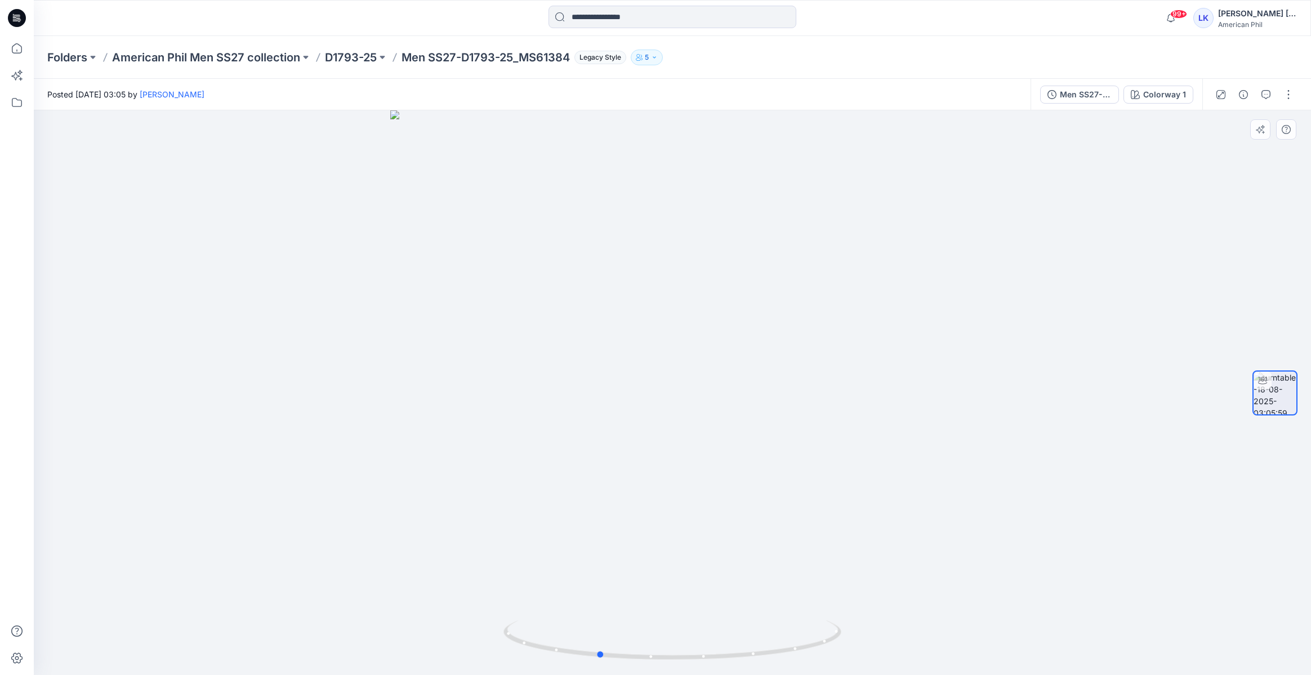
click at [742, 315] on div at bounding box center [673, 392] width 1278 height 565
click at [1262, 133] on icon "button" at bounding box center [1260, 129] width 9 height 9
drag, startPoint x: 591, startPoint y: 313, endPoint x: 475, endPoint y: 331, distance: 117.4
click at [475, 331] on div at bounding box center [673, 392] width 1278 height 565
click at [1265, 132] on button "button" at bounding box center [1261, 129] width 20 height 20
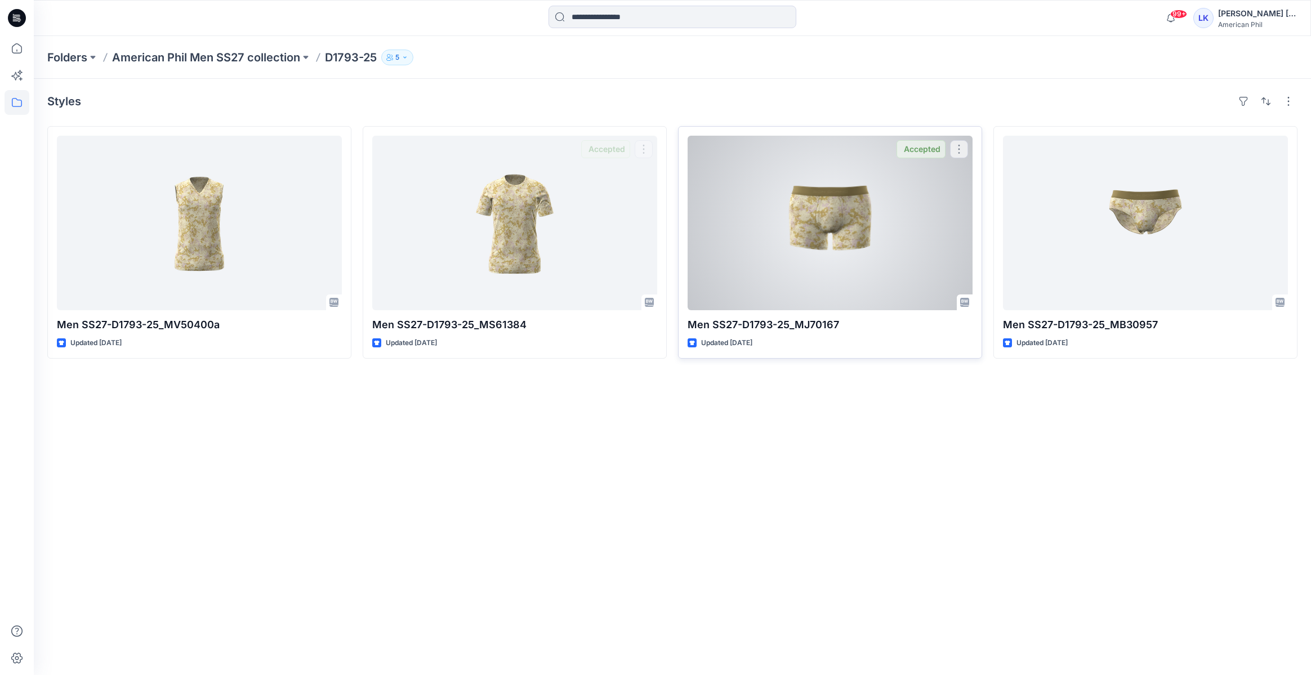
click at [785, 229] on div at bounding box center [830, 223] width 285 height 175
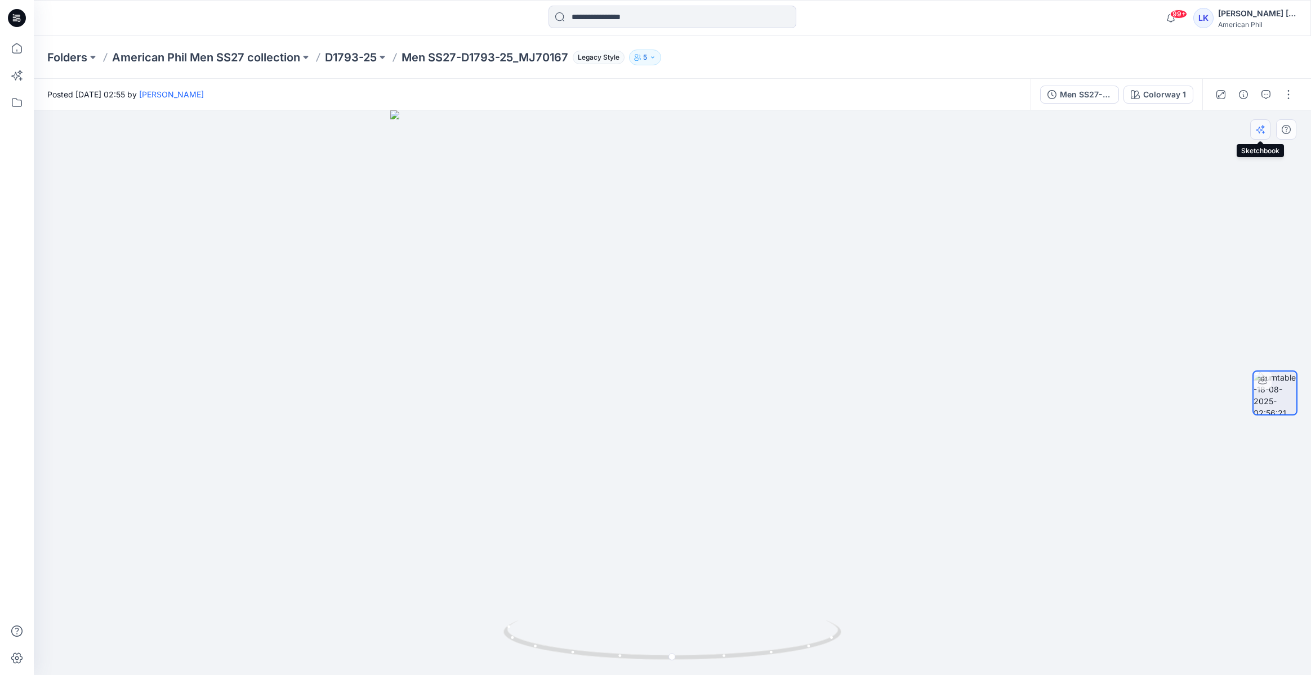
click at [1260, 131] on icon "button" at bounding box center [1260, 129] width 9 height 9
drag, startPoint x: 648, startPoint y: 283, endPoint x: 501, endPoint y: 310, distance: 149.5
click at [501, 310] on div at bounding box center [673, 392] width 1278 height 565
click at [1260, 132] on icon "button" at bounding box center [1259, 130] width 7 height 7
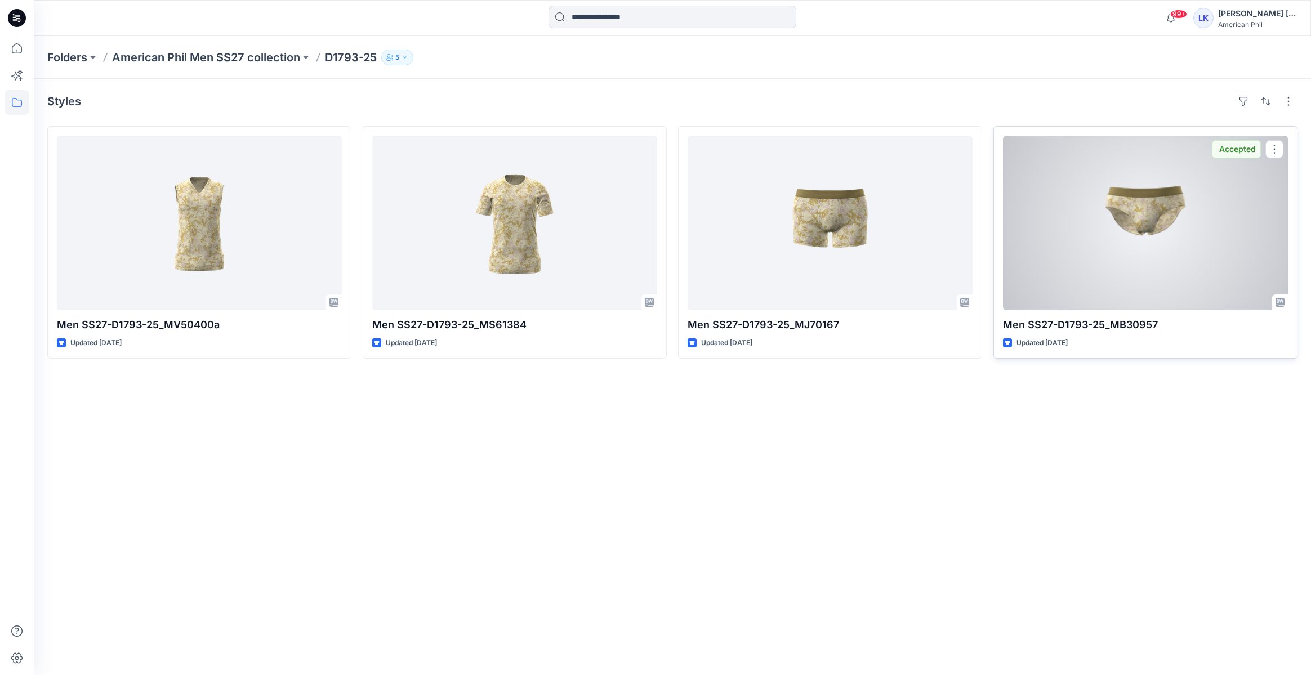
click at [1136, 284] on div at bounding box center [1145, 223] width 285 height 175
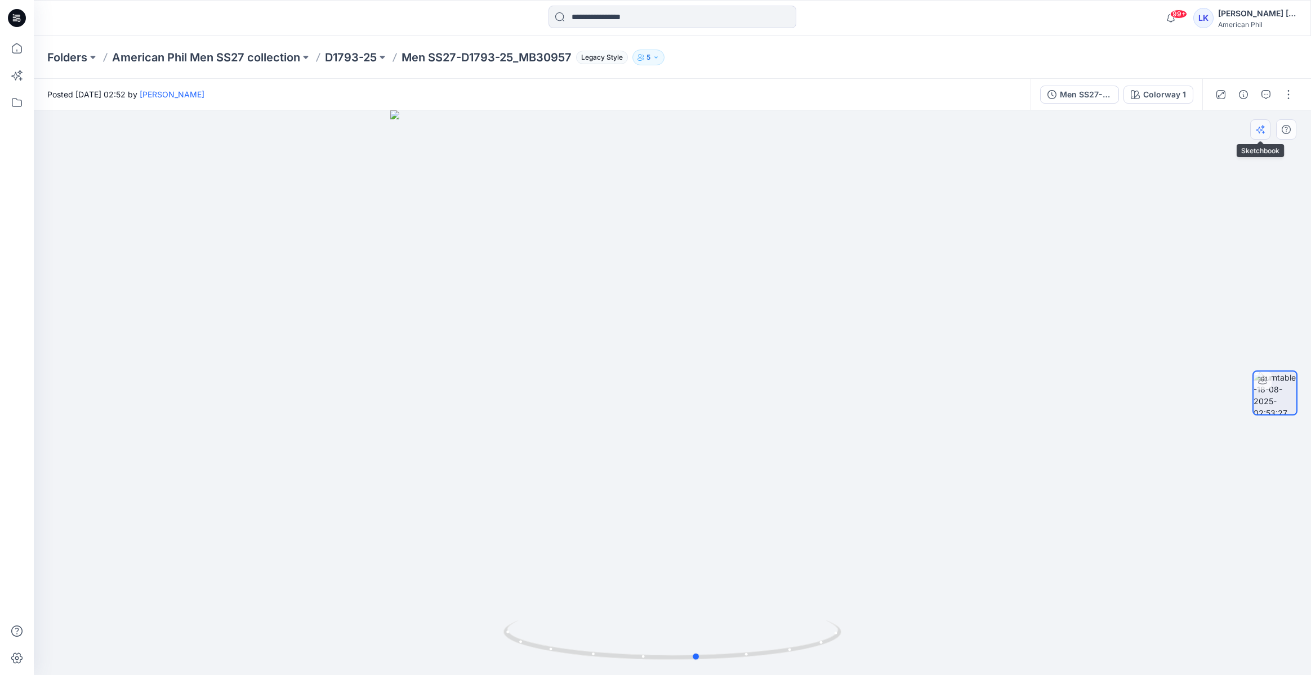
click at [1268, 130] on button "button" at bounding box center [1261, 129] width 20 height 20
drag, startPoint x: 711, startPoint y: 324, endPoint x: 593, endPoint y: 346, distance: 120.4
click at [593, 346] on div at bounding box center [673, 392] width 1278 height 565
click at [1262, 128] on icon "button" at bounding box center [1260, 129] width 9 height 9
